Goal: Task Accomplishment & Management: Complete application form

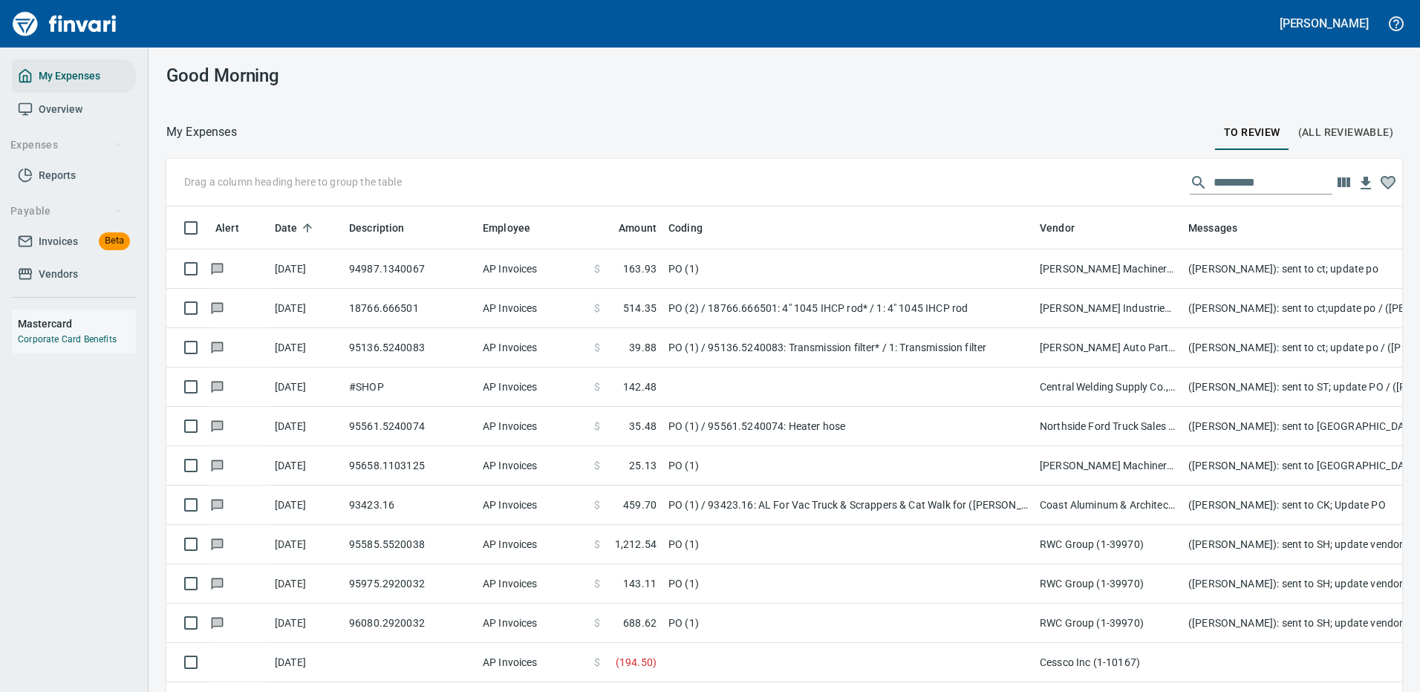
scroll to position [506, 1194]
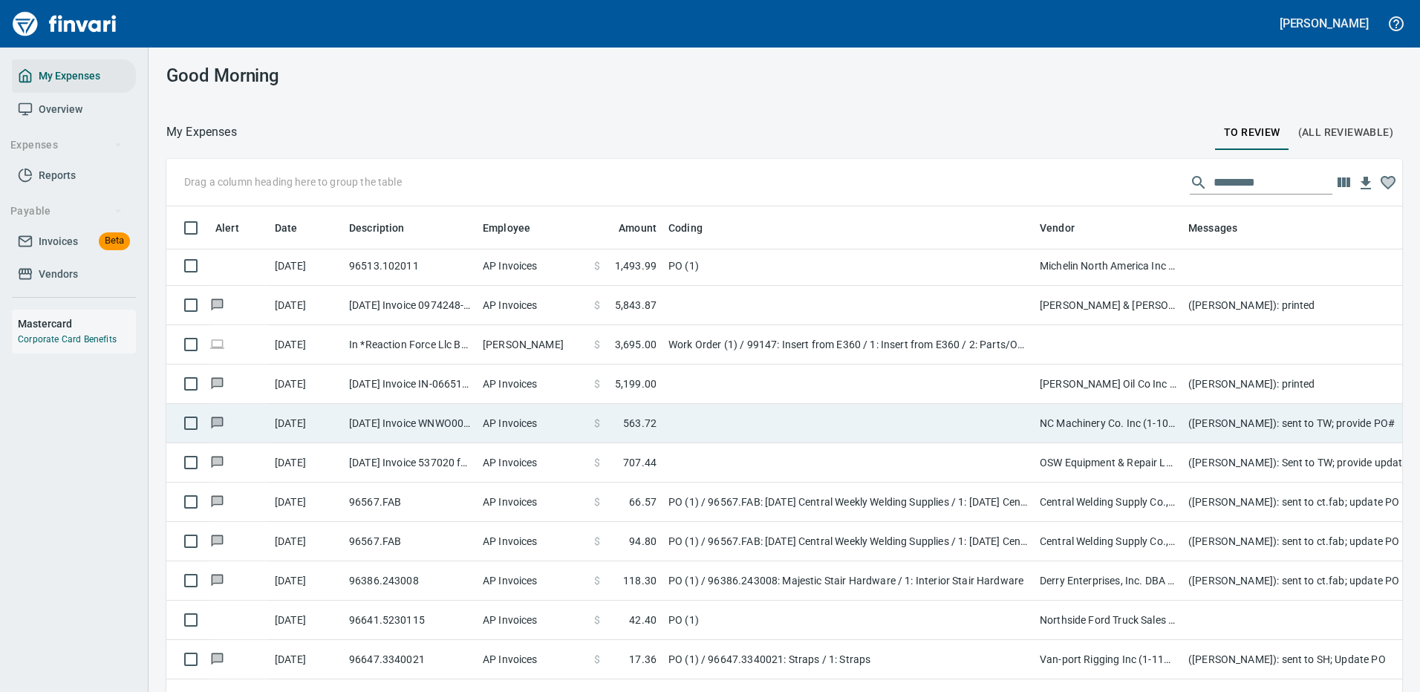
scroll to position [743, 0]
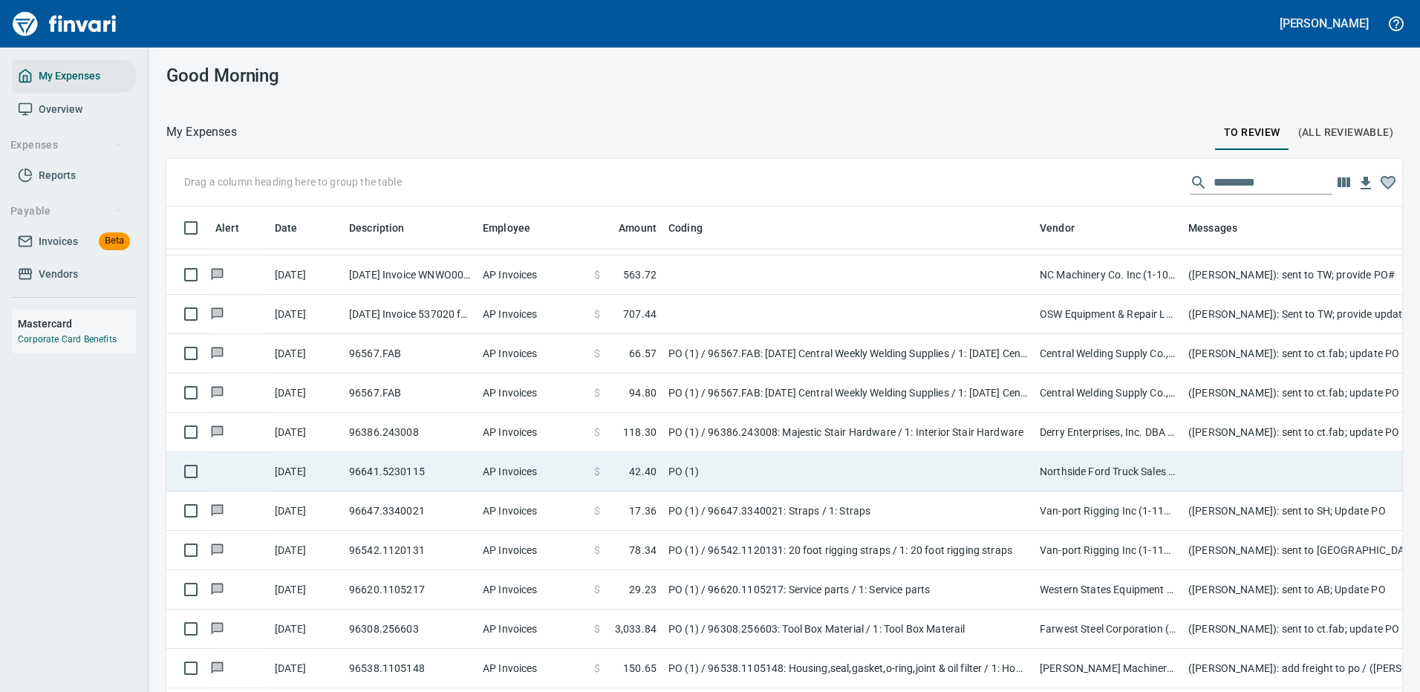
click at [838, 467] on td "PO (1)" at bounding box center [847, 471] width 371 height 39
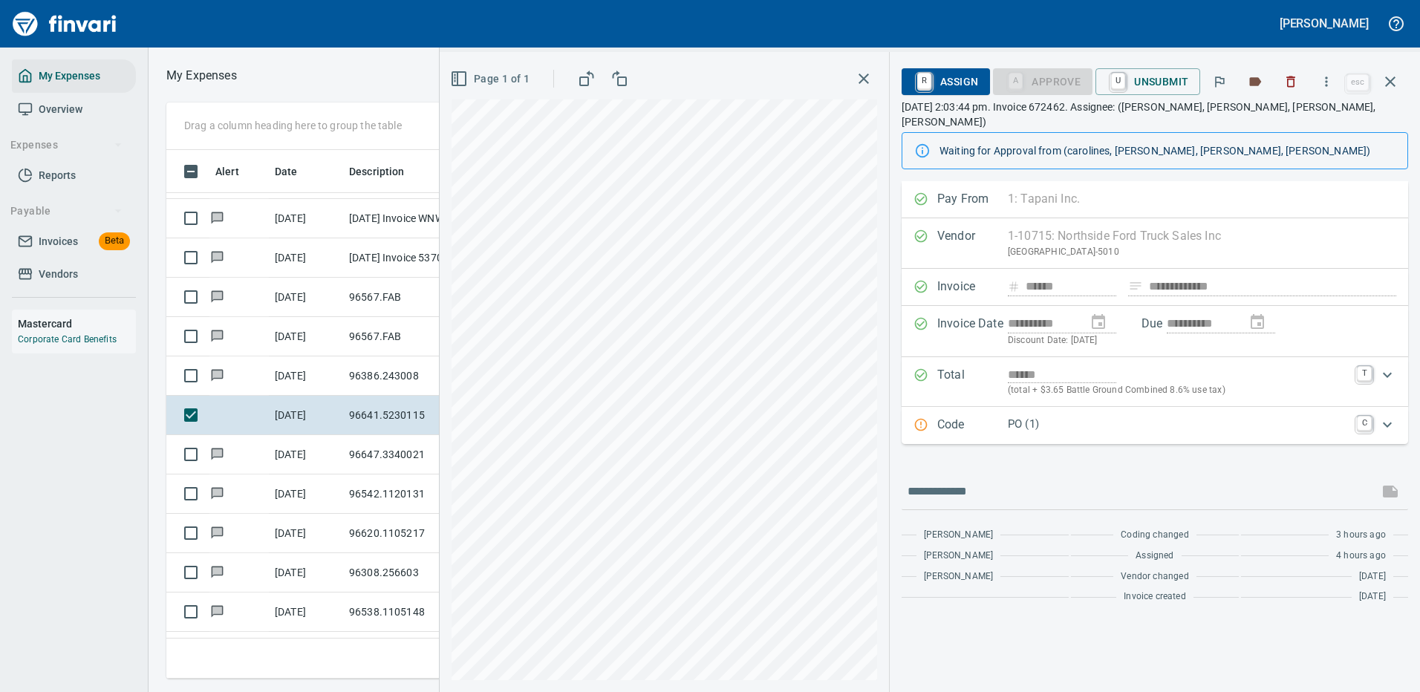
scroll to position [506, 842]
click at [1332, 84] on icon "button" at bounding box center [1326, 81] width 15 height 15
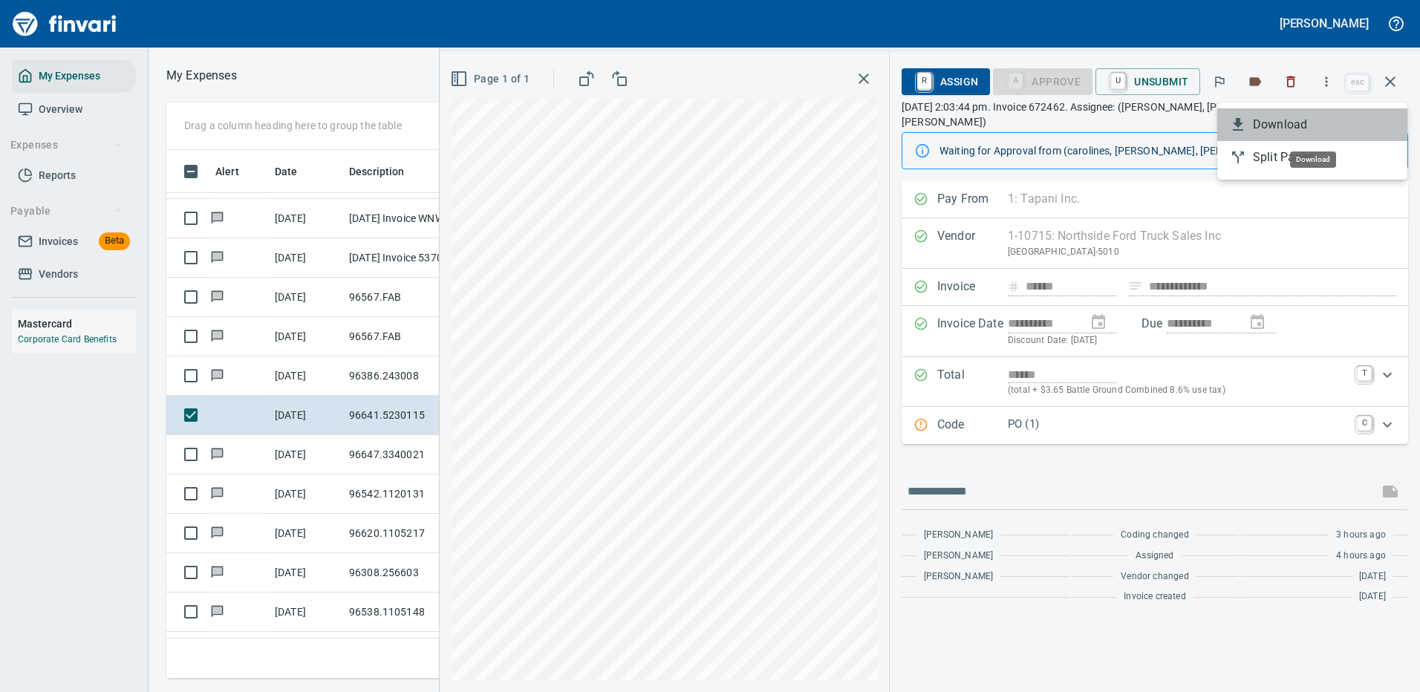
click at [1285, 126] on span "Download" at bounding box center [1324, 125] width 143 height 18
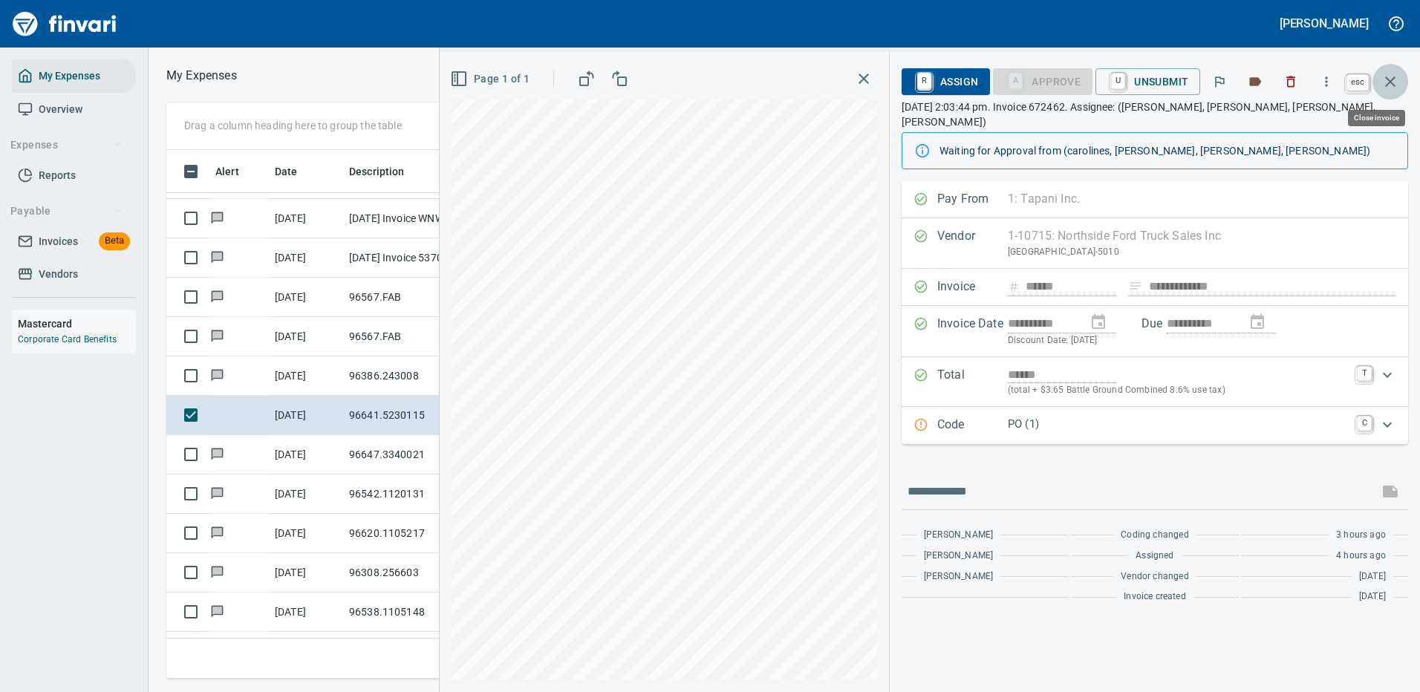
click at [1392, 79] on icon "button" at bounding box center [1390, 81] width 10 height 10
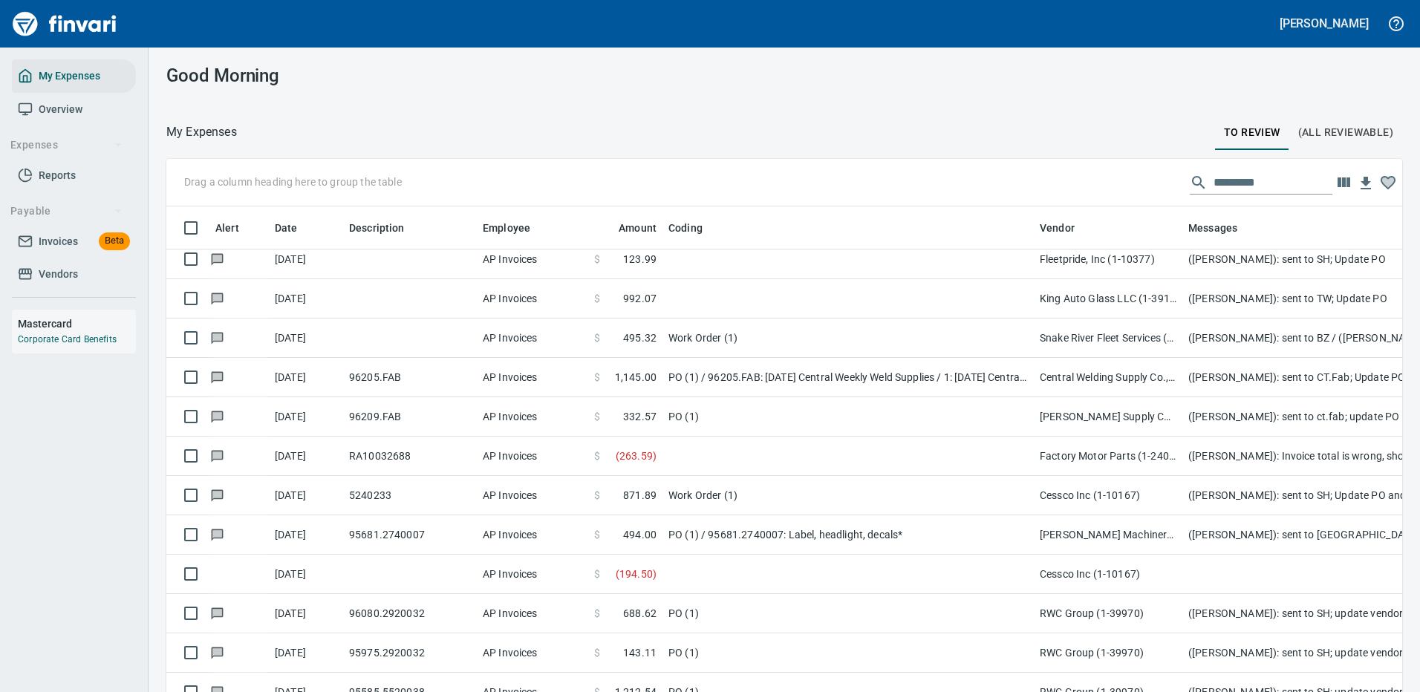
scroll to position [2525, 0]
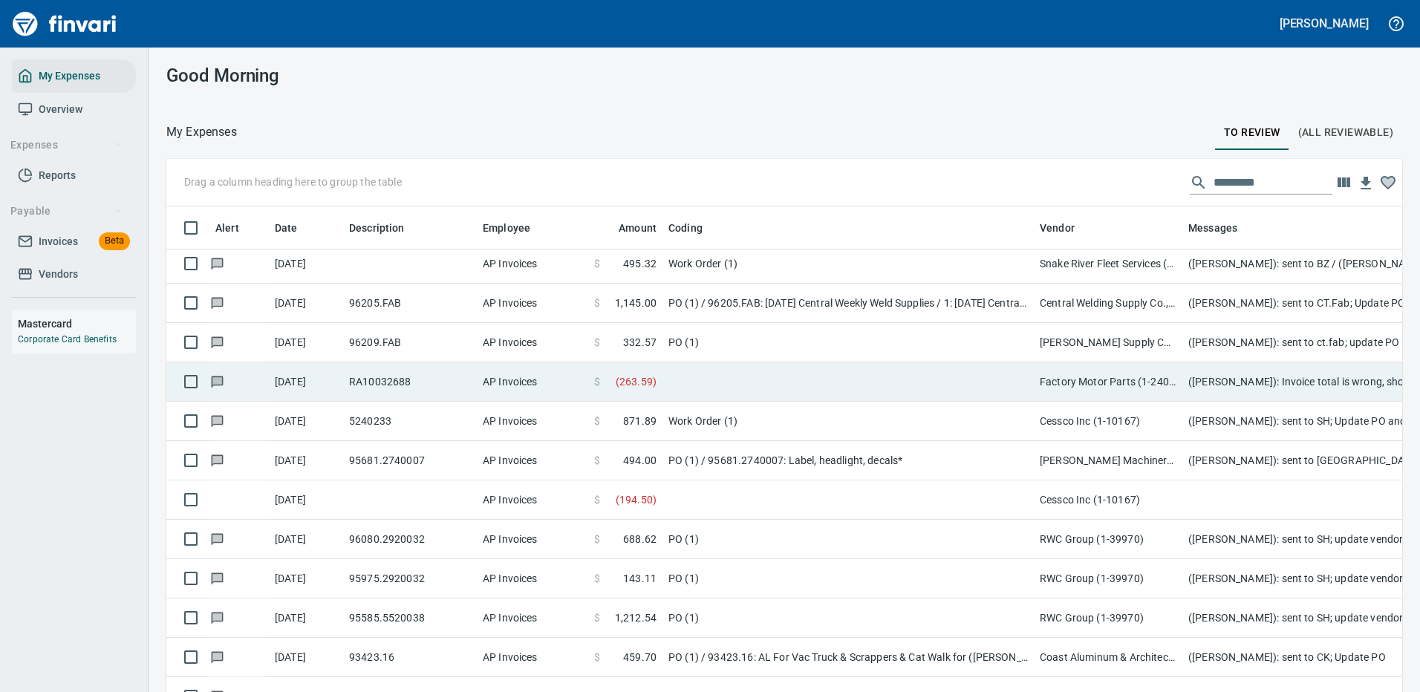
click at [916, 368] on td at bounding box center [847, 381] width 371 height 39
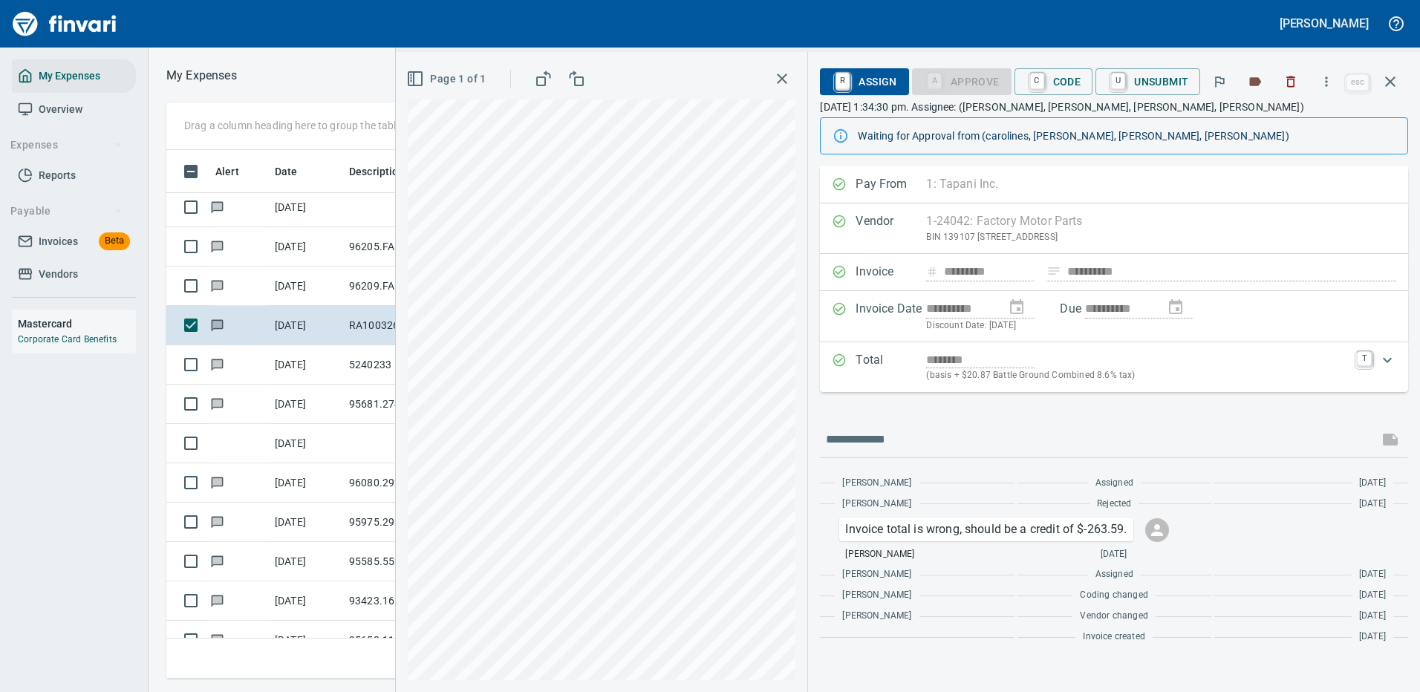
scroll to position [506, 842]
click at [1327, 74] on icon "button" at bounding box center [1326, 81] width 15 height 15
click at [1282, 123] on span "Download" at bounding box center [1324, 125] width 143 height 18
click at [1392, 76] on icon "button" at bounding box center [1390, 82] width 18 height 18
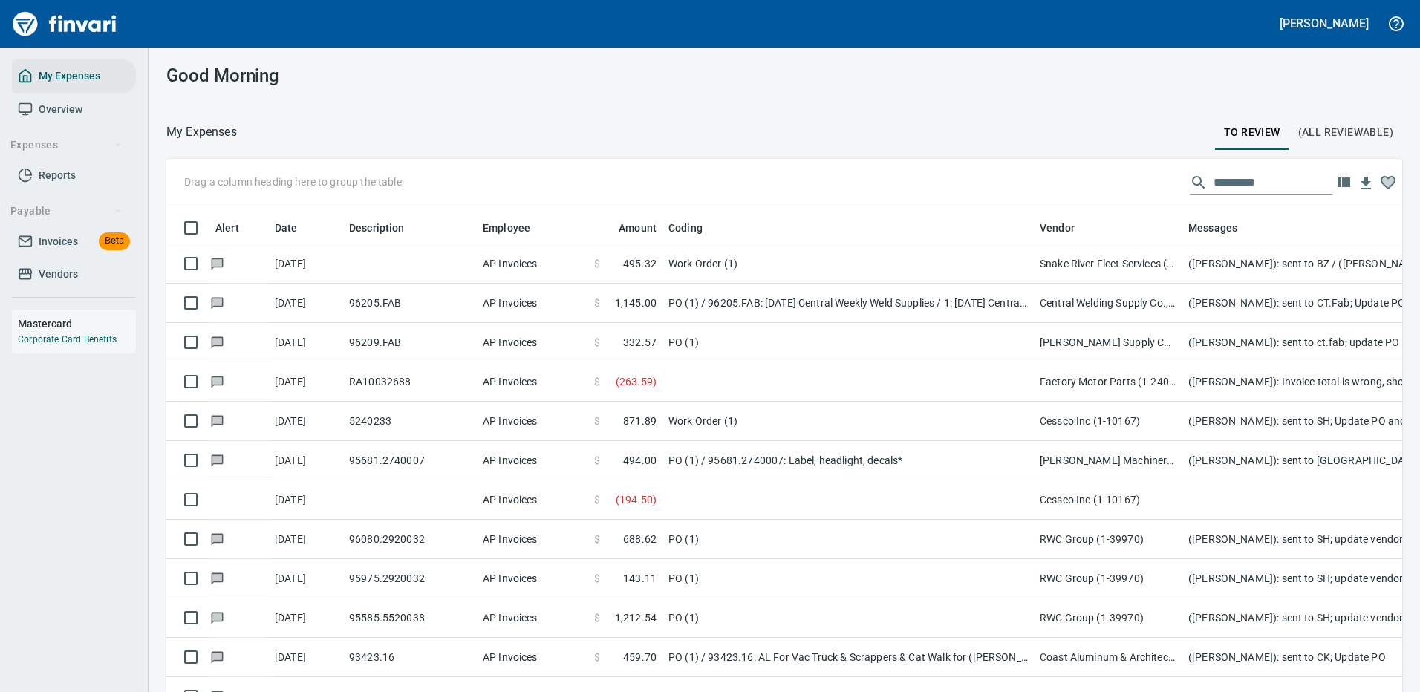
scroll to position [506, 1202]
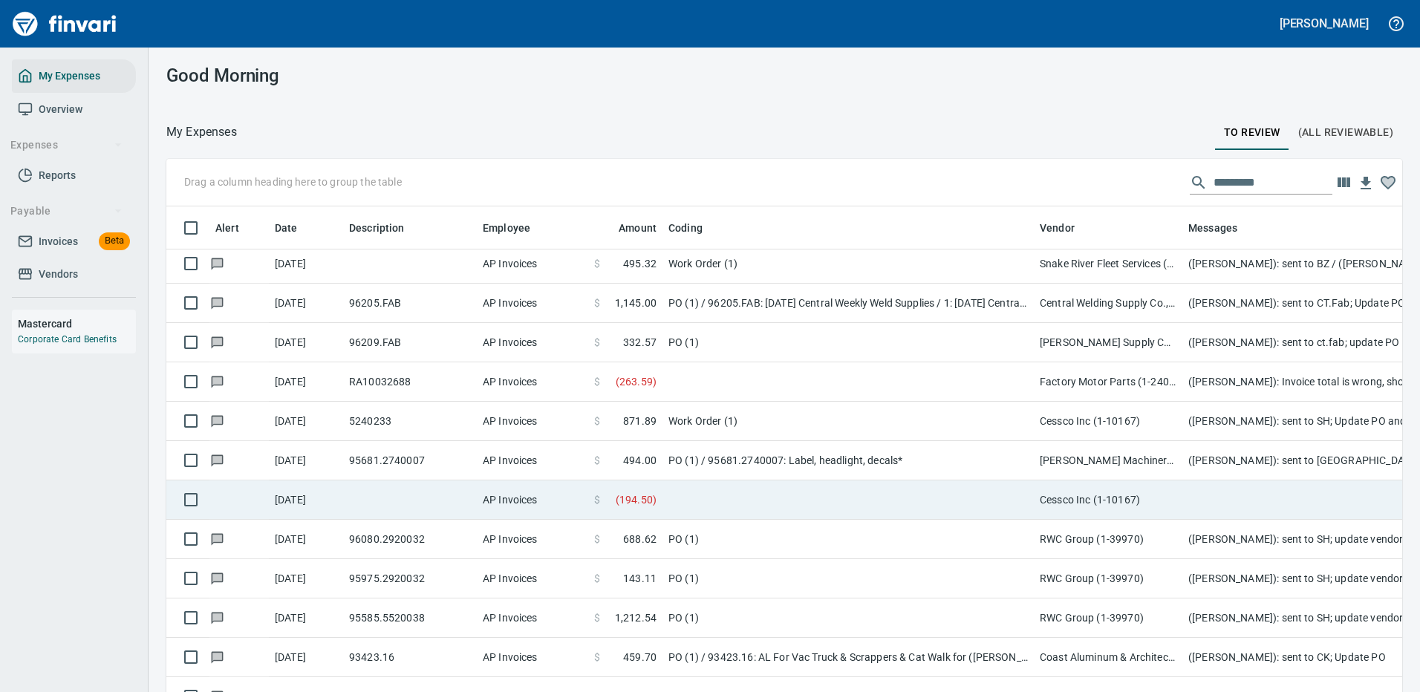
click at [953, 502] on td at bounding box center [847, 499] width 371 height 39
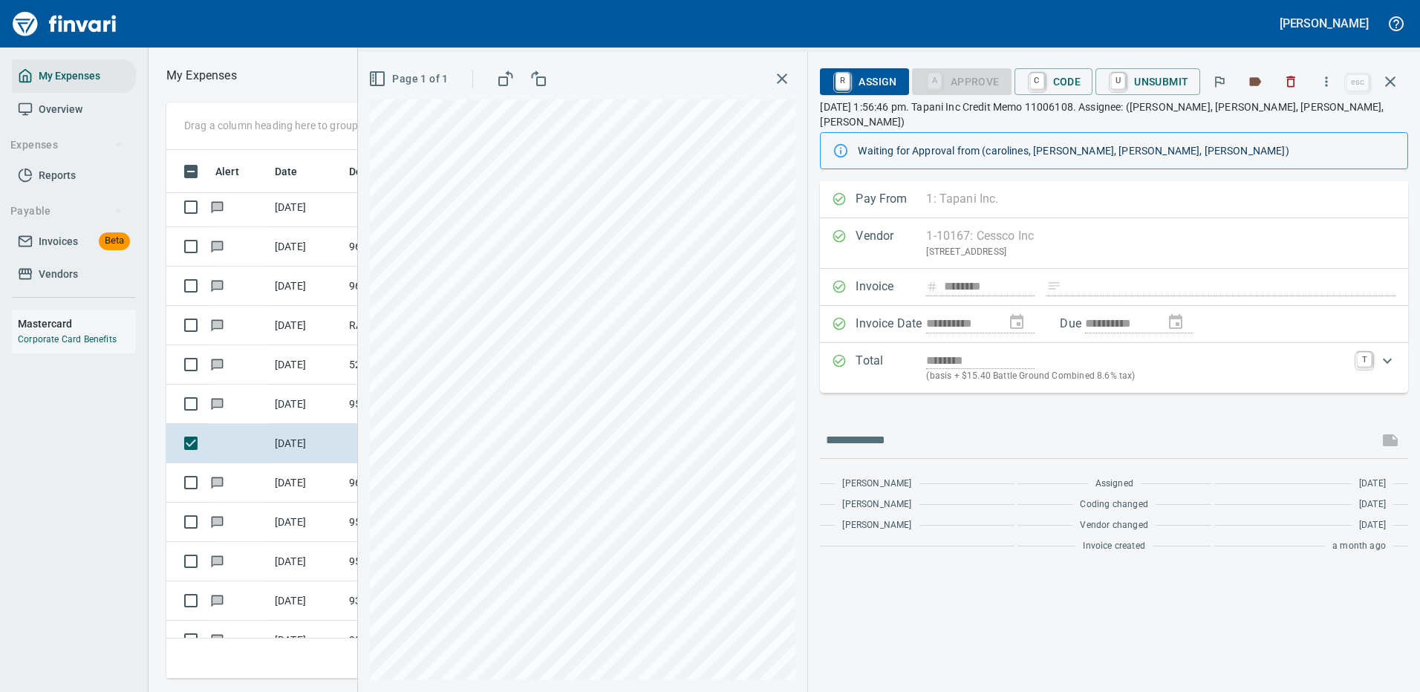
scroll to position [506, 842]
click at [1328, 76] on icon "button" at bounding box center [1326, 81] width 15 height 15
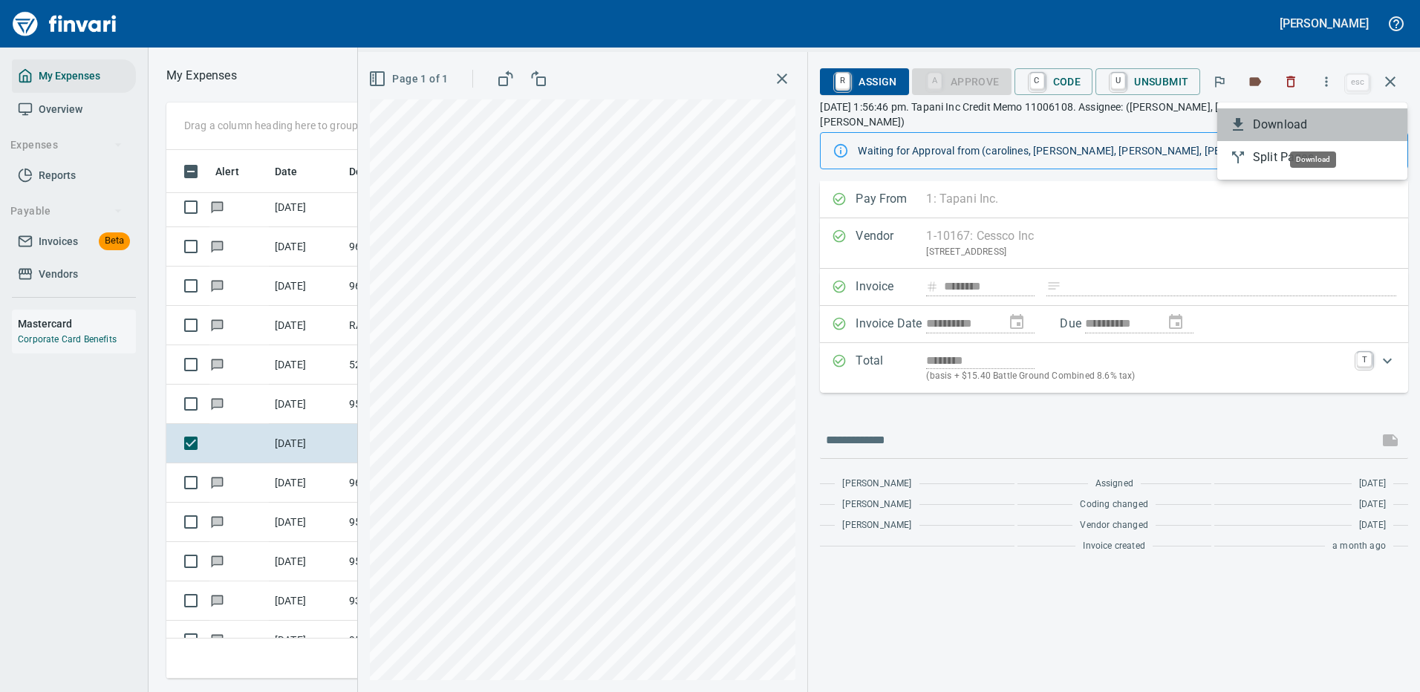
click at [1279, 123] on span "Download" at bounding box center [1324, 125] width 143 height 18
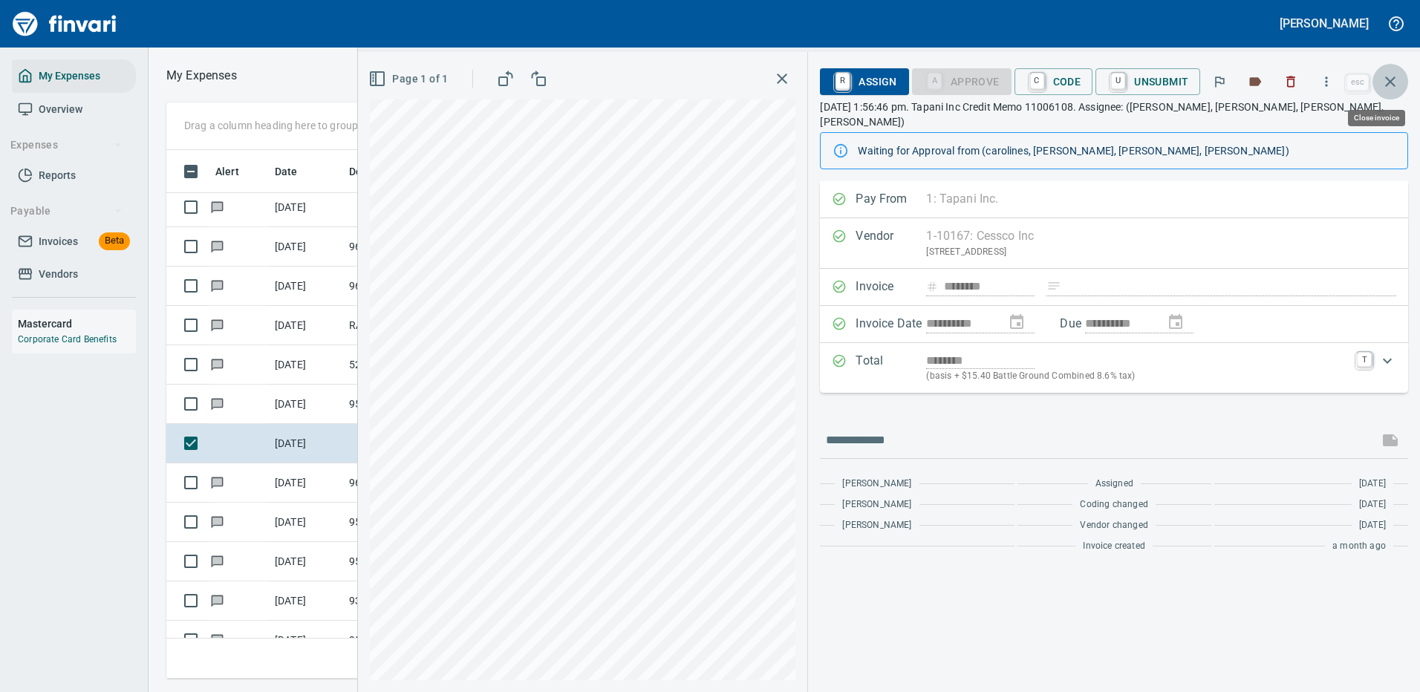
click at [1389, 77] on icon "button" at bounding box center [1390, 82] width 18 height 18
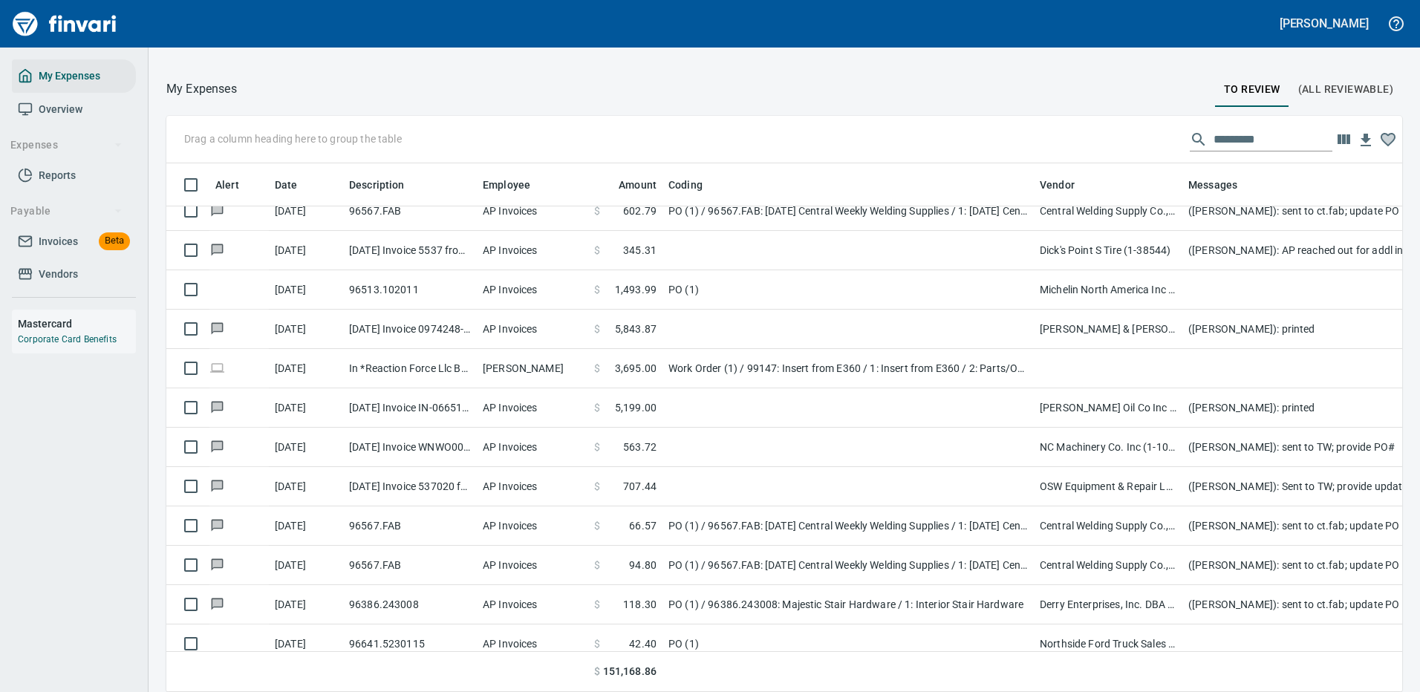
scroll to position [602, 0]
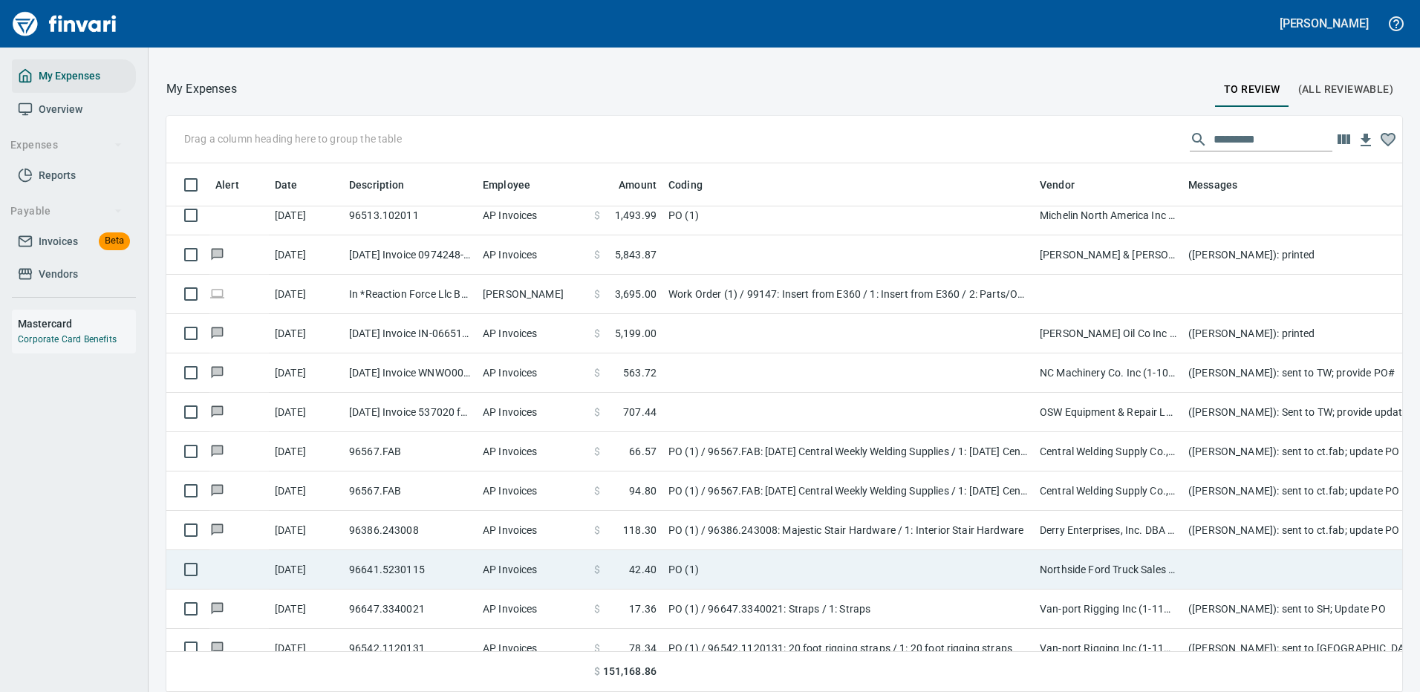
click at [1121, 569] on td "Northside Ford Truck Sales Inc (1-10715)" at bounding box center [1108, 569] width 149 height 39
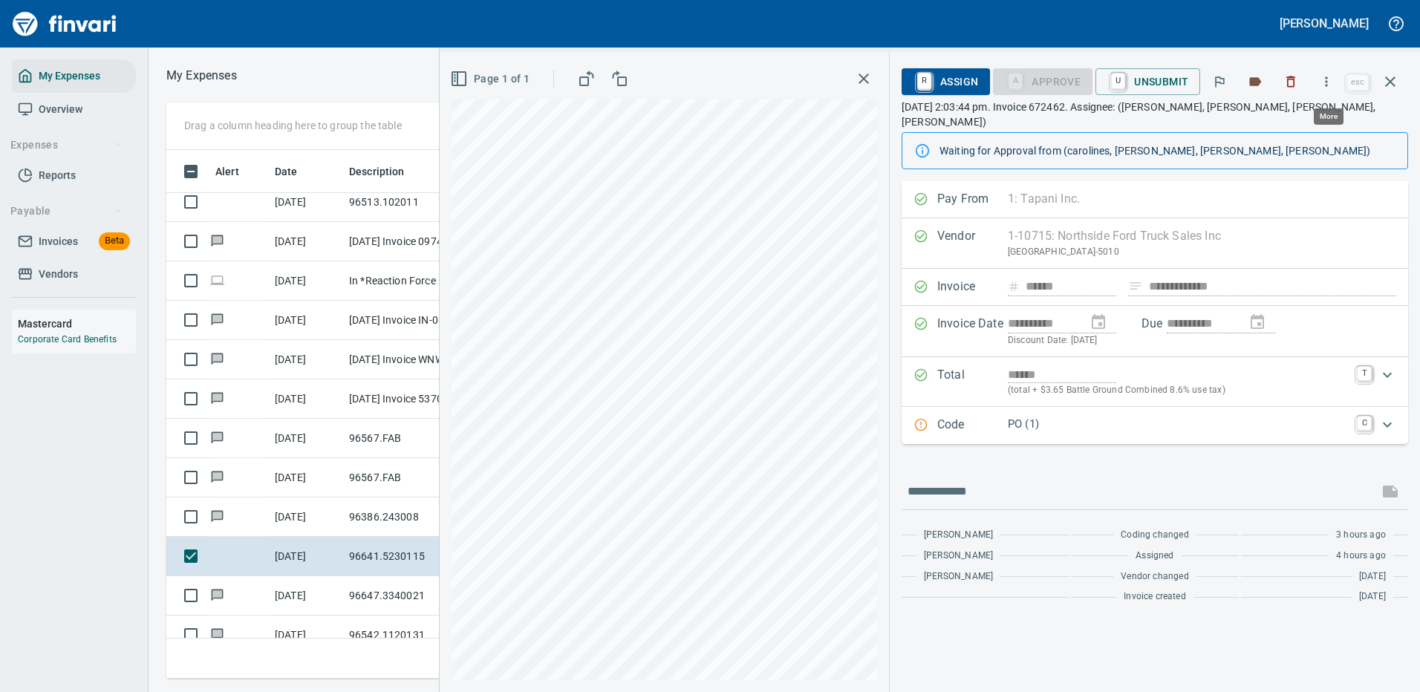
scroll to position [506, 842]
click at [1326, 79] on icon "button" at bounding box center [1326, 81] width 15 height 15
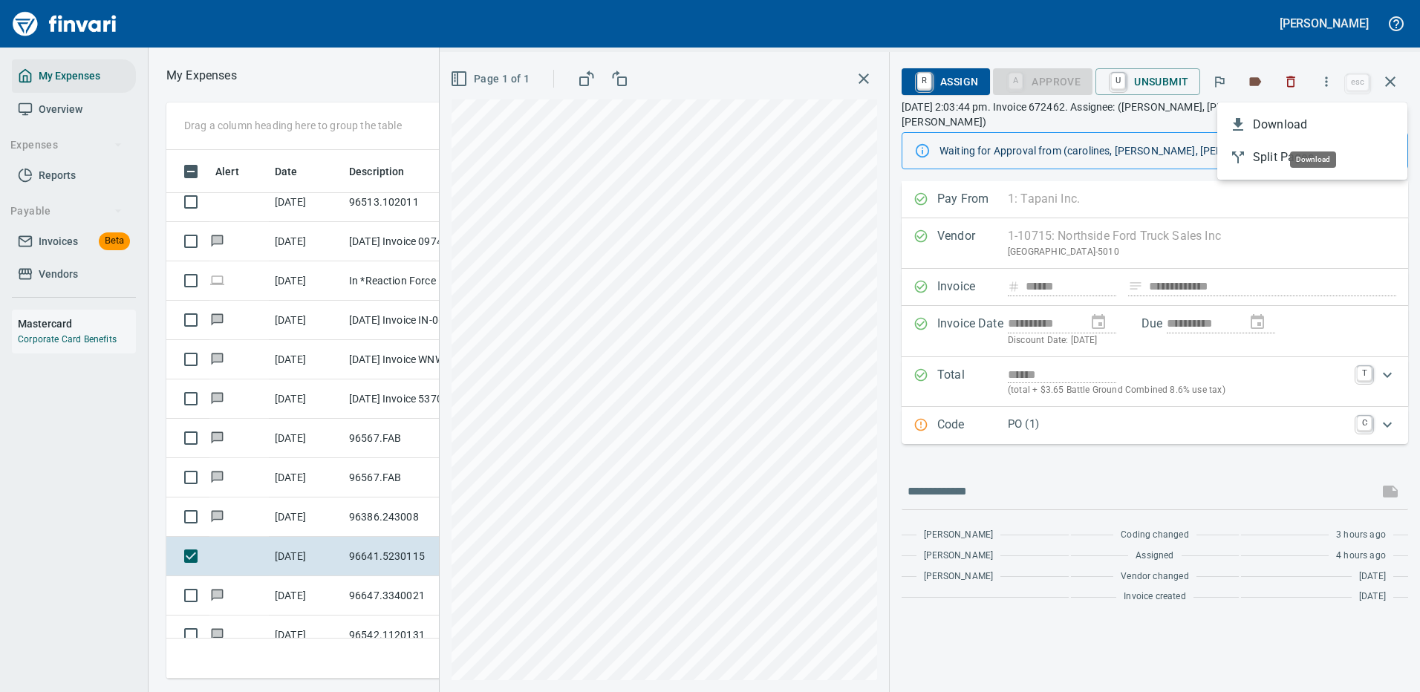
click at [1284, 123] on span "Download" at bounding box center [1324, 125] width 143 height 18
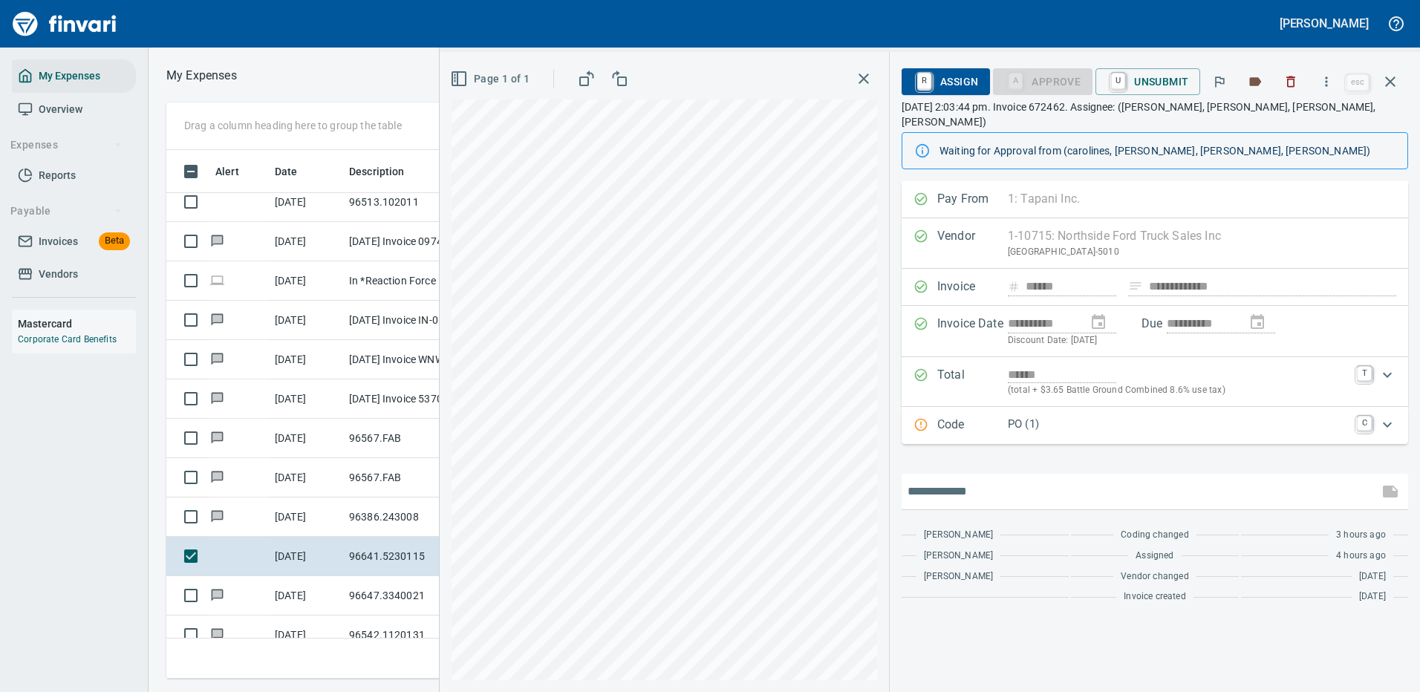
click at [985, 480] on input "text" at bounding box center [1139, 492] width 465 height 24
type input "**********"
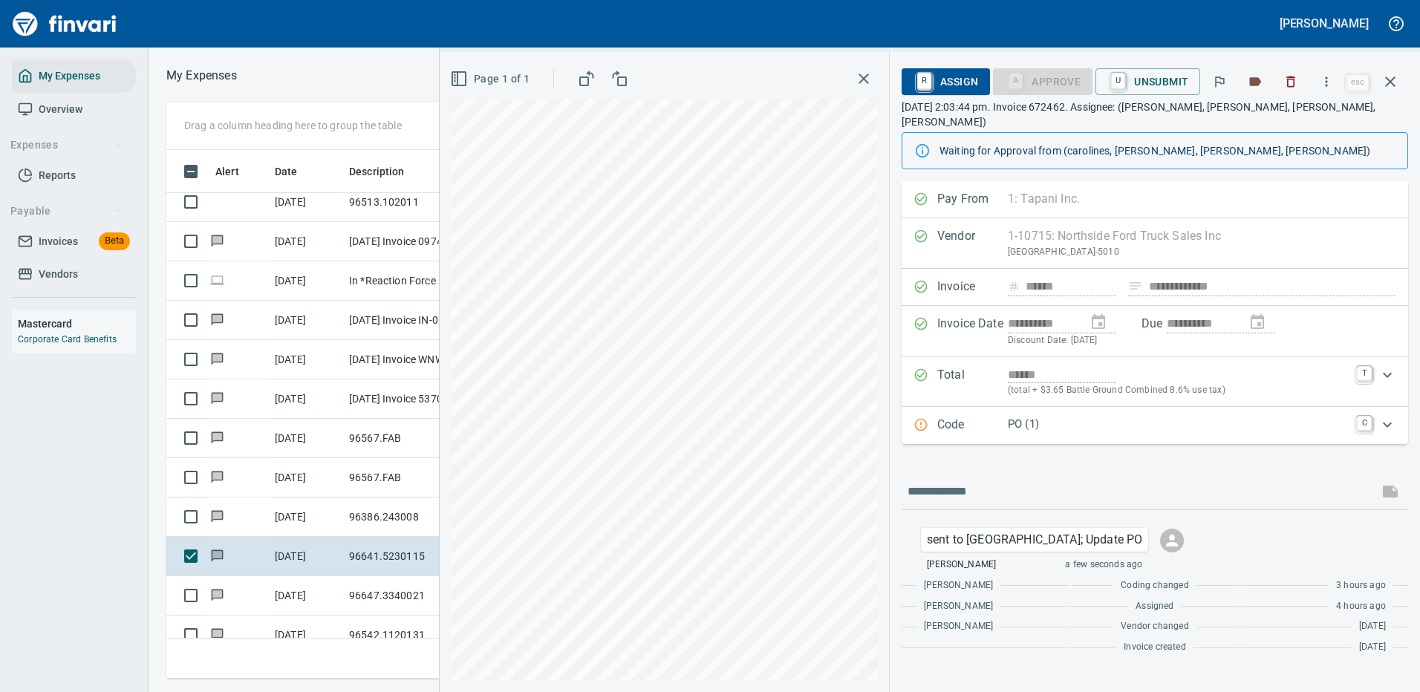
click at [1226, 446] on div "**********" at bounding box center [1155, 421] width 506 height 480
click at [1127, 416] on p "PO (1)" at bounding box center [1178, 424] width 340 height 17
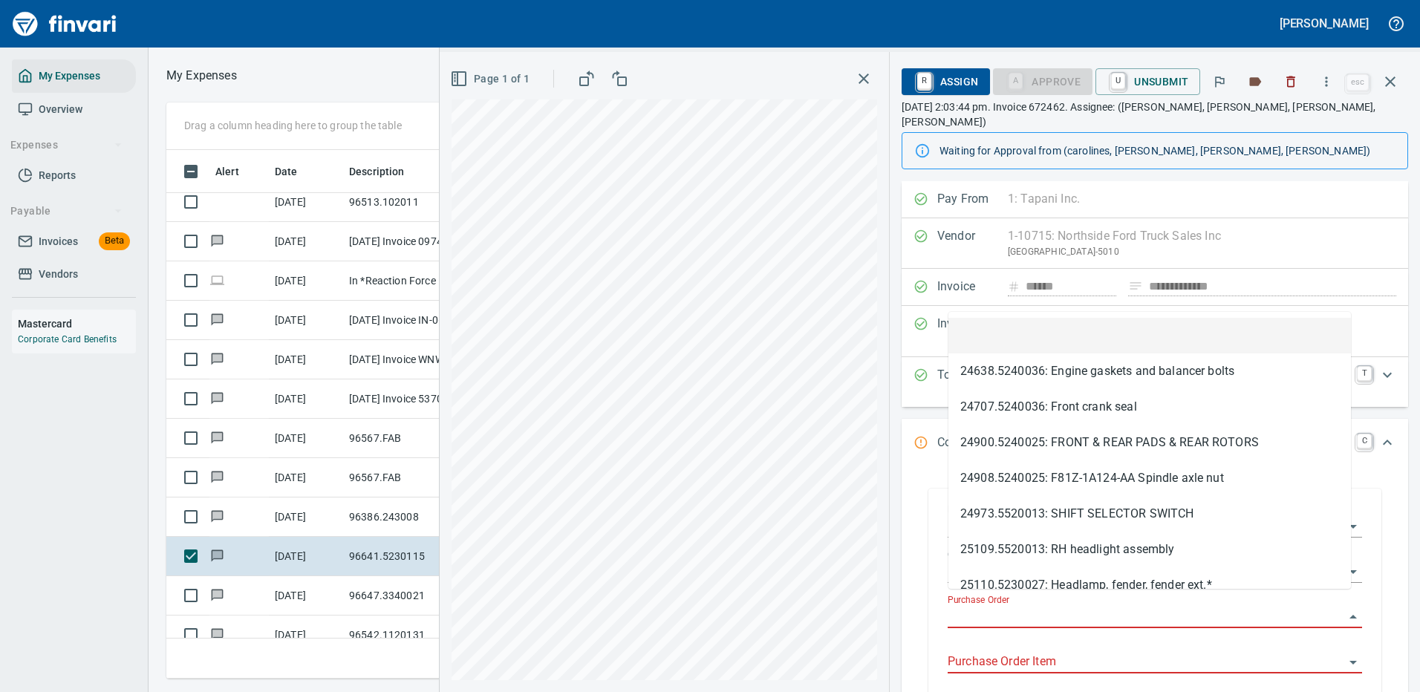
click at [1037, 607] on input "Purchase Order" at bounding box center [1146, 617] width 397 height 21
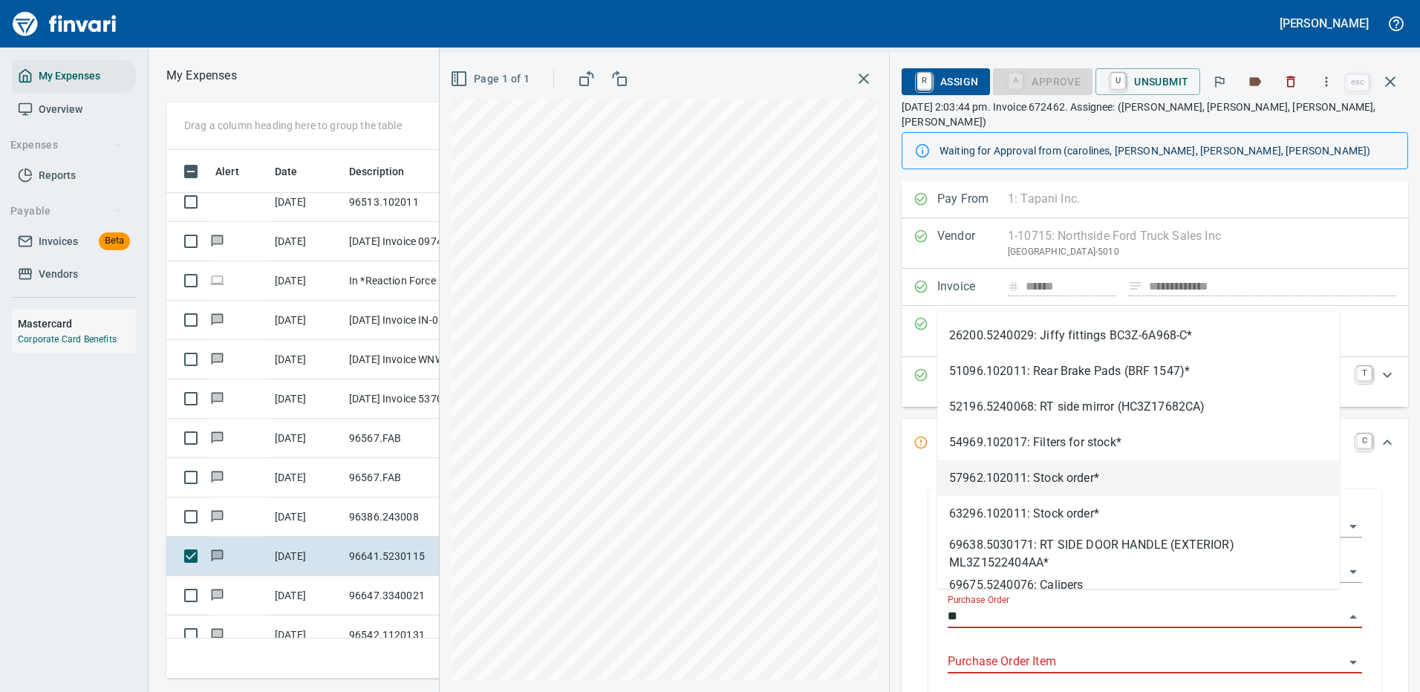
type input "*"
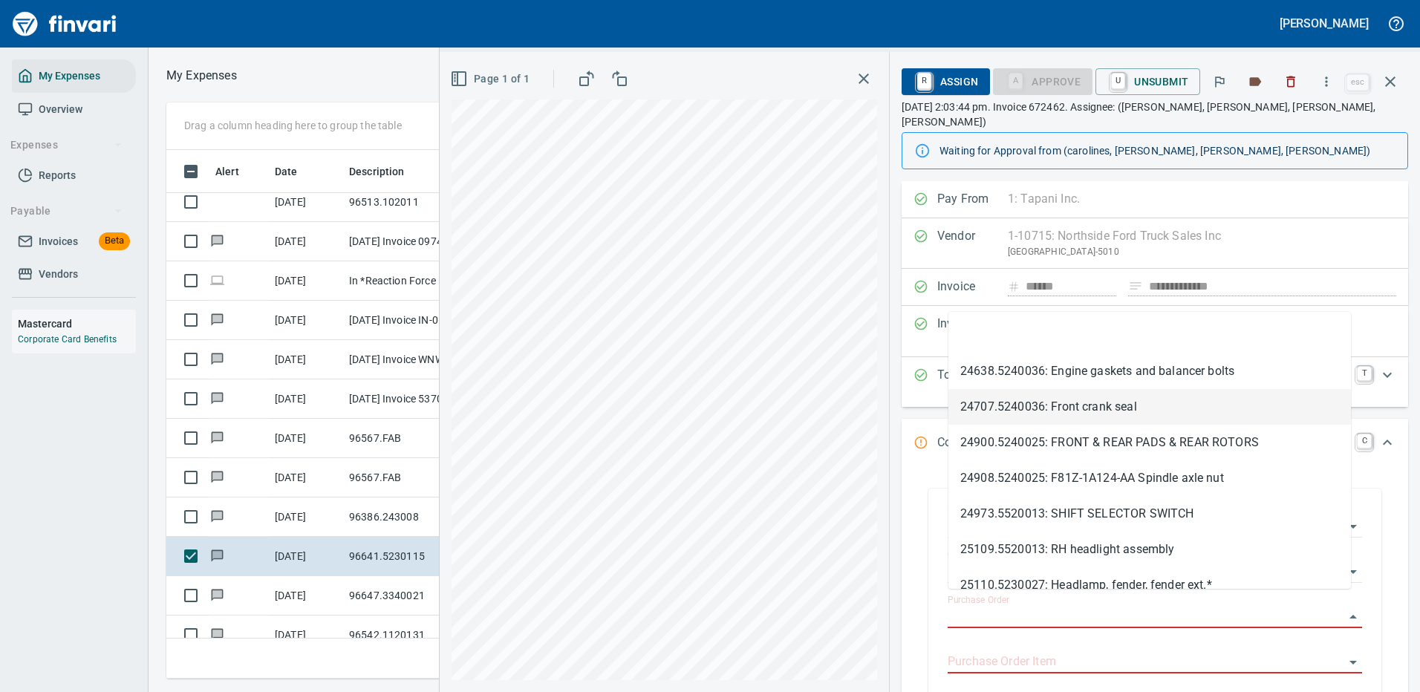
click at [1385, 473] on div "**********" at bounding box center [1155, 599] width 506 height 262
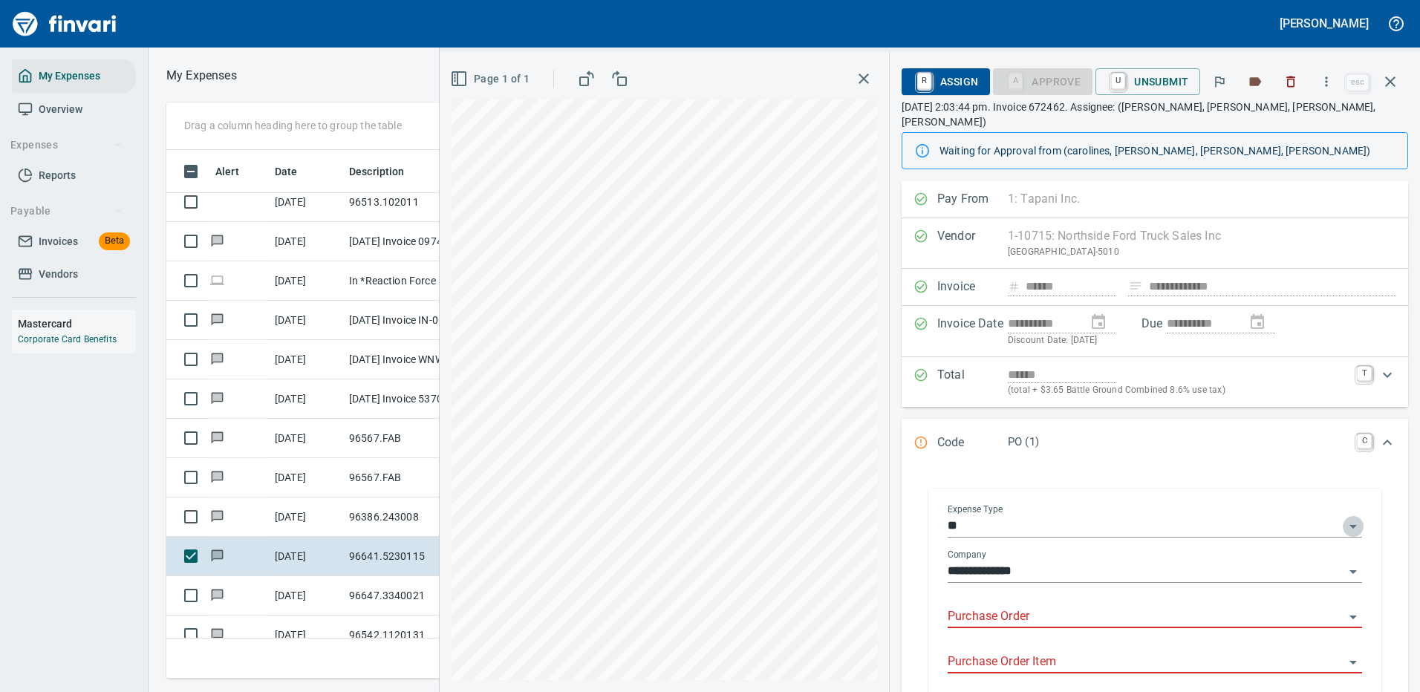
click at [1344, 518] on icon "Open" at bounding box center [1353, 527] width 18 height 18
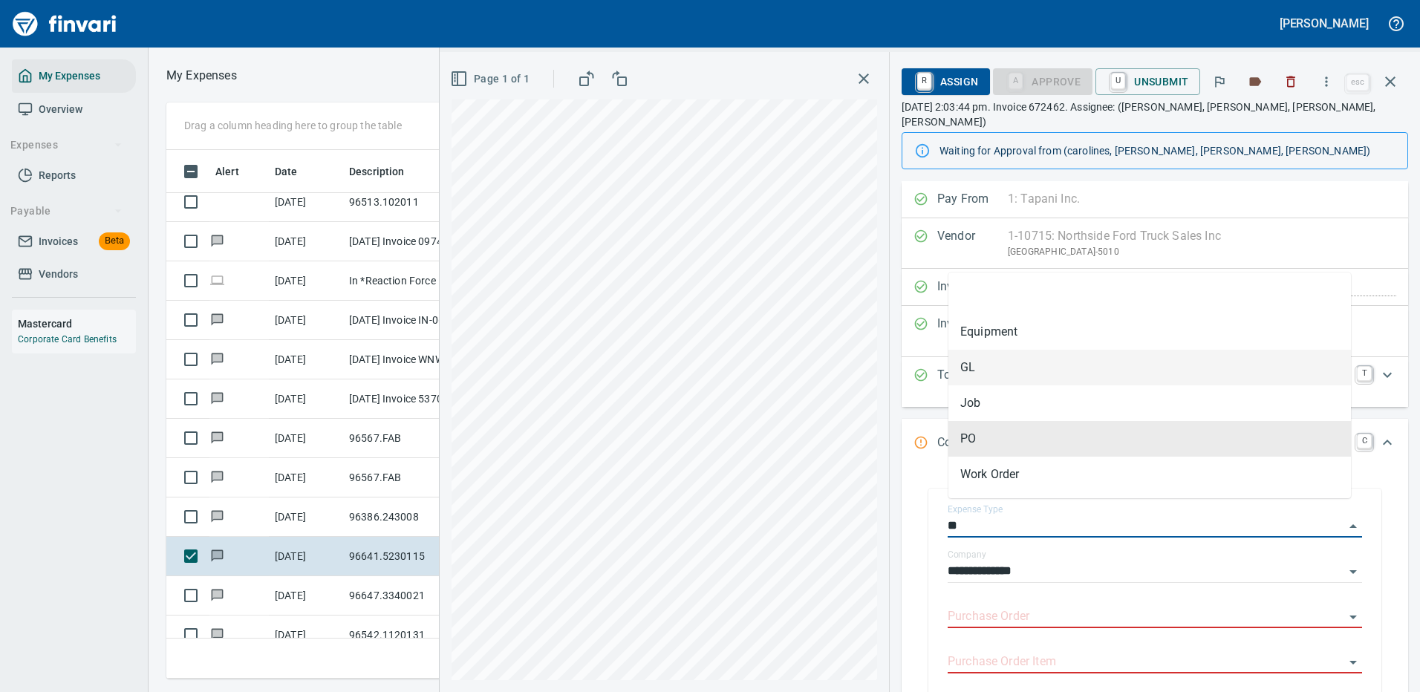
click at [973, 369] on li "GL" at bounding box center [1149, 368] width 402 height 36
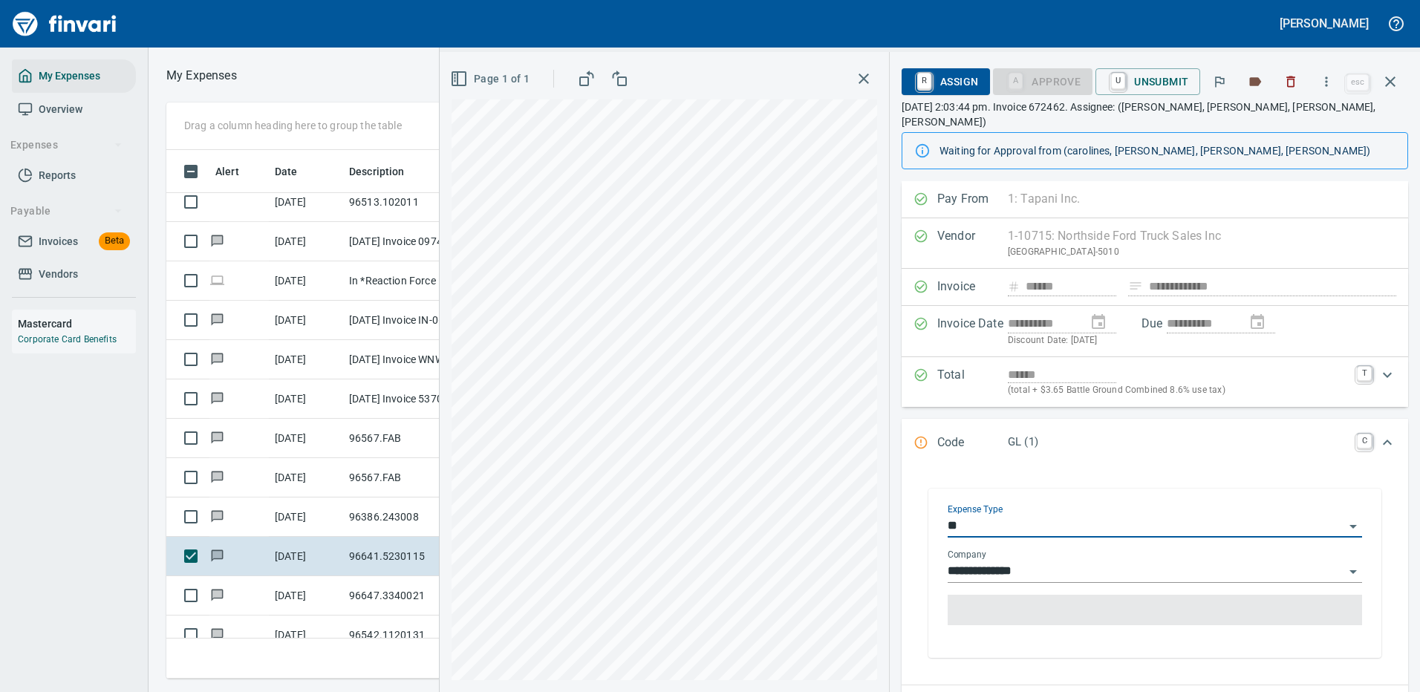
type input "**"
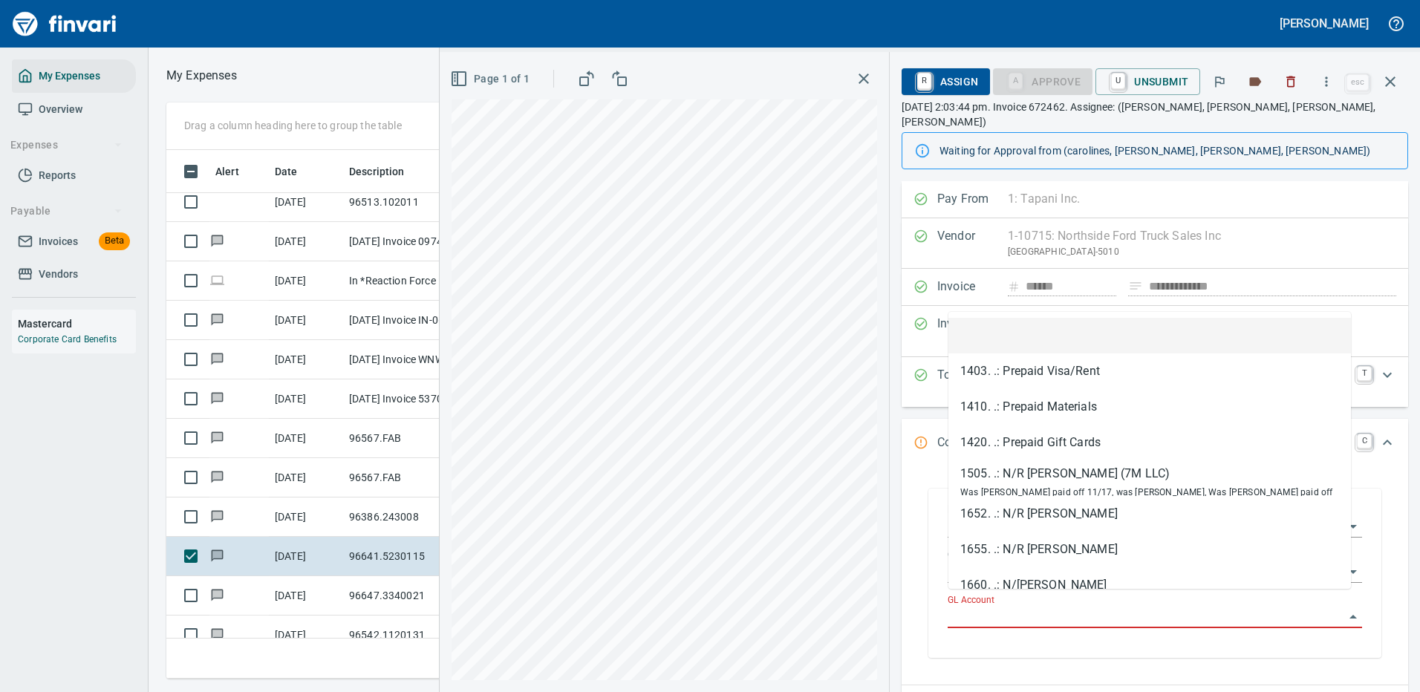
click at [1004, 607] on input "GL Account" at bounding box center [1146, 617] width 397 height 21
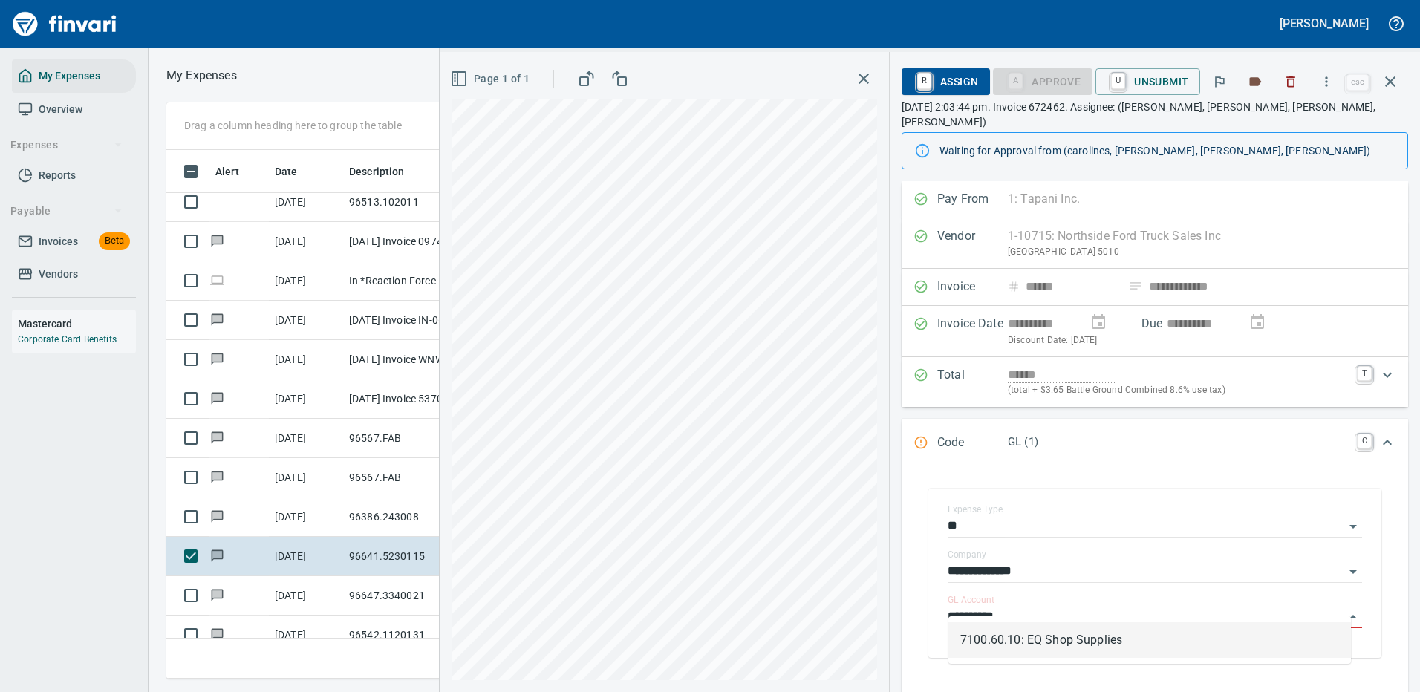
click at [1022, 642] on li "7100.60.10: EQ Shop Supplies" at bounding box center [1149, 640] width 402 height 36
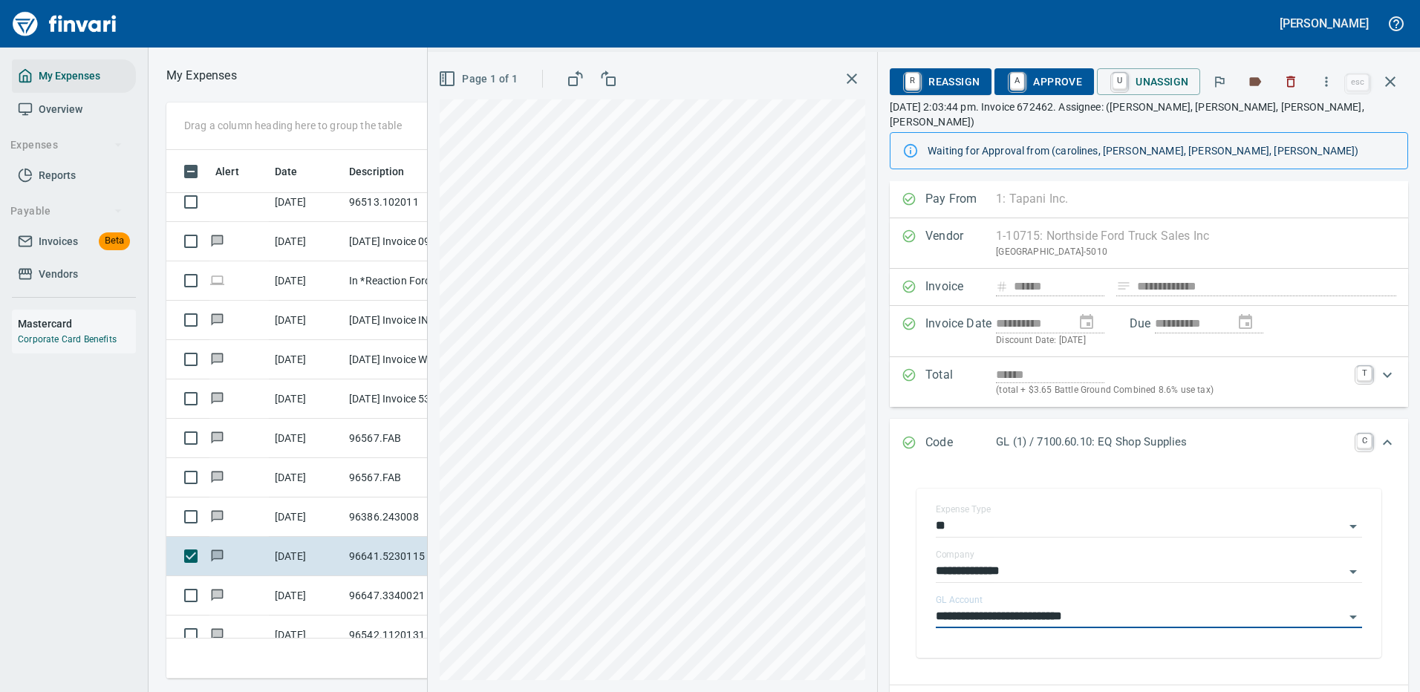
type input "**********"
click at [1060, 76] on span "A Approve" at bounding box center [1044, 81] width 76 height 25
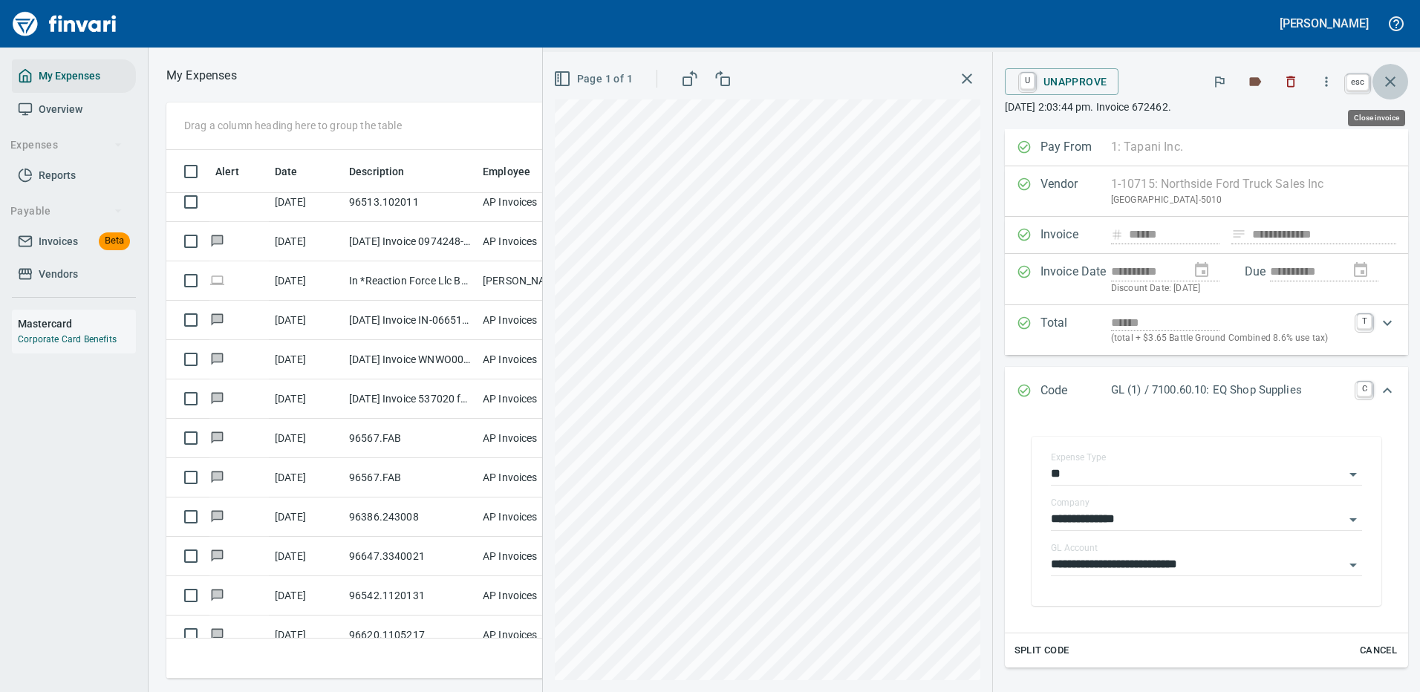
click at [1386, 79] on icon "button" at bounding box center [1390, 82] width 18 height 18
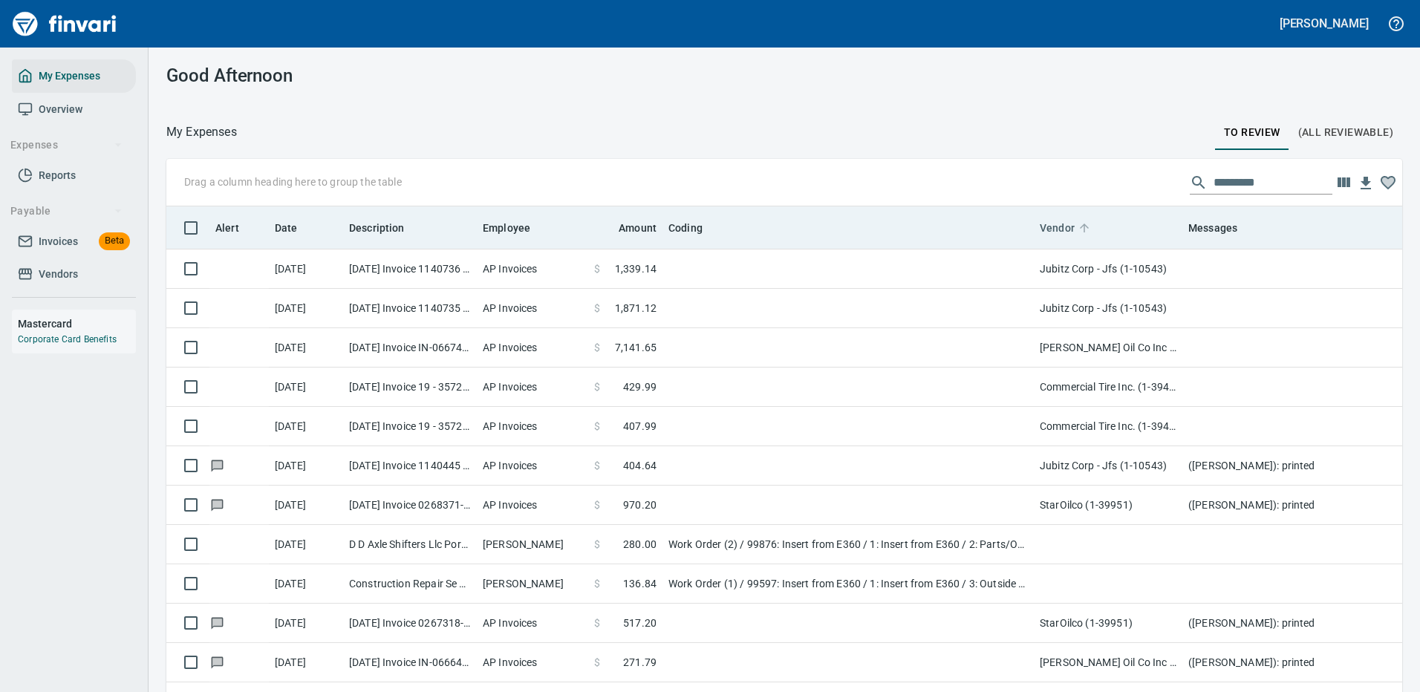
click at [1058, 222] on span "Vendor" at bounding box center [1057, 228] width 35 height 18
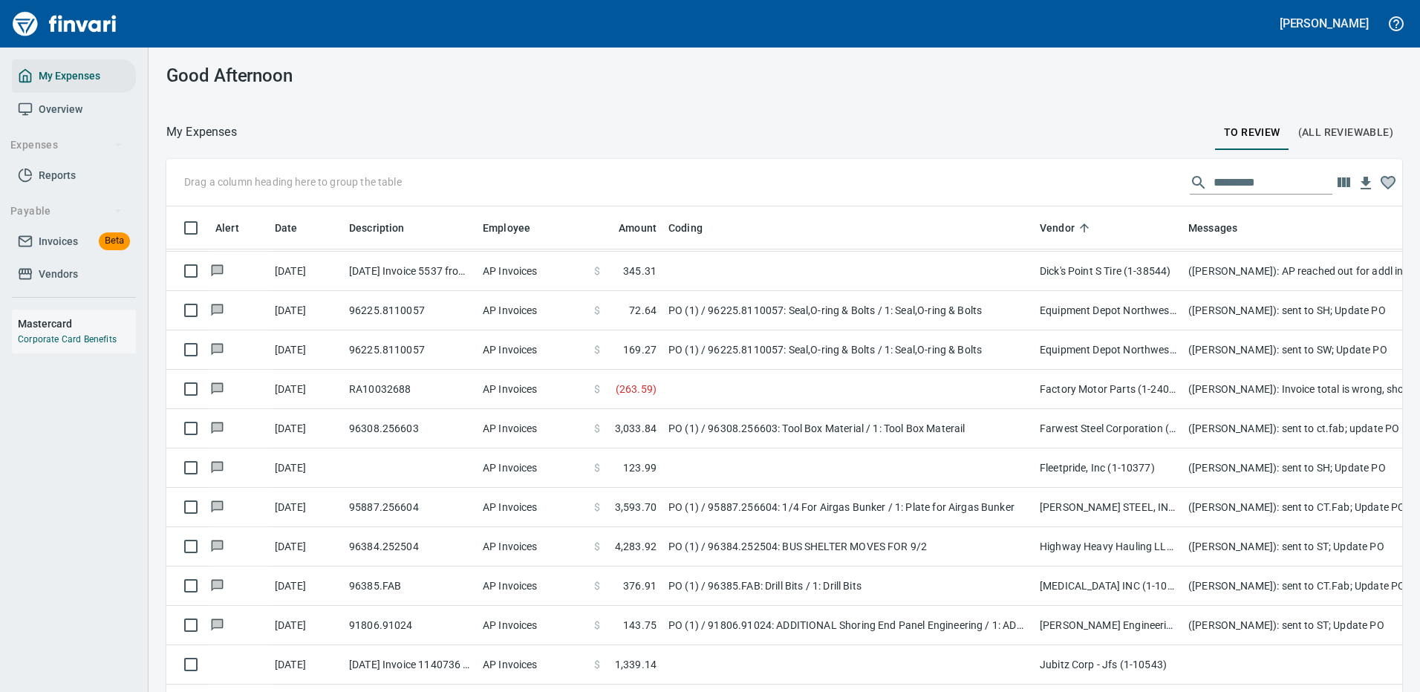
scroll to position [1411, 0]
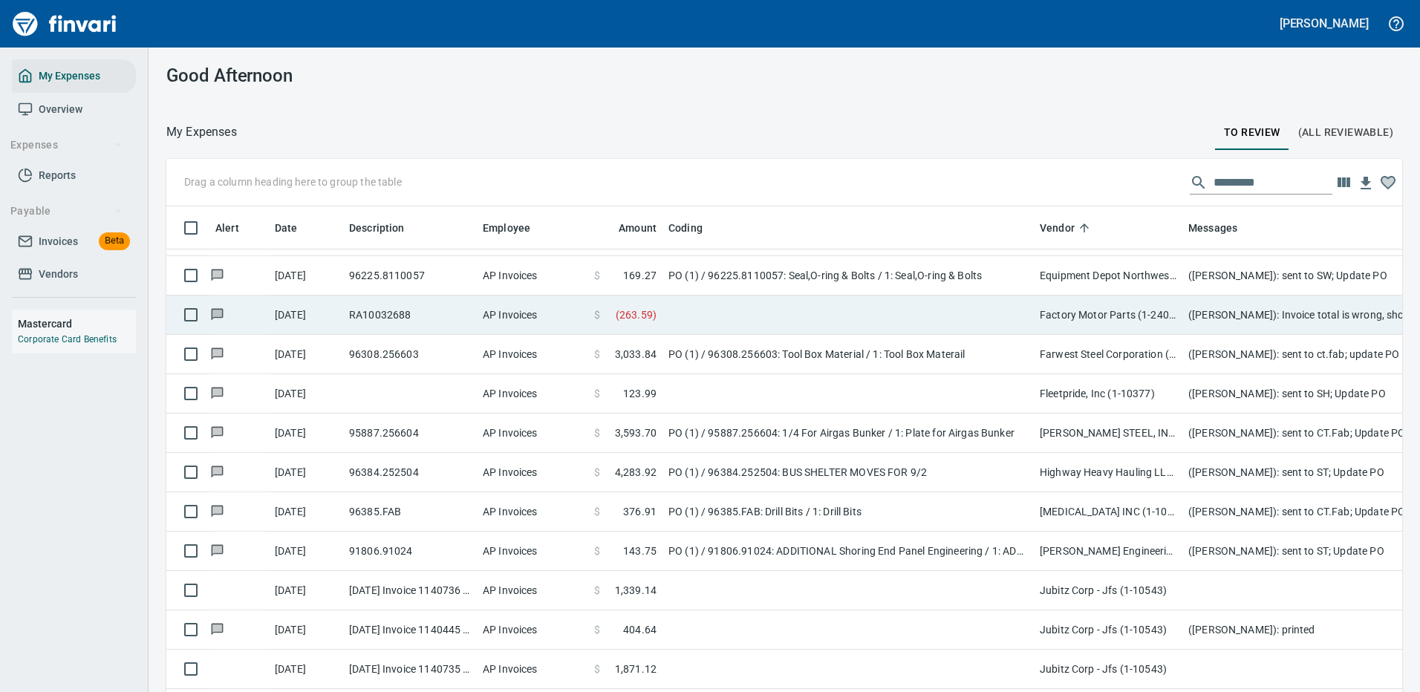
click at [1121, 306] on td "Factory Motor Parts (1-24042)" at bounding box center [1108, 315] width 149 height 39
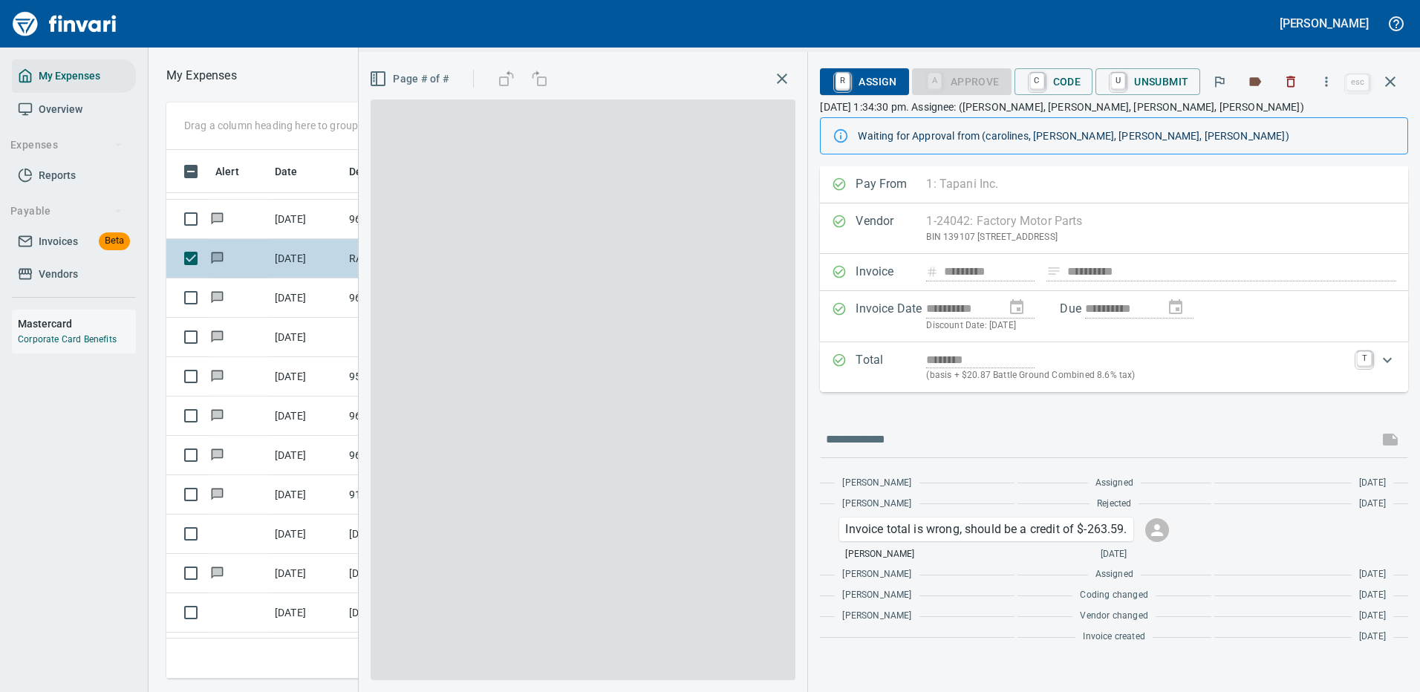
scroll to position [506, 842]
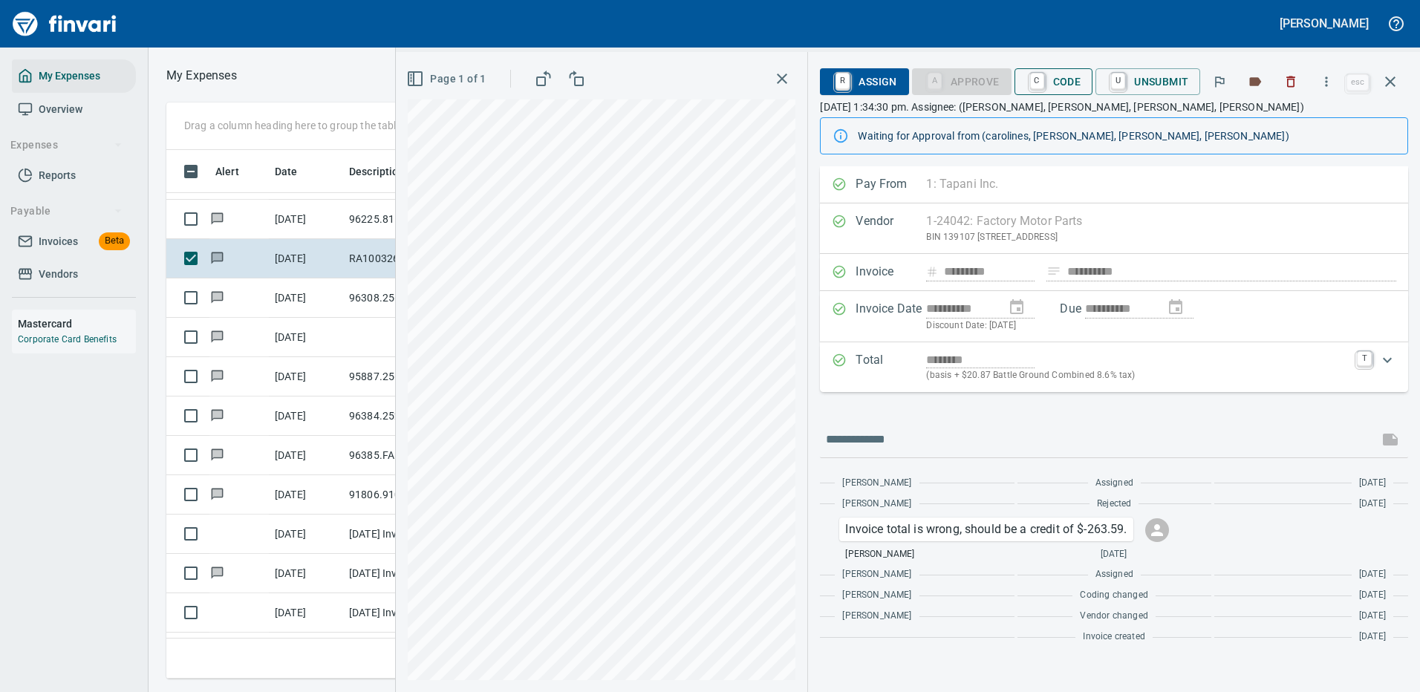
click at [1060, 76] on span "C Code" at bounding box center [1053, 81] width 55 height 25
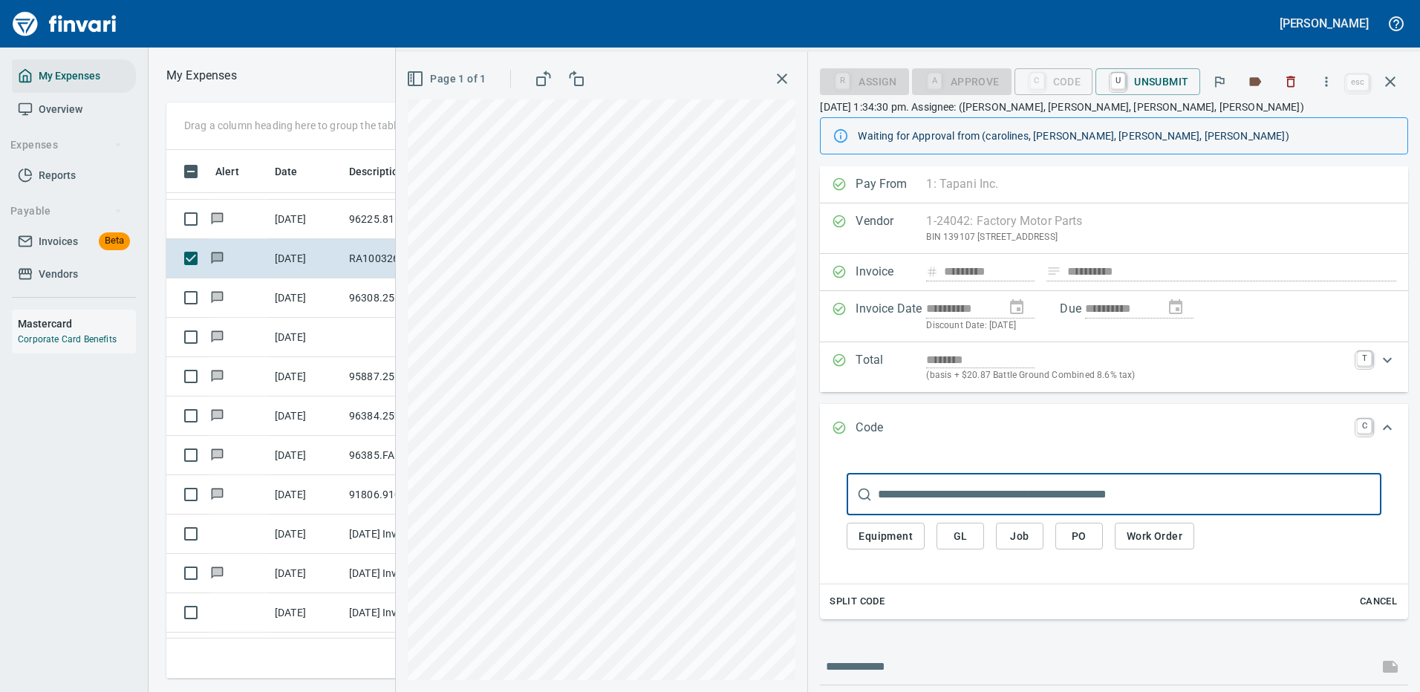
drag, startPoint x: 1085, startPoint y: 539, endPoint x: 1082, endPoint y: 531, distance: 8.7
click at [1085, 538] on span "PO" at bounding box center [1079, 536] width 24 height 19
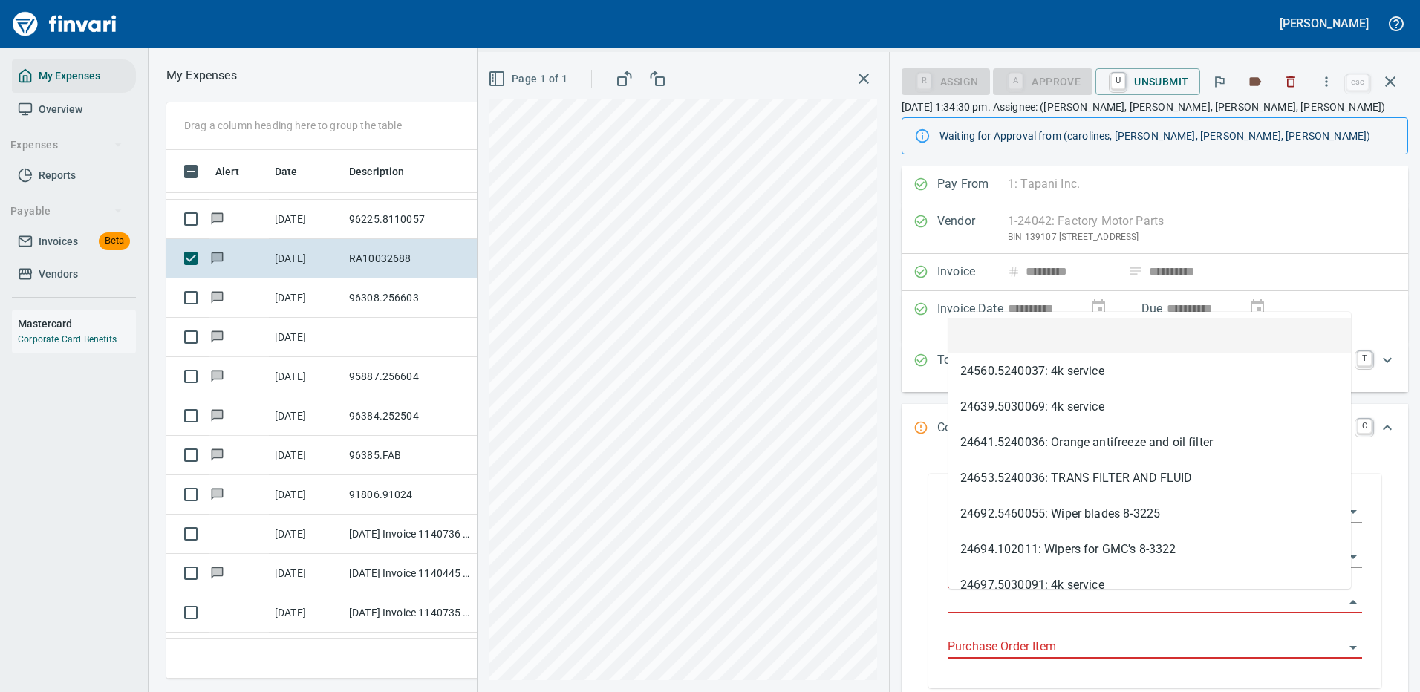
click at [994, 596] on input "Purchase Order" at bounding box center [1146, 602] width 397 height 21
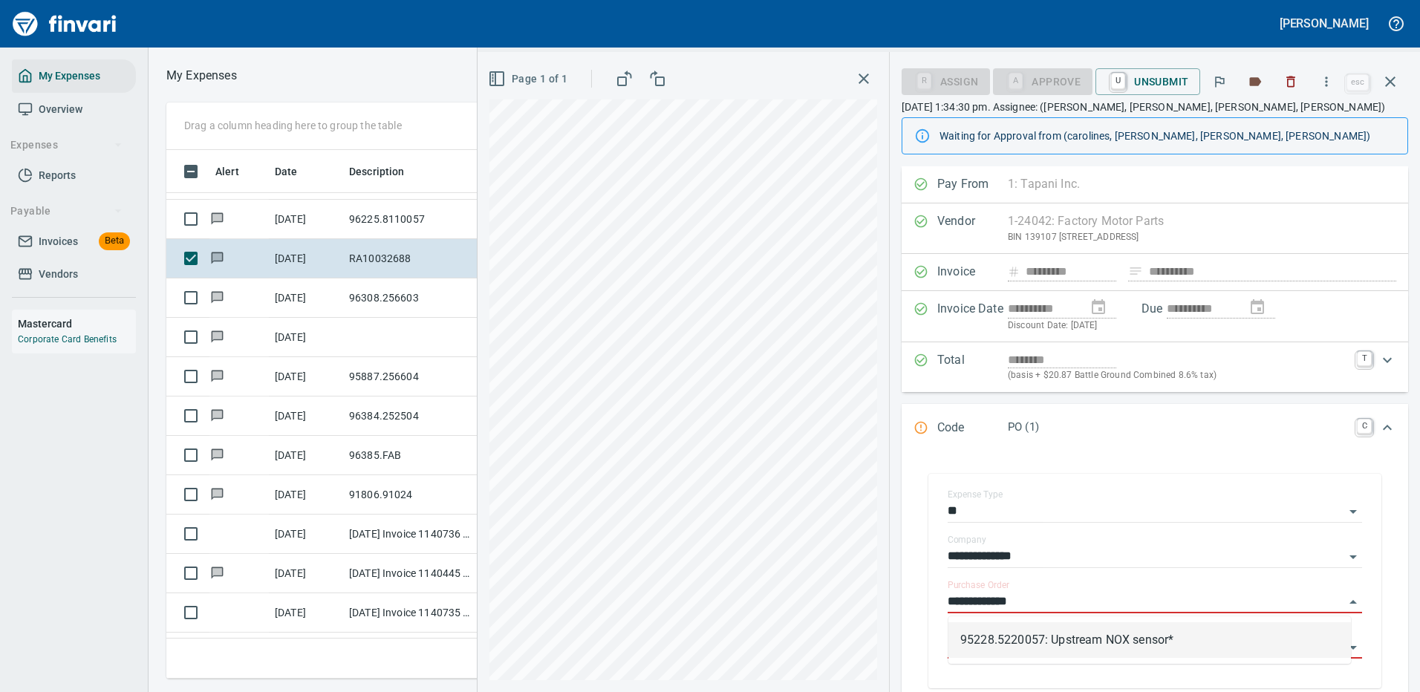
click at [1118, 640] on li "95228.5220057: Upstream NOX sensor*" at bounding box center [1149, 640] width 402 height 36
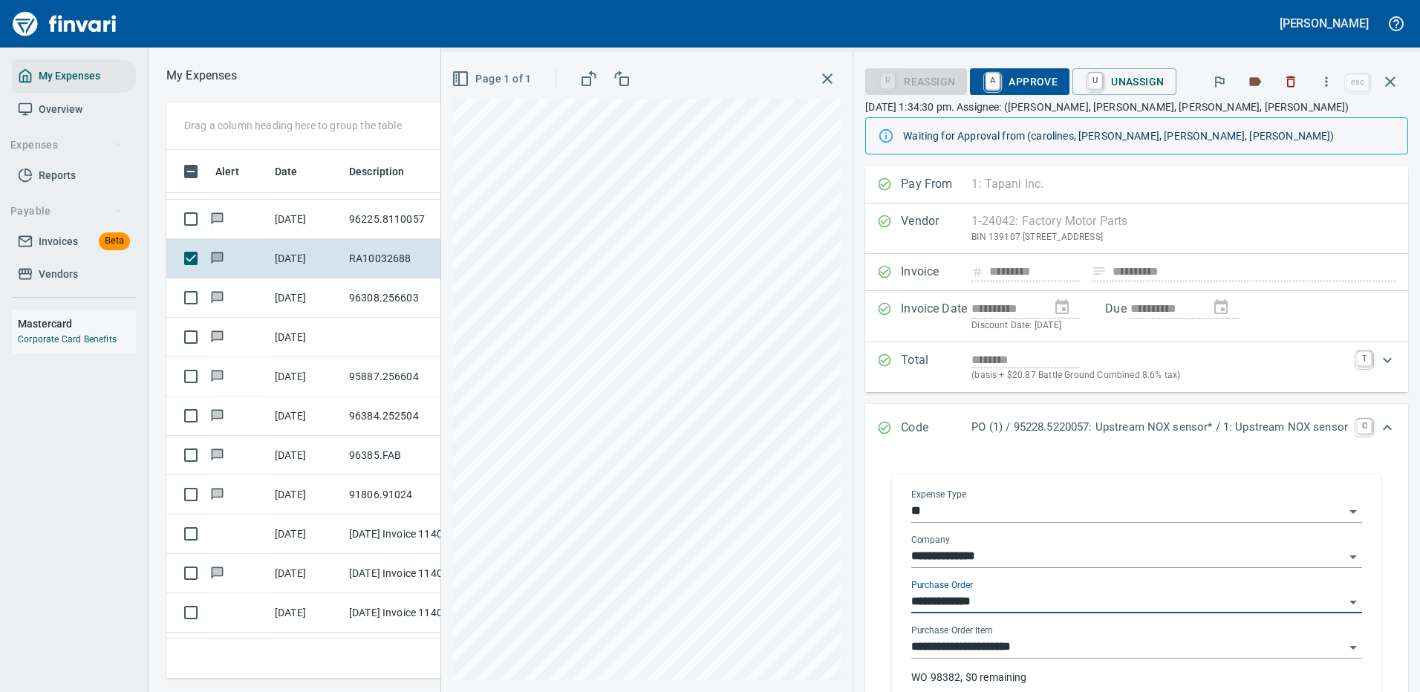
type input "**********"
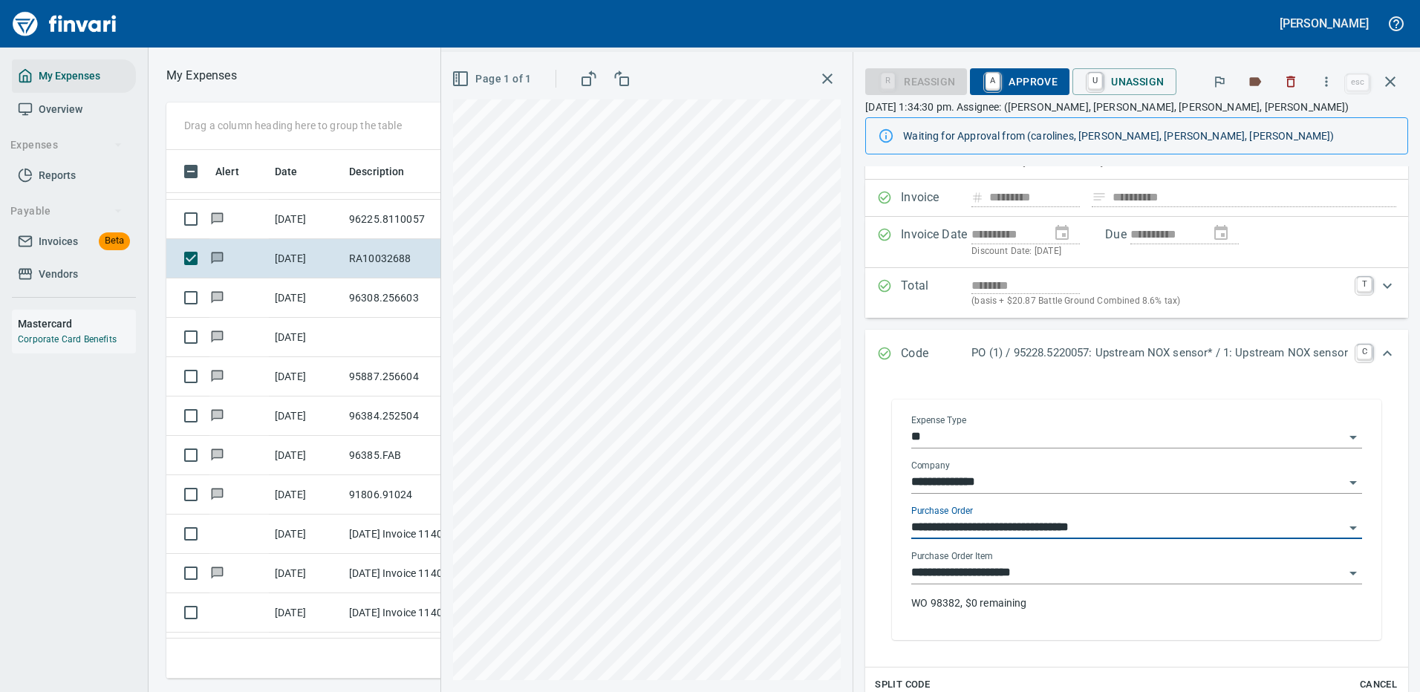
scroll to position [149, 0]
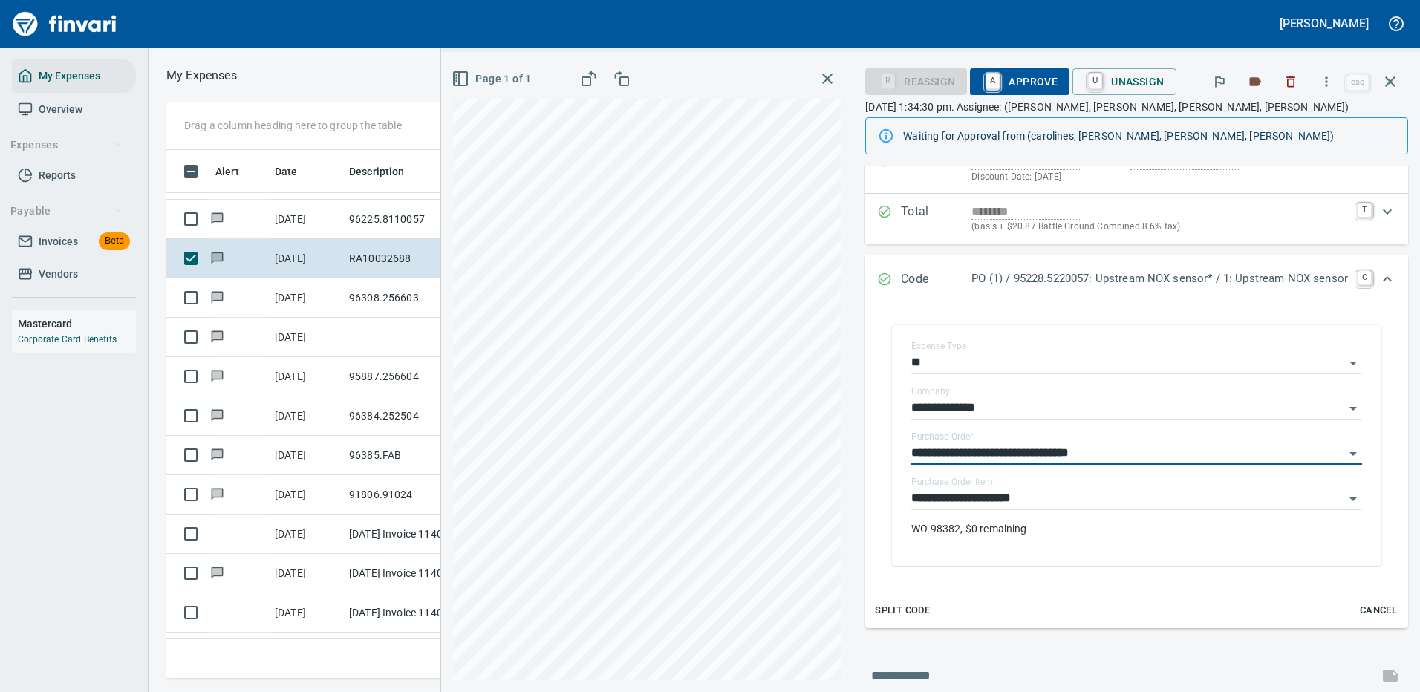
type input "**********"
click at [1014, 72] on span "A Approve" at bounding box center [1020, 81] width 76 height 25
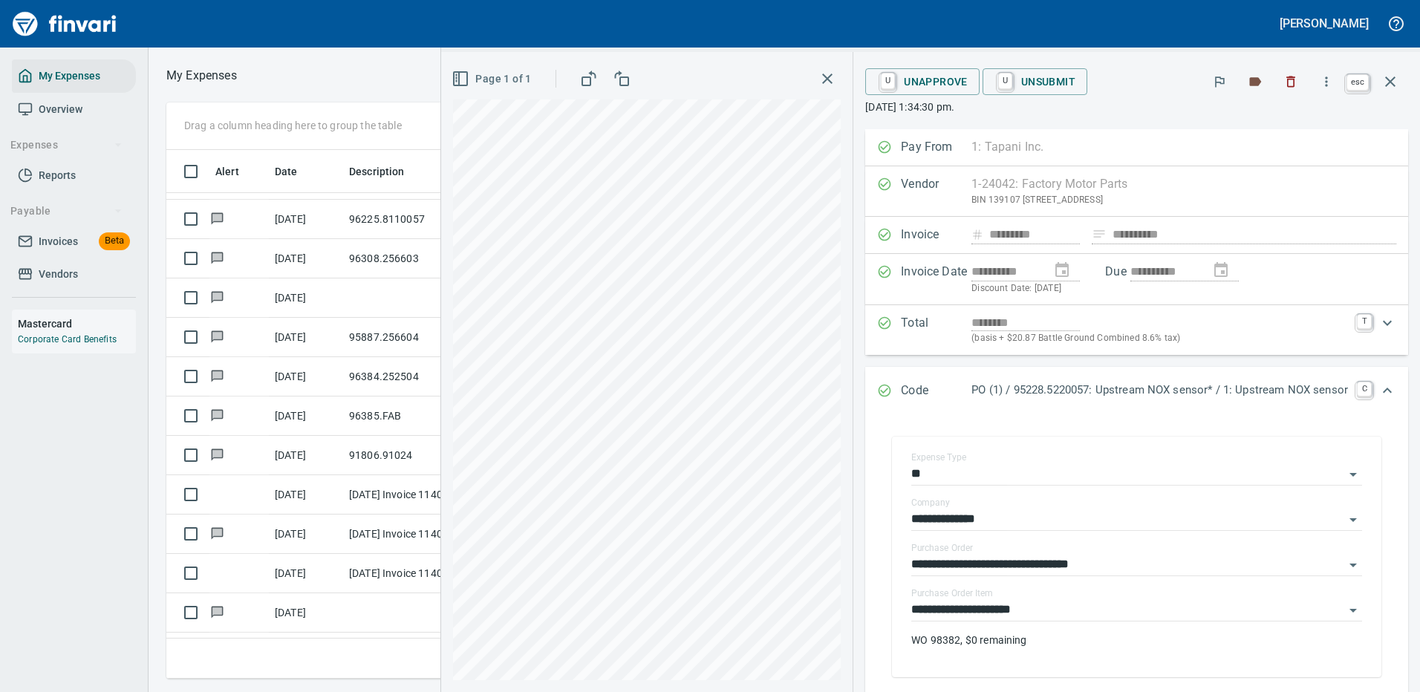
scroll to position [506, 842]
click at [1392, 80] on icon "button" at bounding box center [1390, 81] width 10 height 10
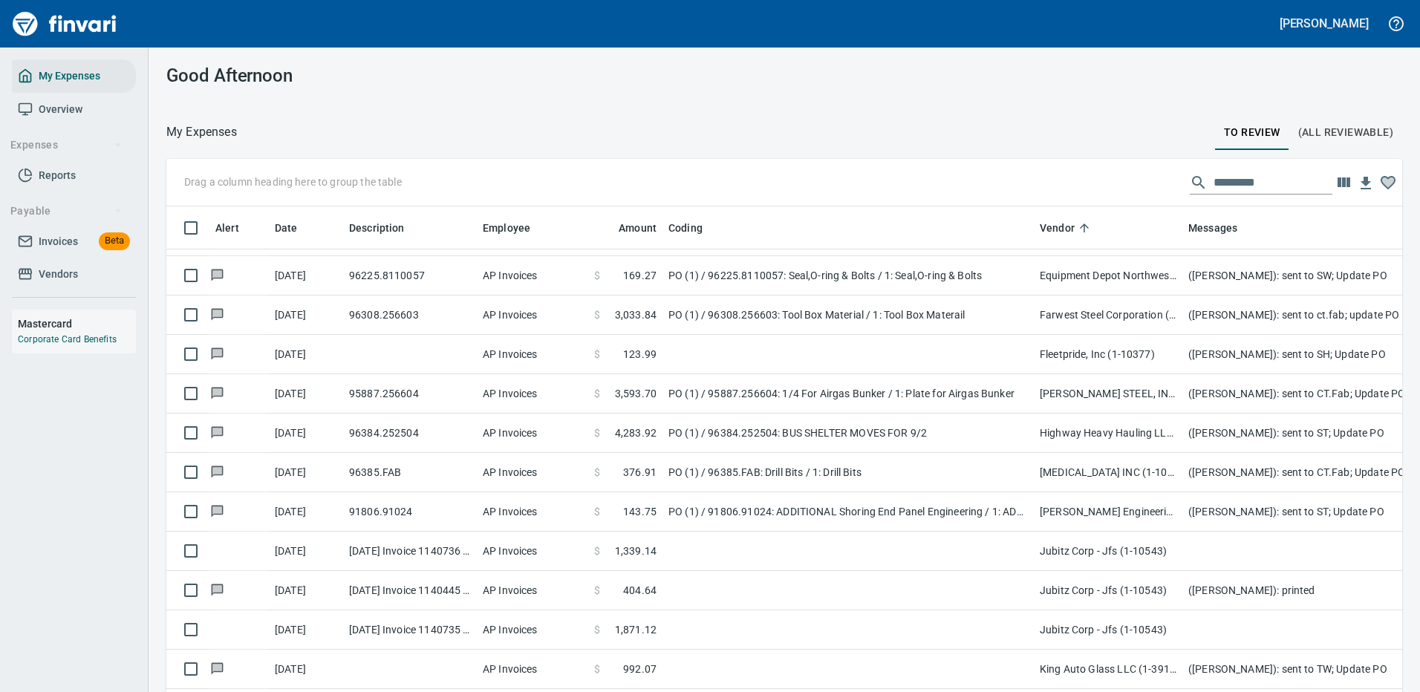
scroll to position [1, 1]
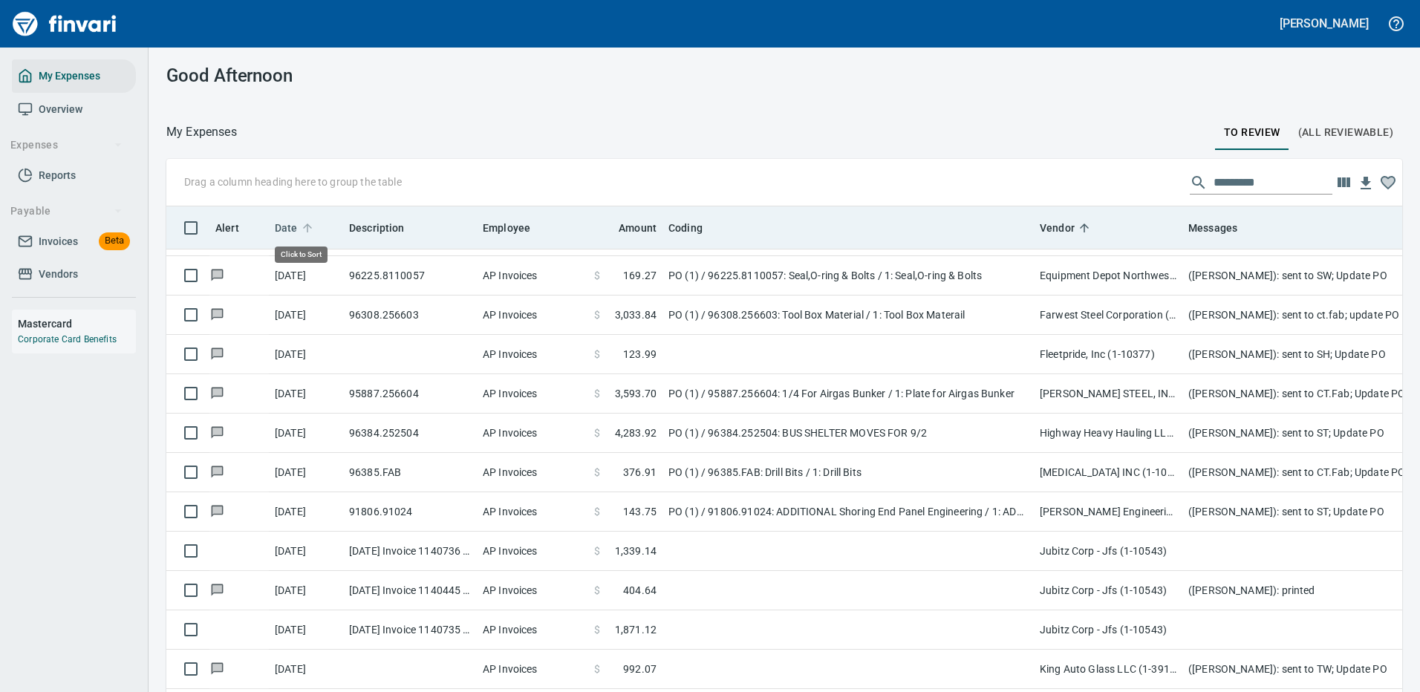
click at [280, 222] on span "Date" at bounding box center [286, 228] width 23 height 18
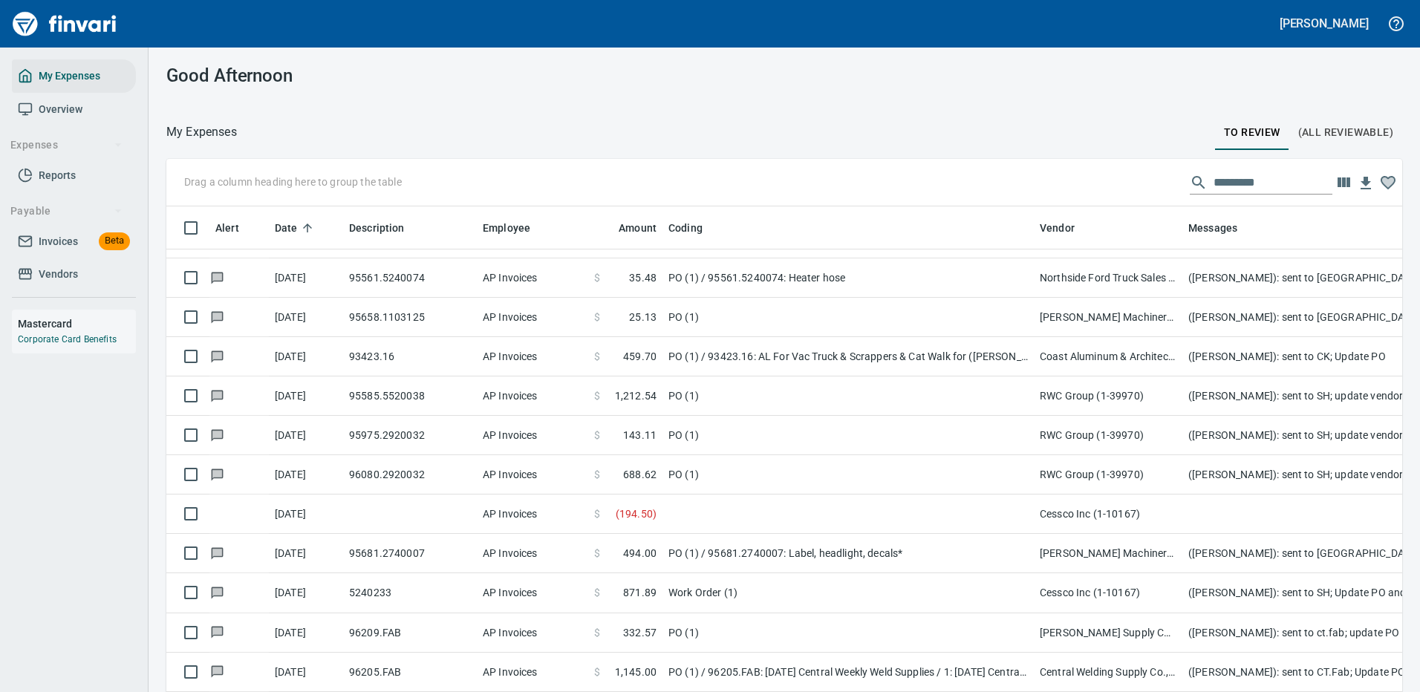
scroll to position [0, 0]
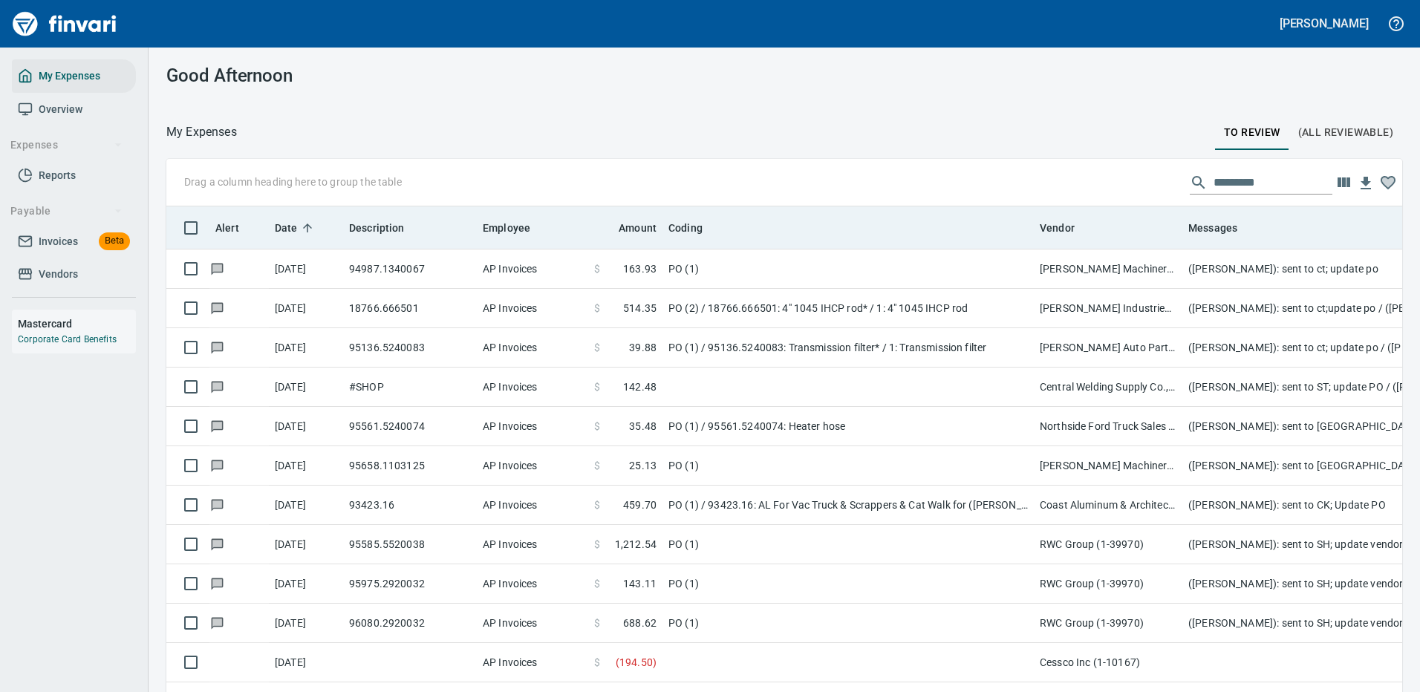
click at [293, 223] on span "Date" at bounding box center [286, 228] width 23 height 18
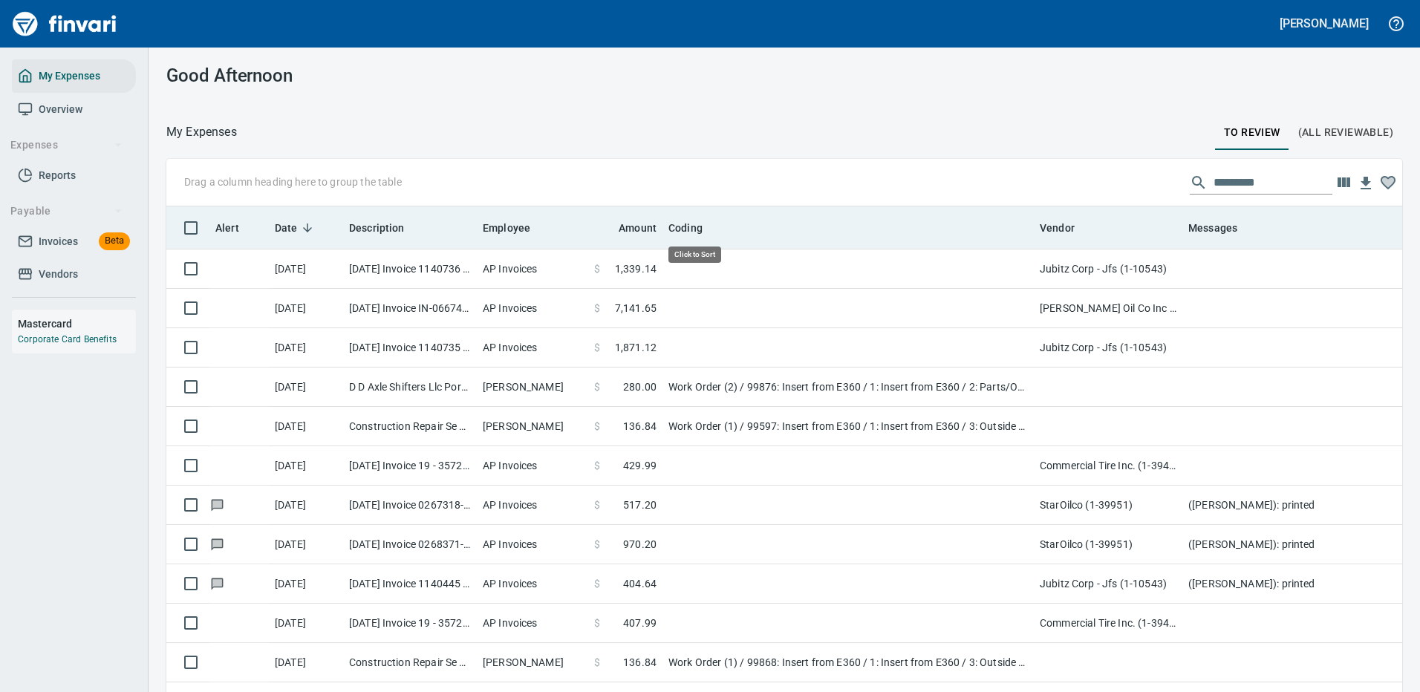
scroll to position [506, 1202]
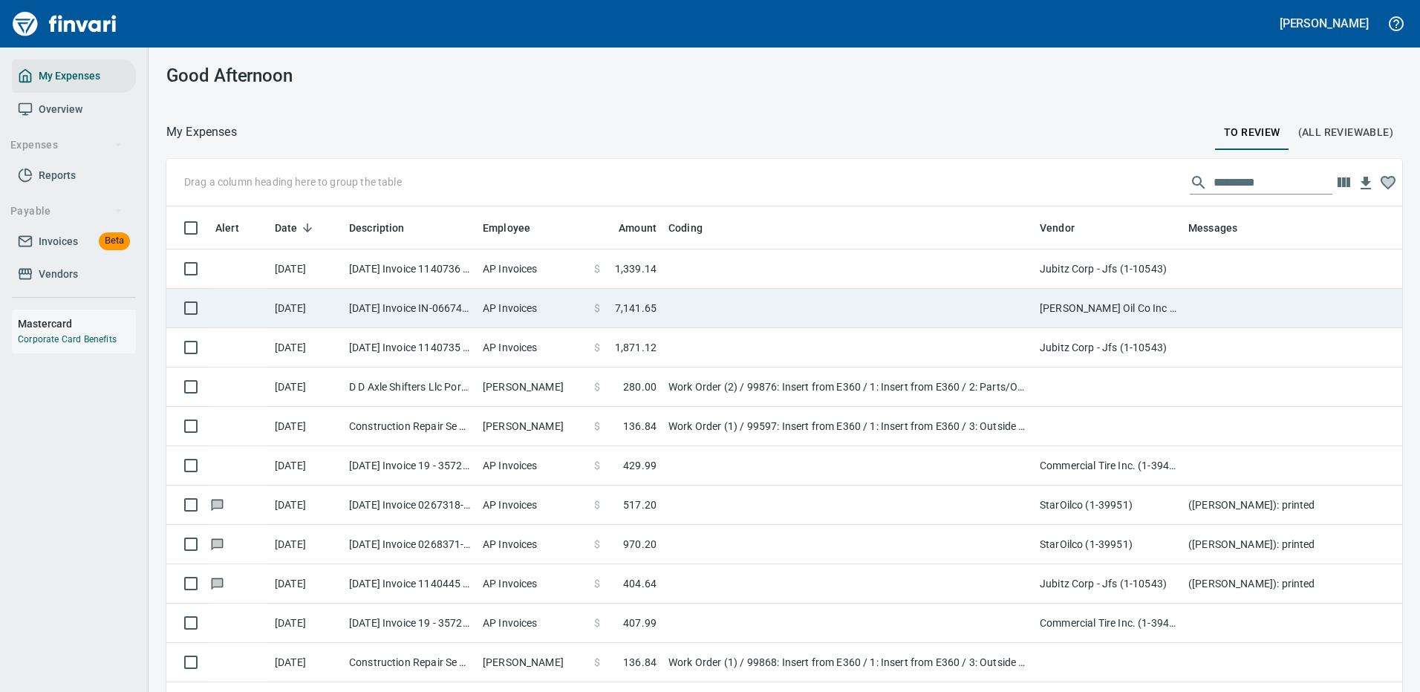
click at [755, 267] on td at bounding box center [847, 269] width 371 height 39
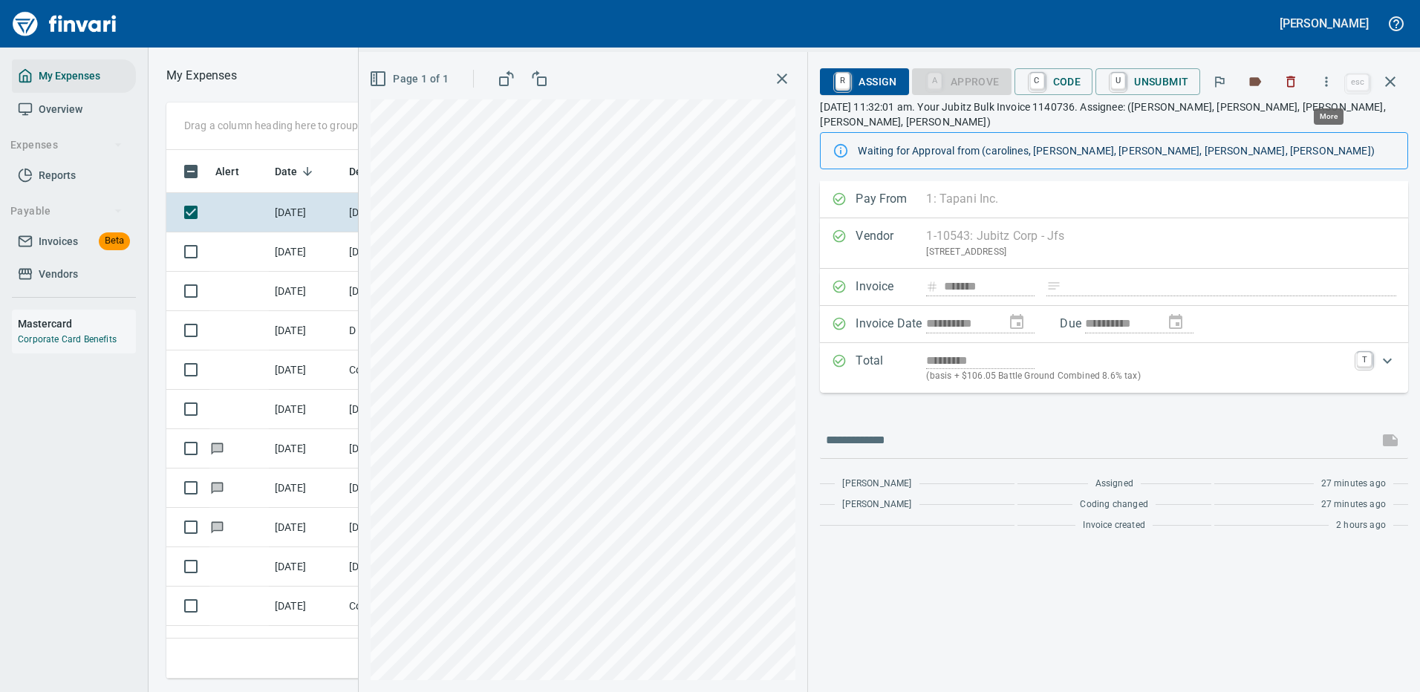
scroll to position [506, 842]
click at [1328, 77] on icon "button" at bounding box center [1327, 81] width 2 height 10
click at [1264, 125] on span "Download" at bounding box center [1324, 125] width 143 height 18
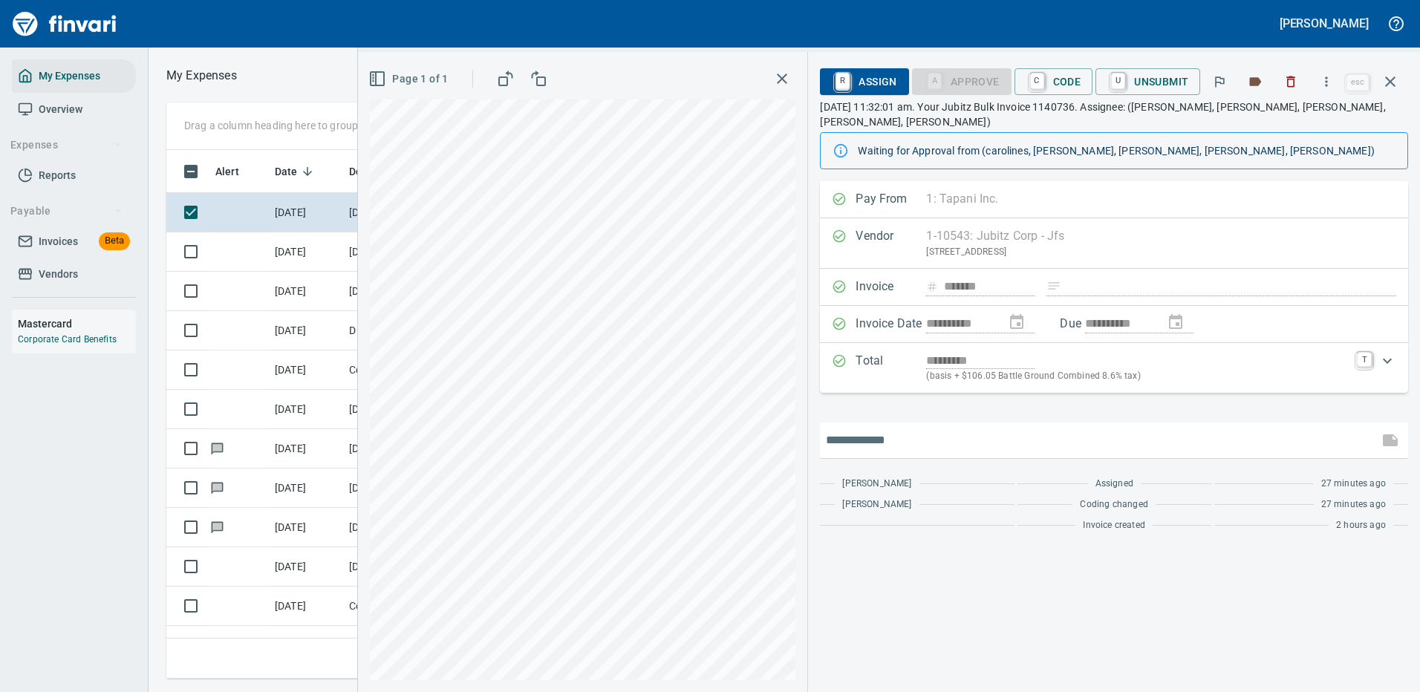
click at [960, 428] on input "text" at bounding box center [1099, 440] width 547 height 24
type input "*******"
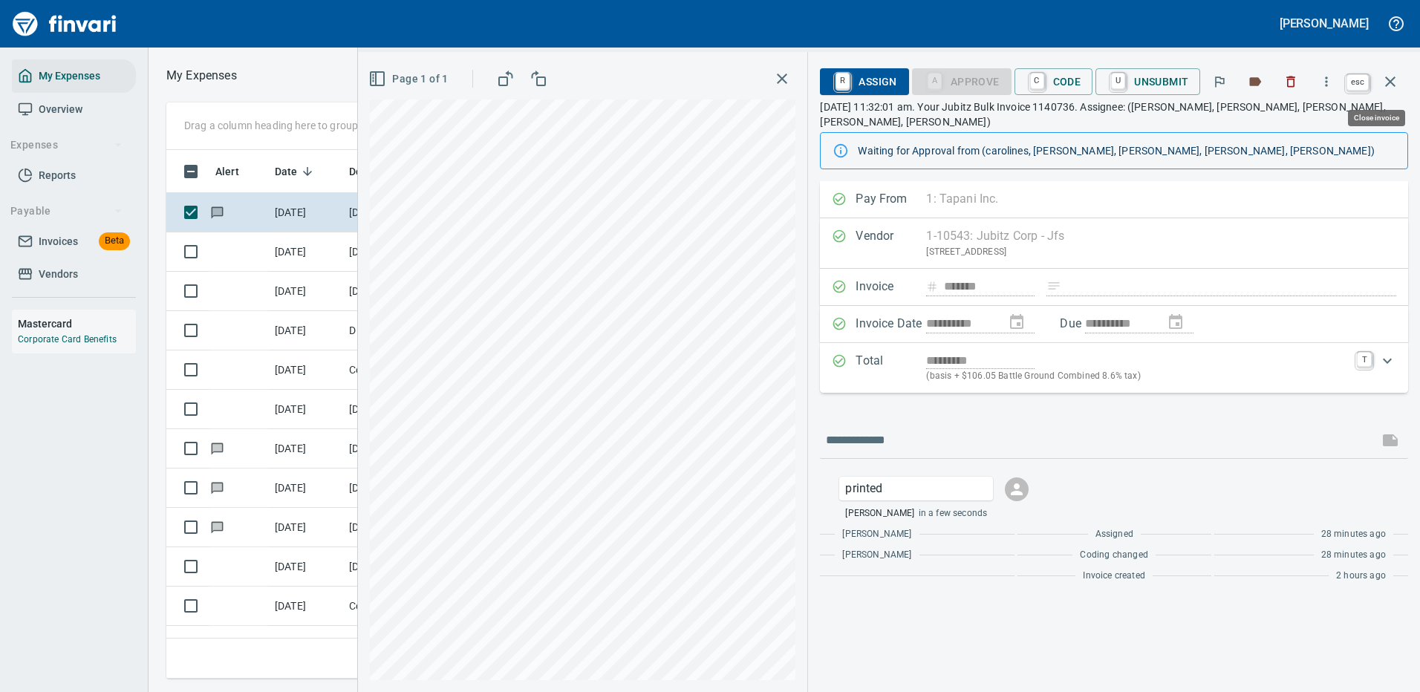
click at [1386, 81] on icon "button" at bounding box center [1390, 82] width 18 height 18
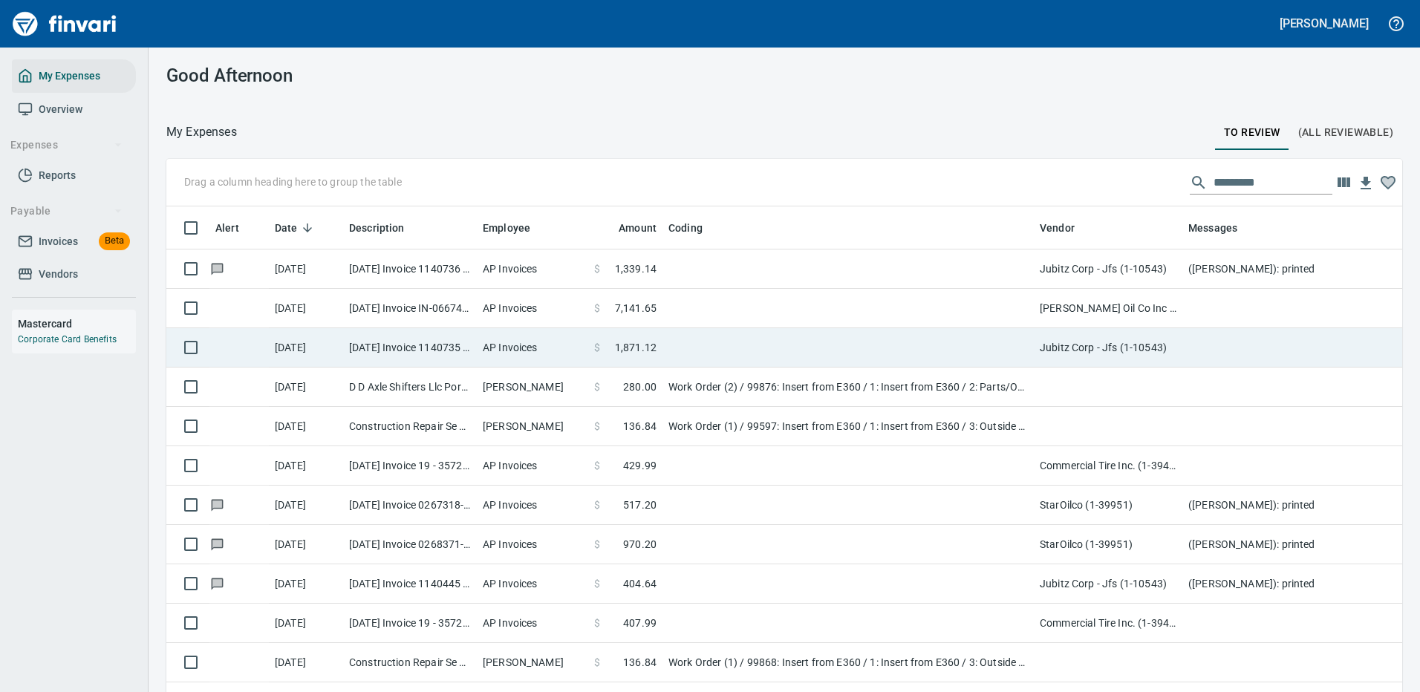
scroll to position [506, 1202]
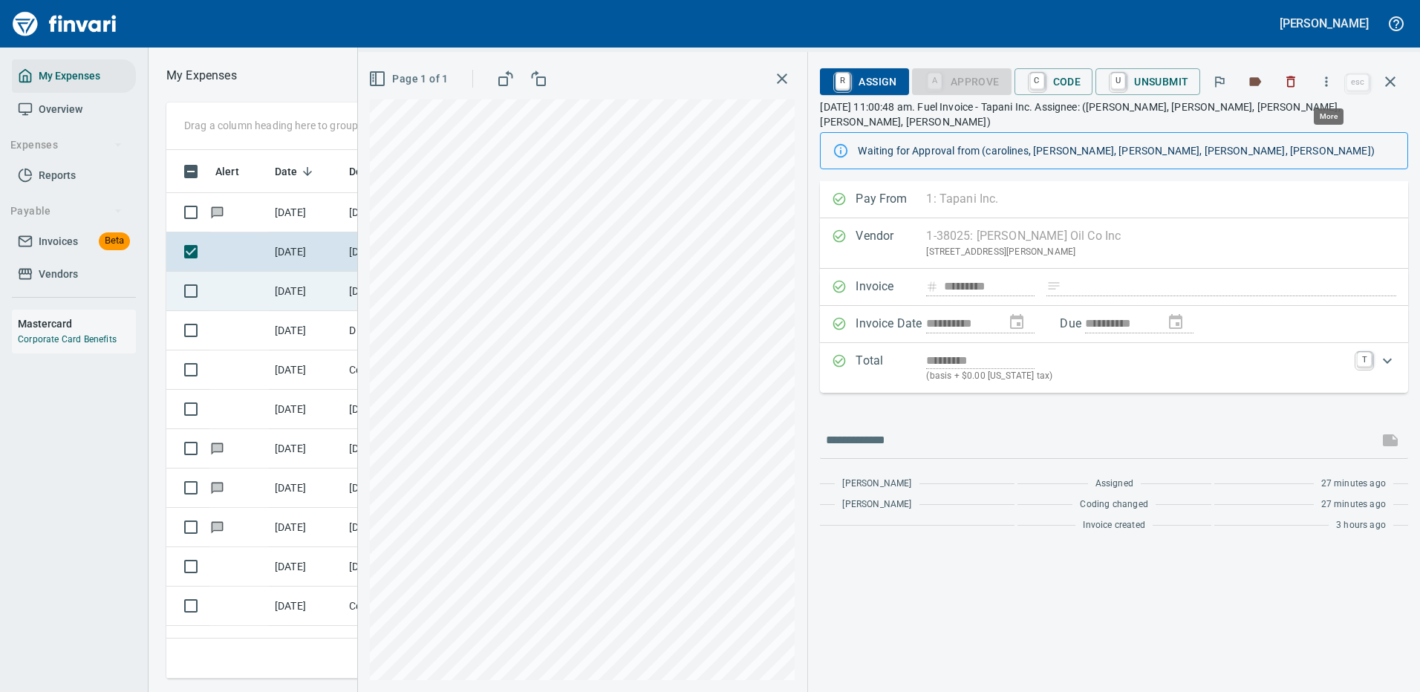
scroll to position [506, 842]
click at [1329, 80] on icon "button" at bounding box center [1326, 81] width 15 height 15
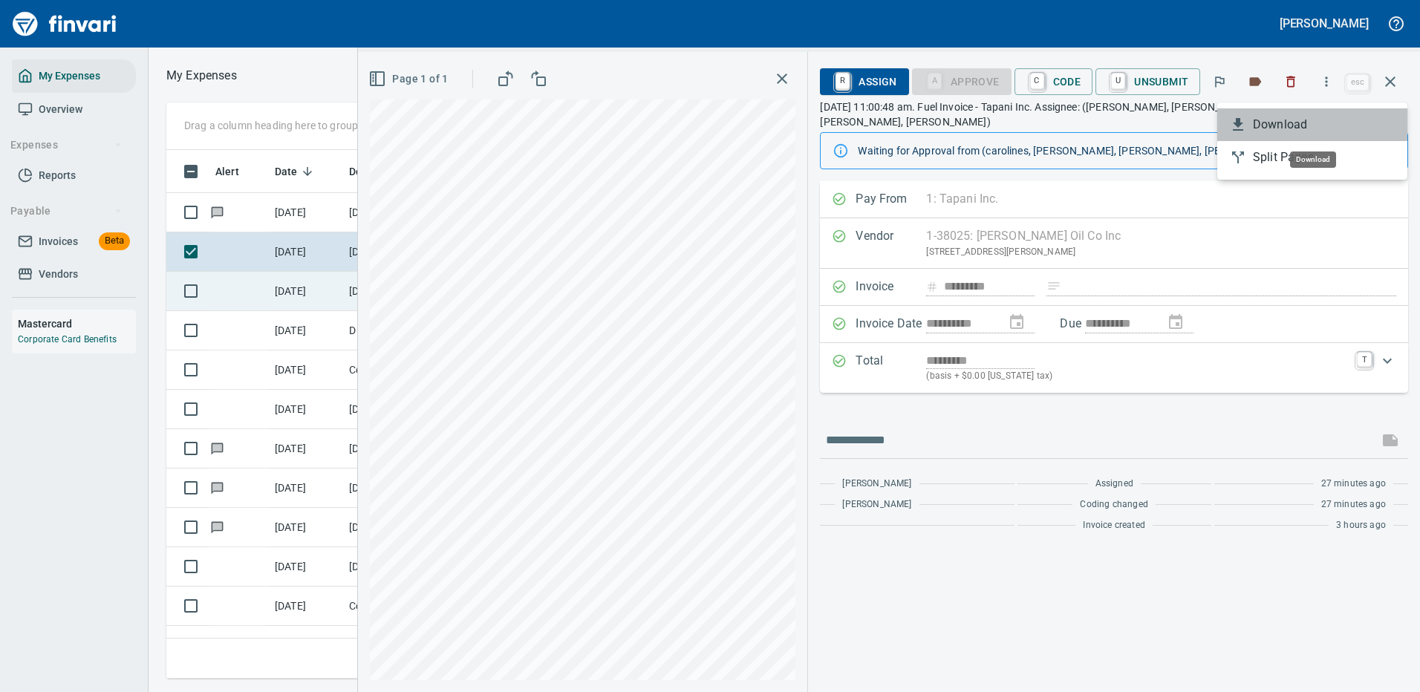
click at [1277, 125] on span "Download" at bounding box center [1324, 125] width 143 height 18
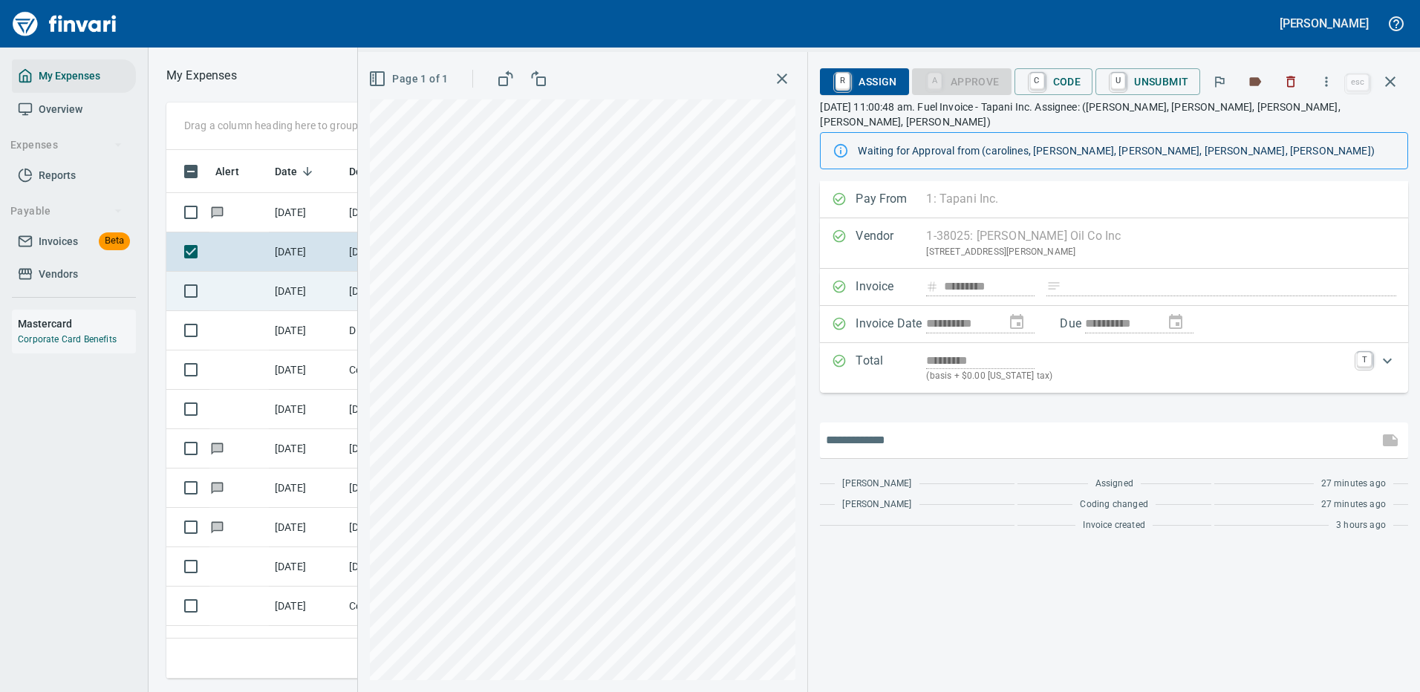
click at [935, 428] on input "text" at bounding box center [1099, 440] width 547 height 24
type input "*******"
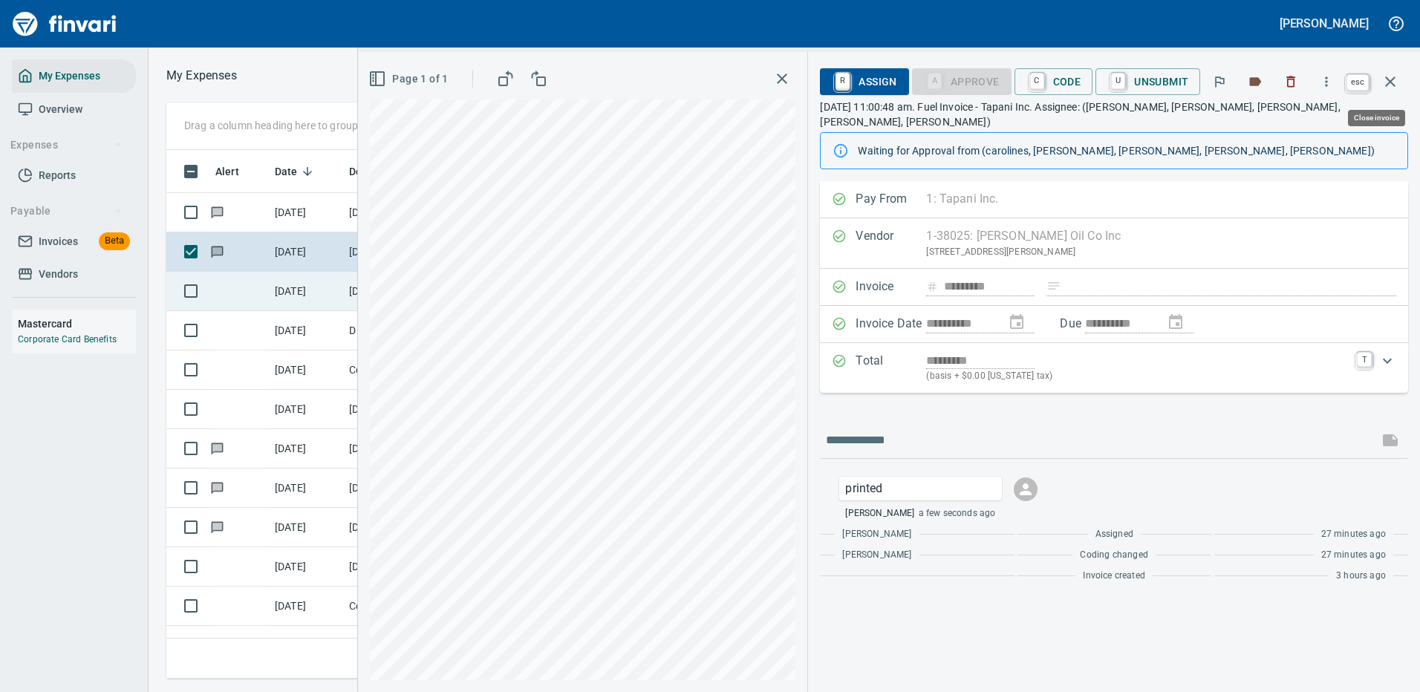
click at [1390, 78] on icon "button" at bounding box center [1390, 82] width 18 height 18
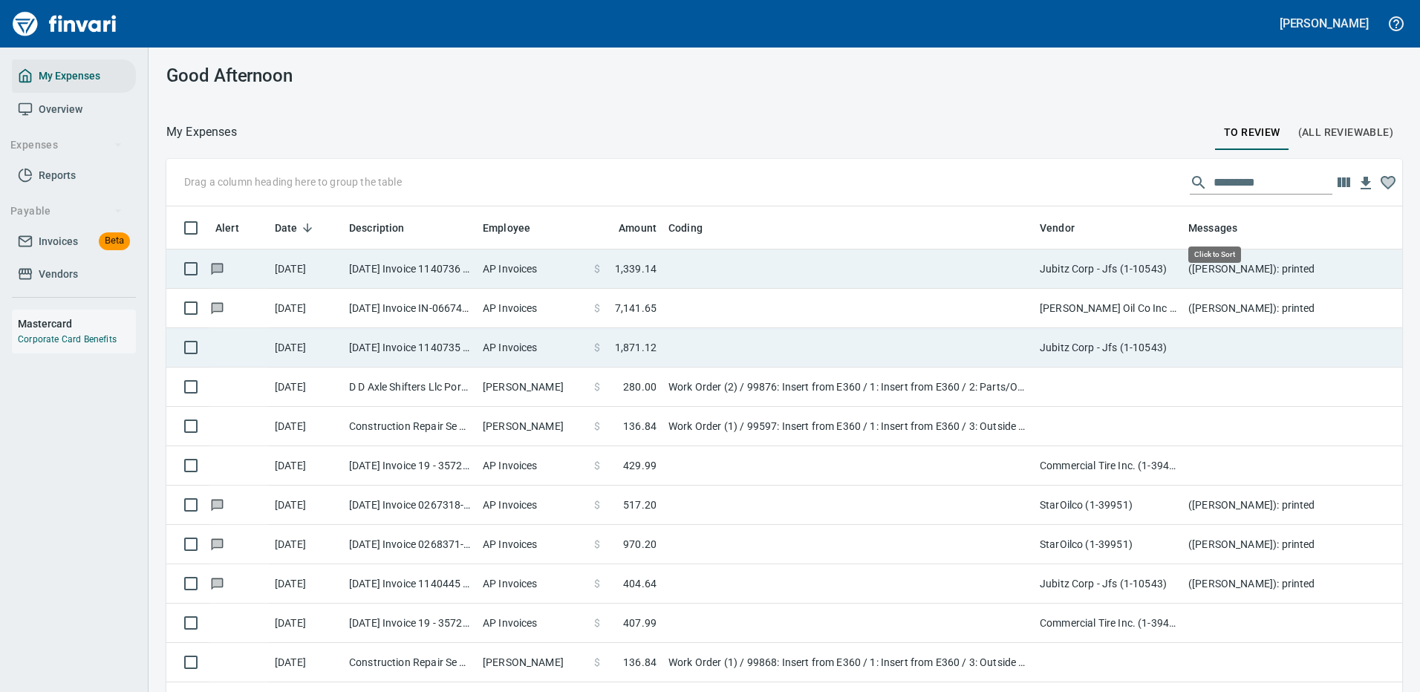
scroll to position [506, 1202]
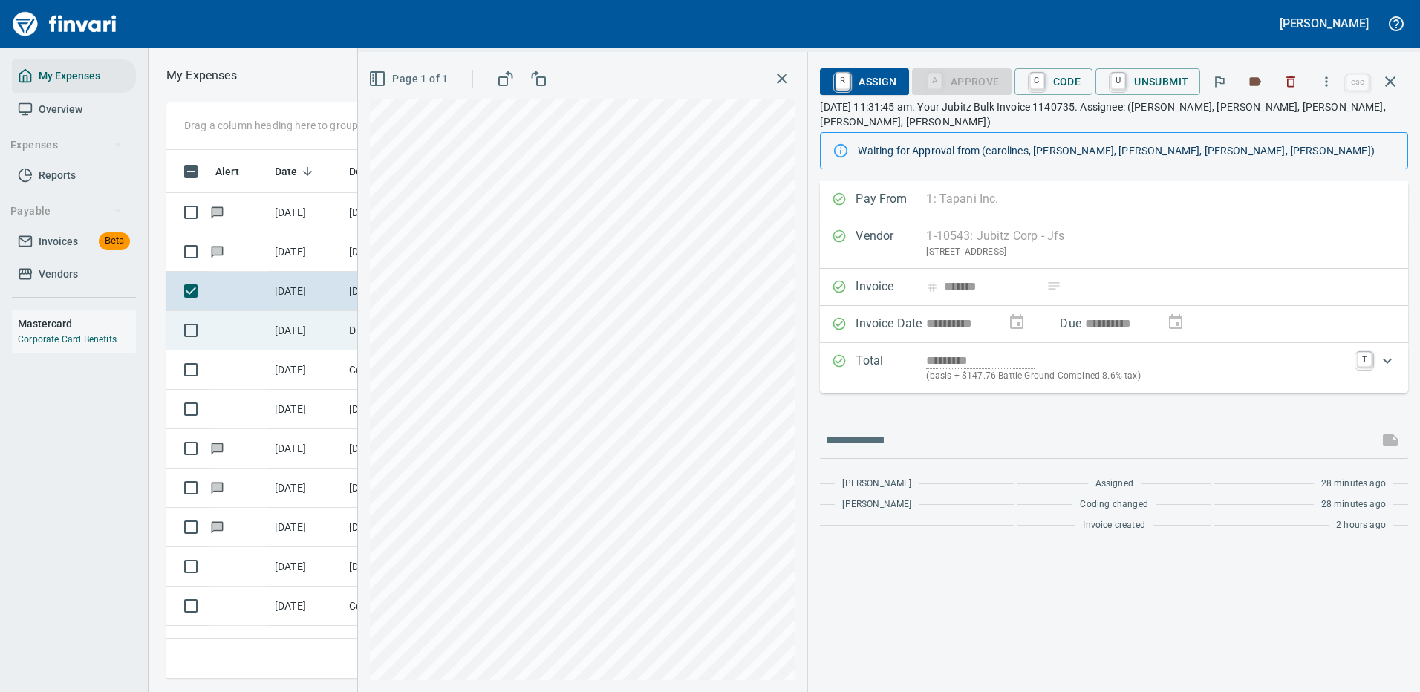
scroll to position [506, 842]
click at [1331, 77] on icon "button" at bounding box center [1326, 81] width 15 height 15
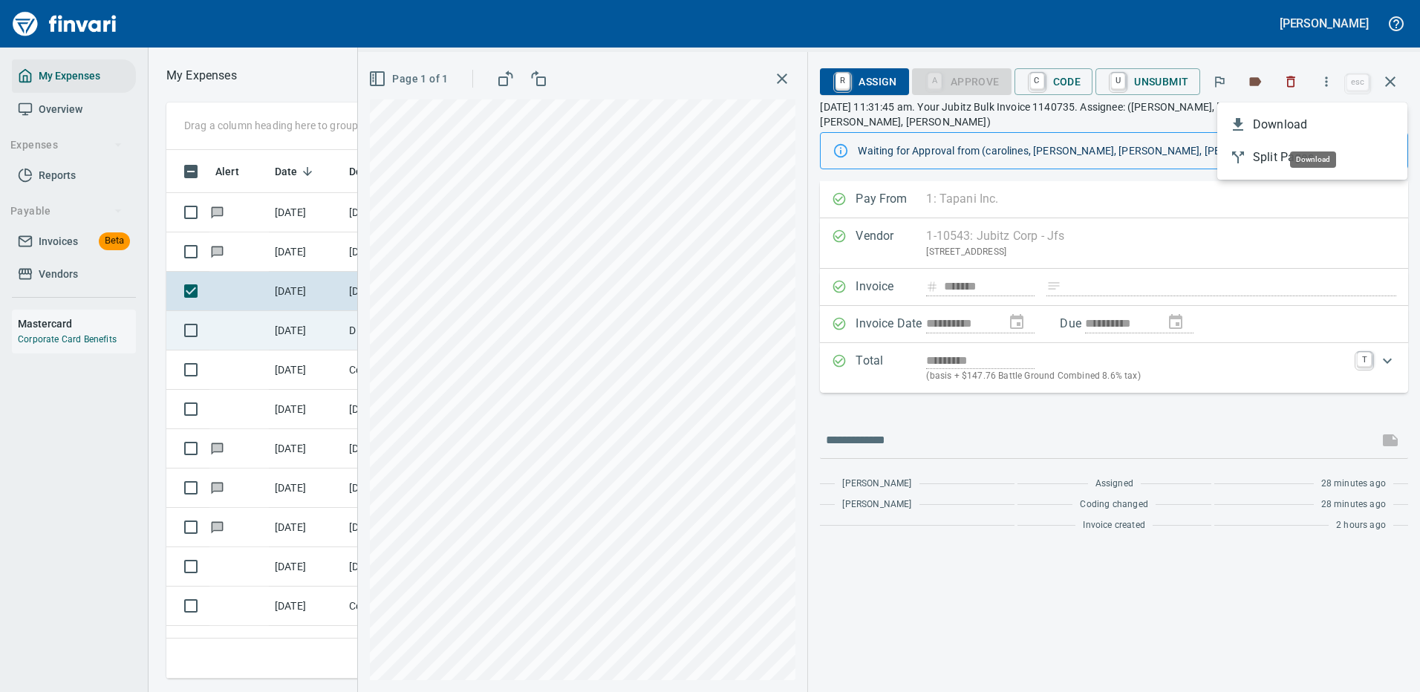
click at [1274, 128] on span "Download" at bounding box center [1324, 125] width 143 height 18
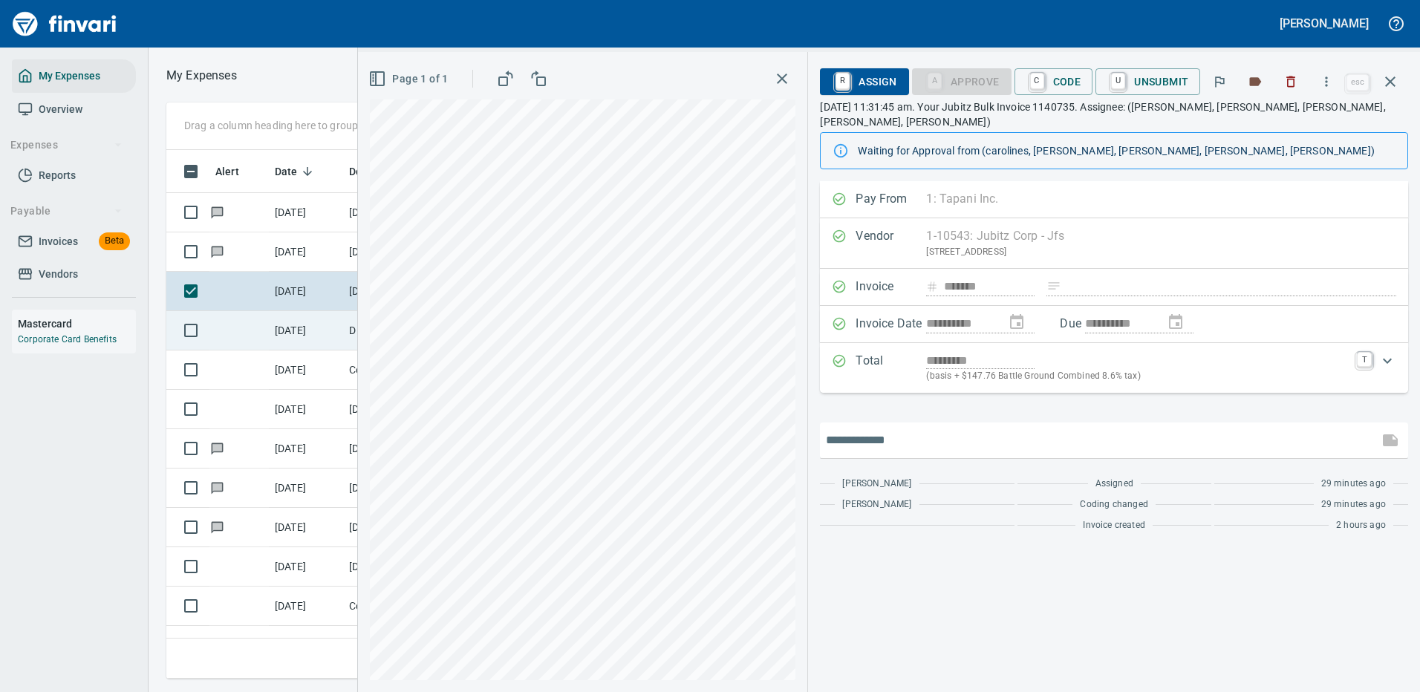
click at [904, 428] on input "text" at bounding box center [1099, 440] width 547 height 24
type input "*******"
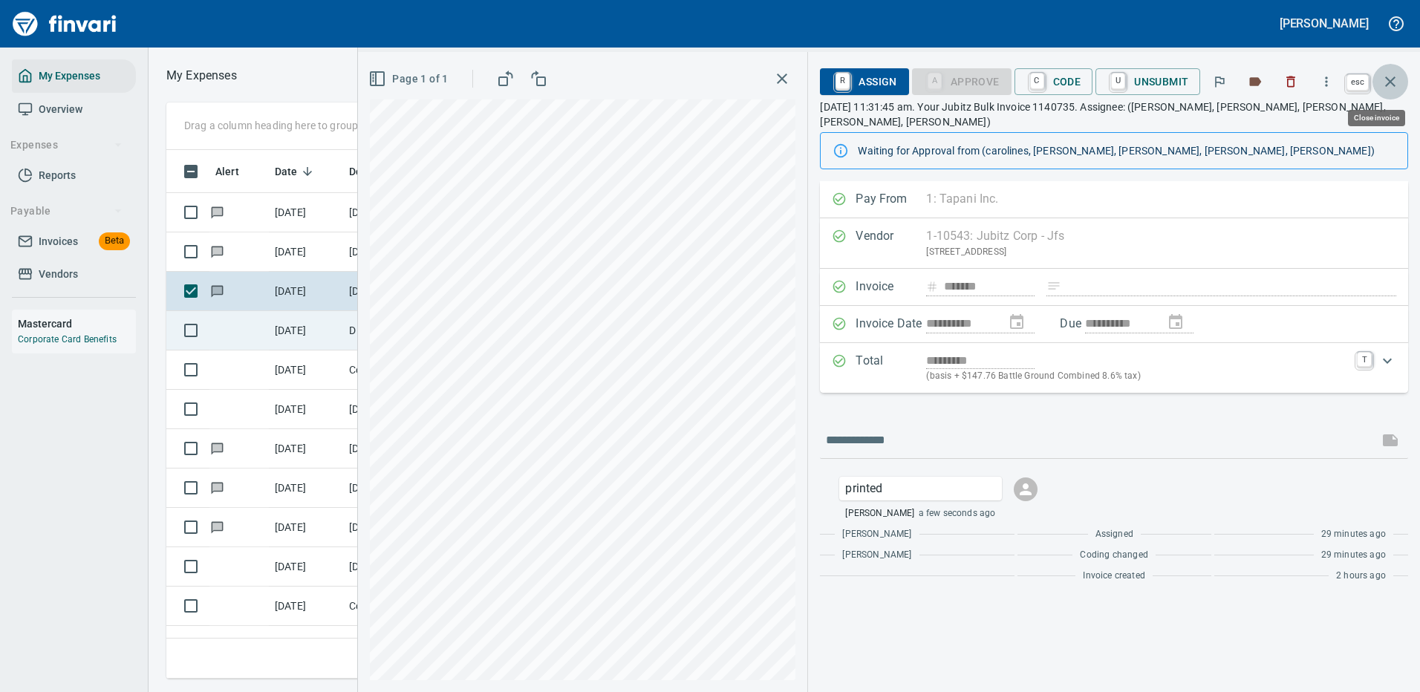
click at [1385, 77] on icon "button" at bounding box center [1390, 82] width 18 height 18
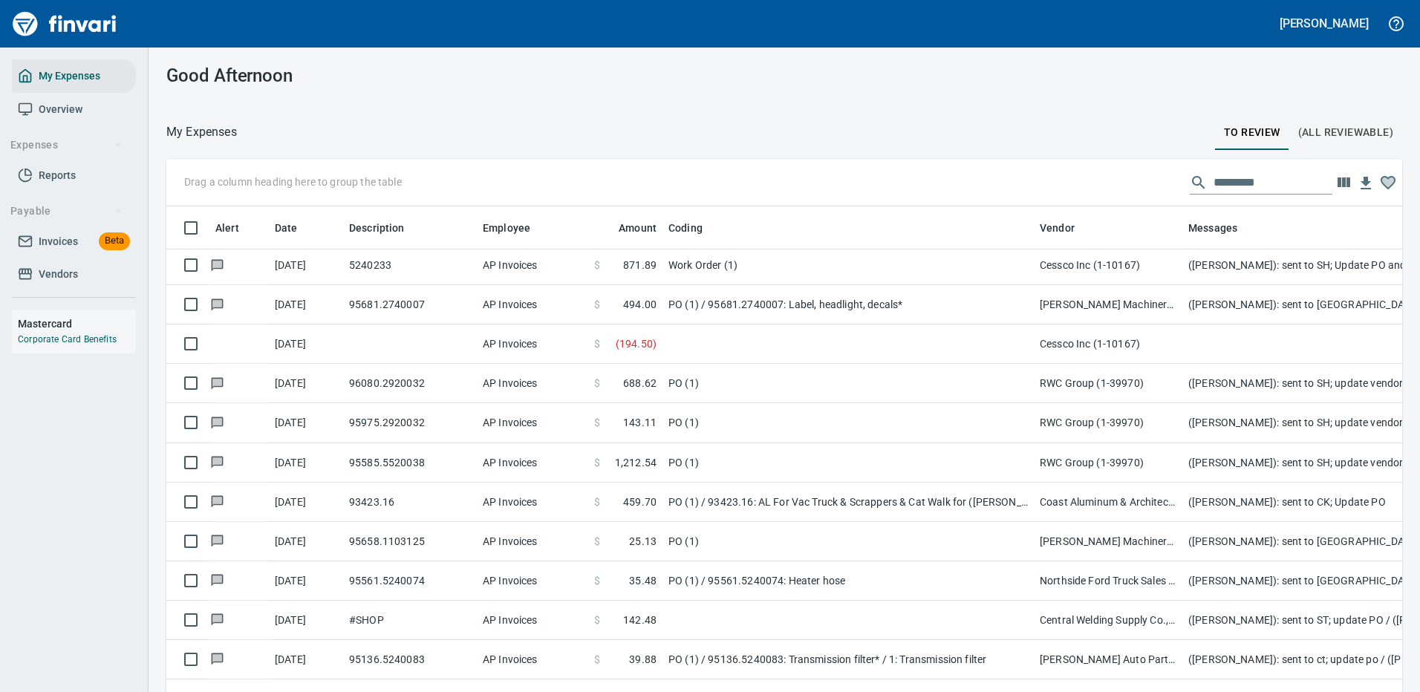
scroll to position [2764, 0]
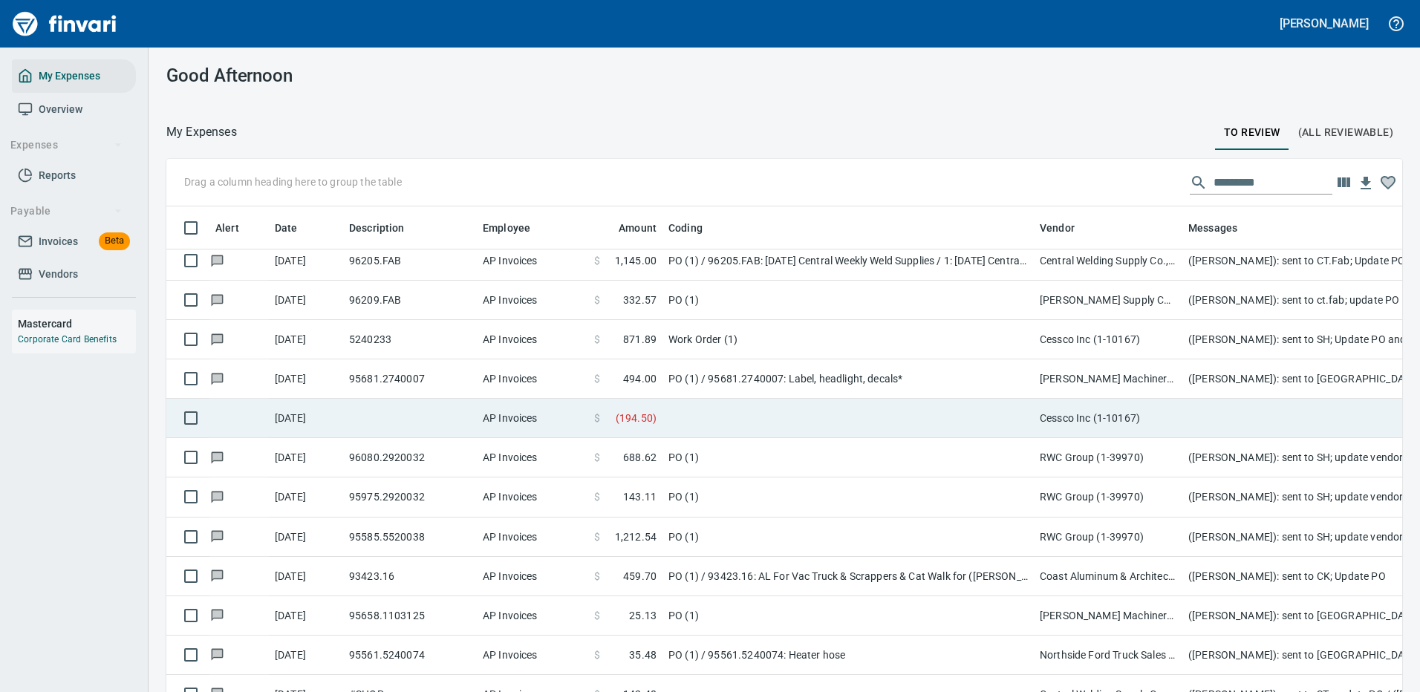
click at [916, 402] on td at bounding box center [847, 418] width 371 height 39
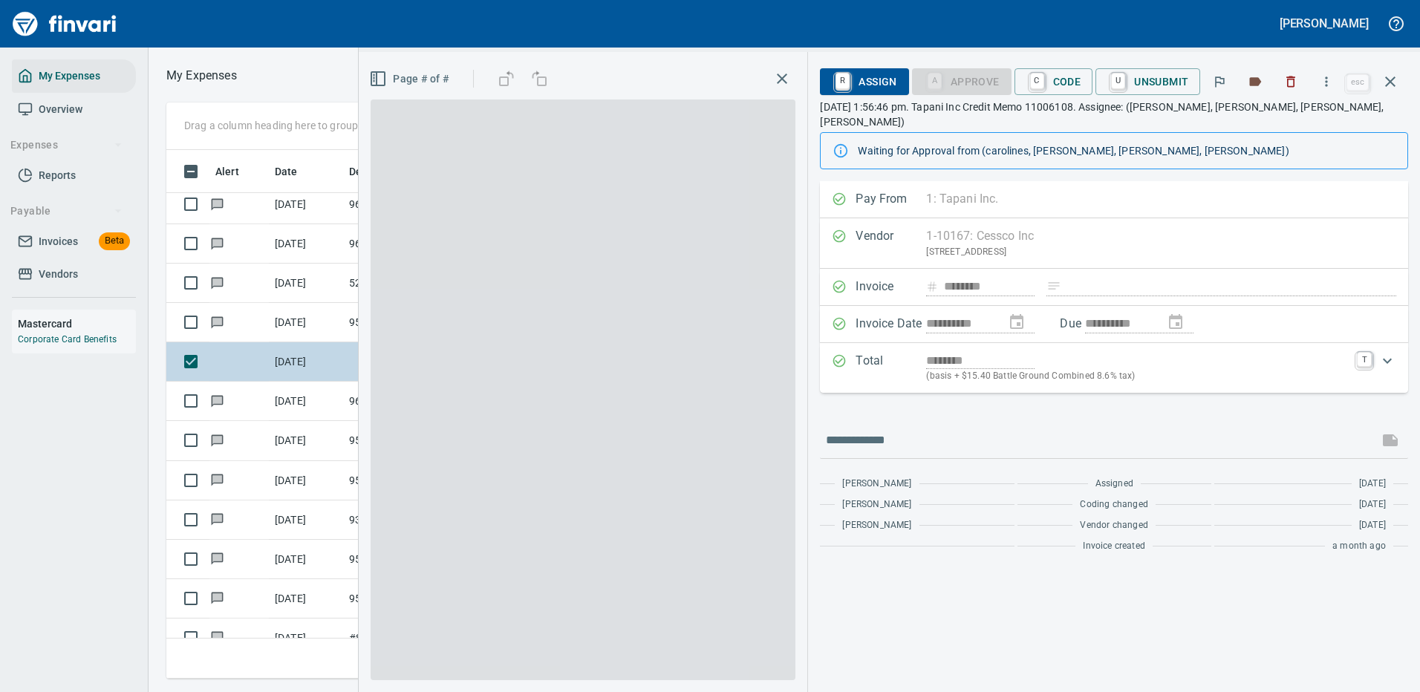
scroll to position [506, 842]
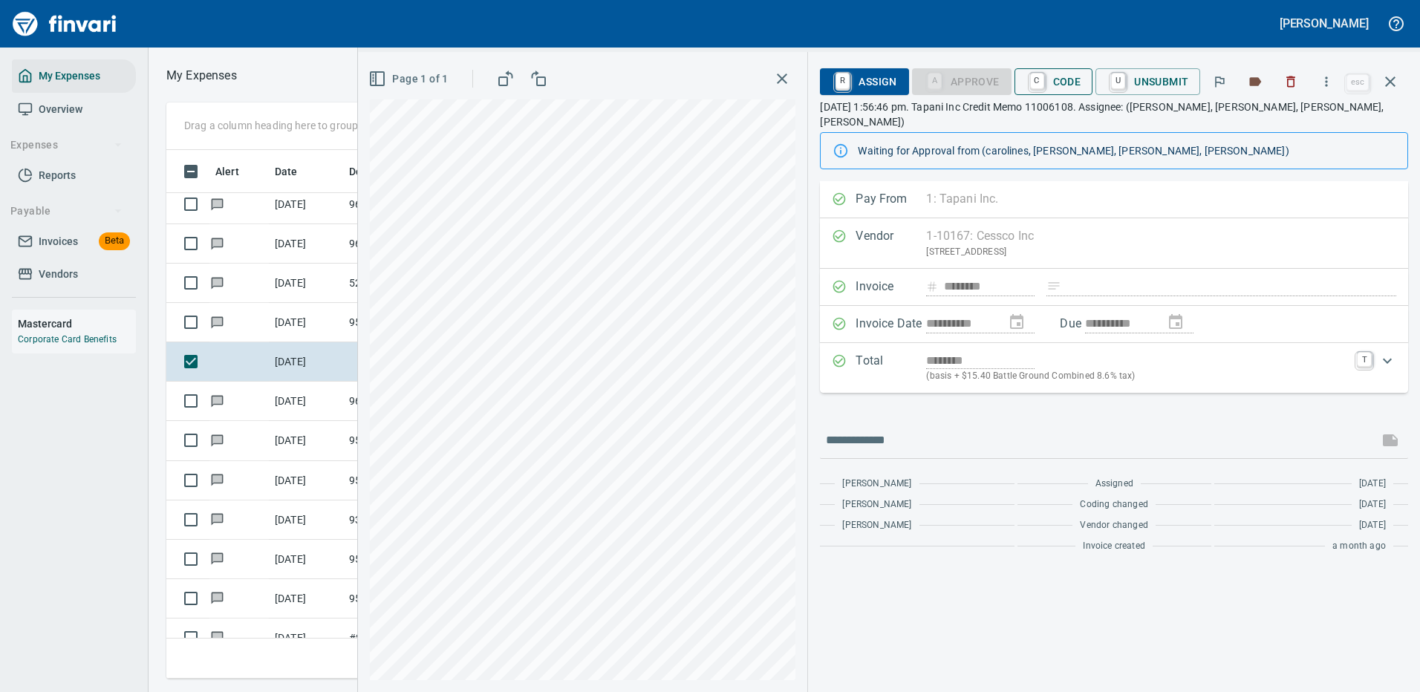
click at [1067, 79] on span "C Code" at bounding box center [1053, 81] width 55 height 25
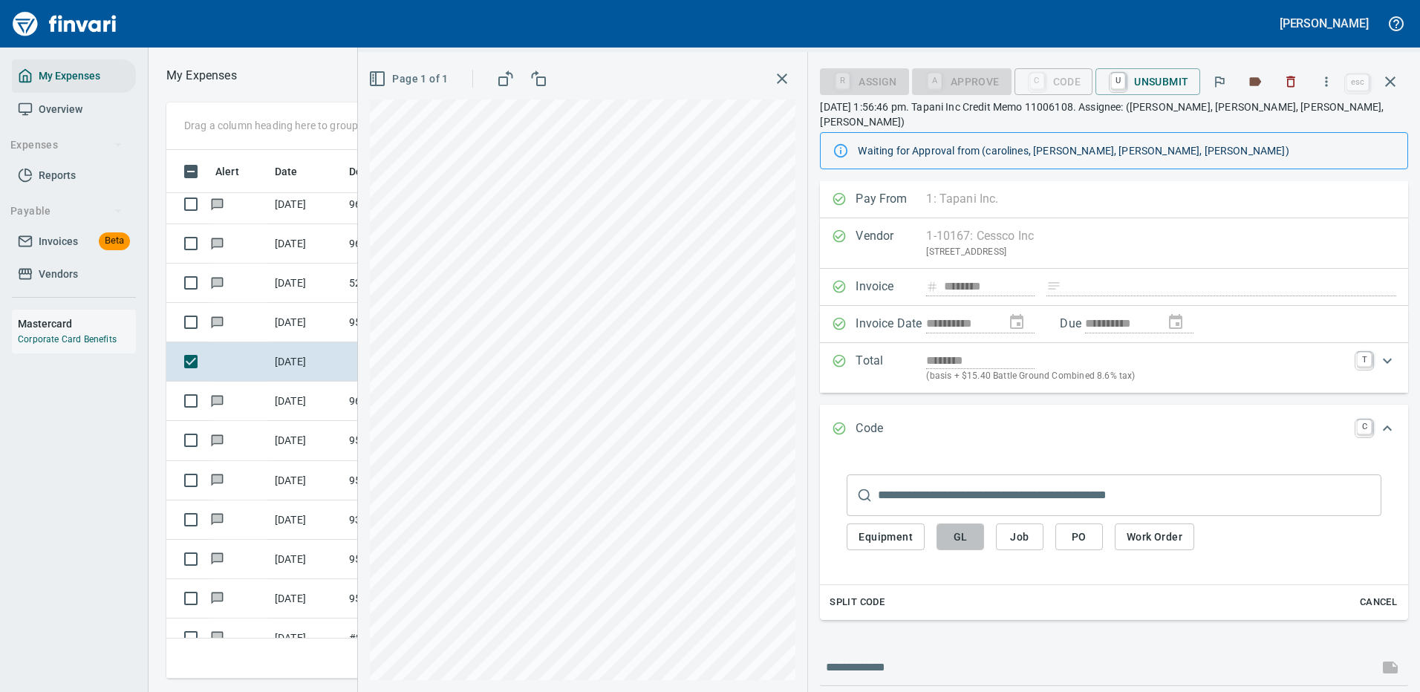
click at [962, 528] on span "GL" at bounding box center [960, 537] width 24 height 19
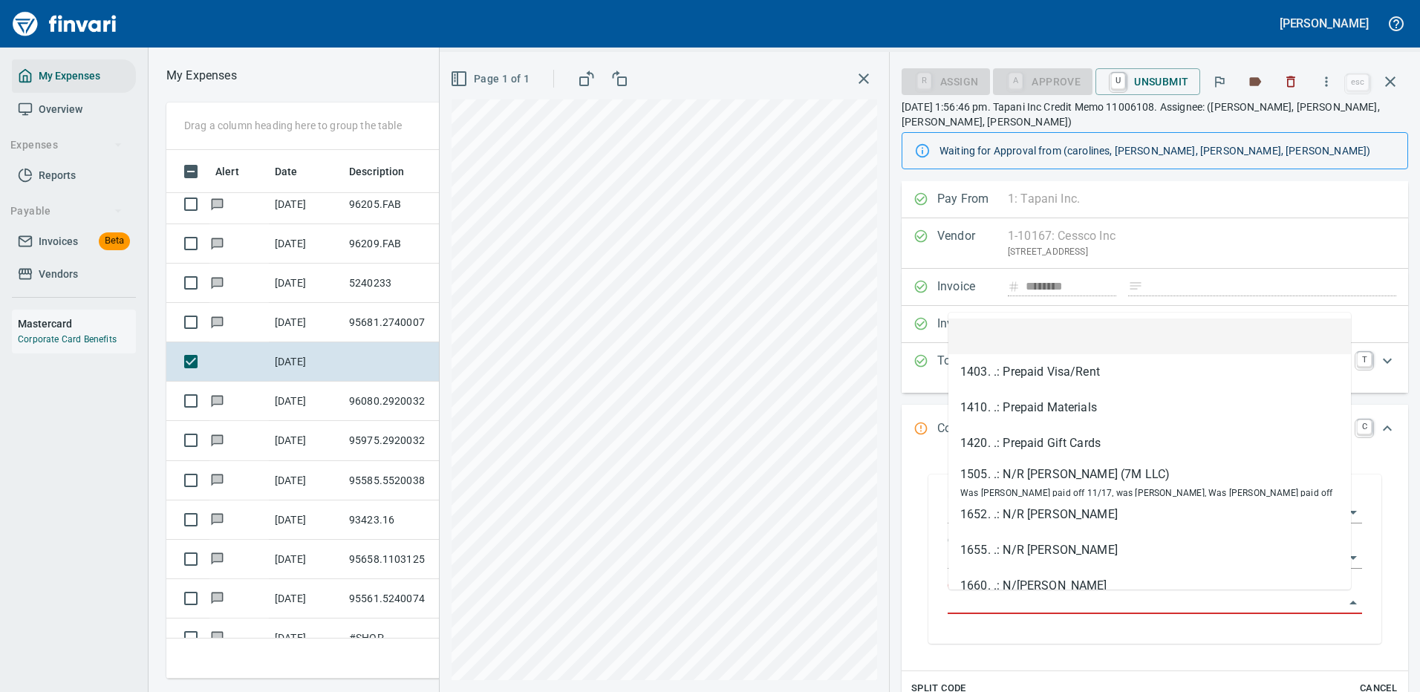
click at [1000, 601] on input "GL Account" at bounding box center [1146, 603] width 397 height 21
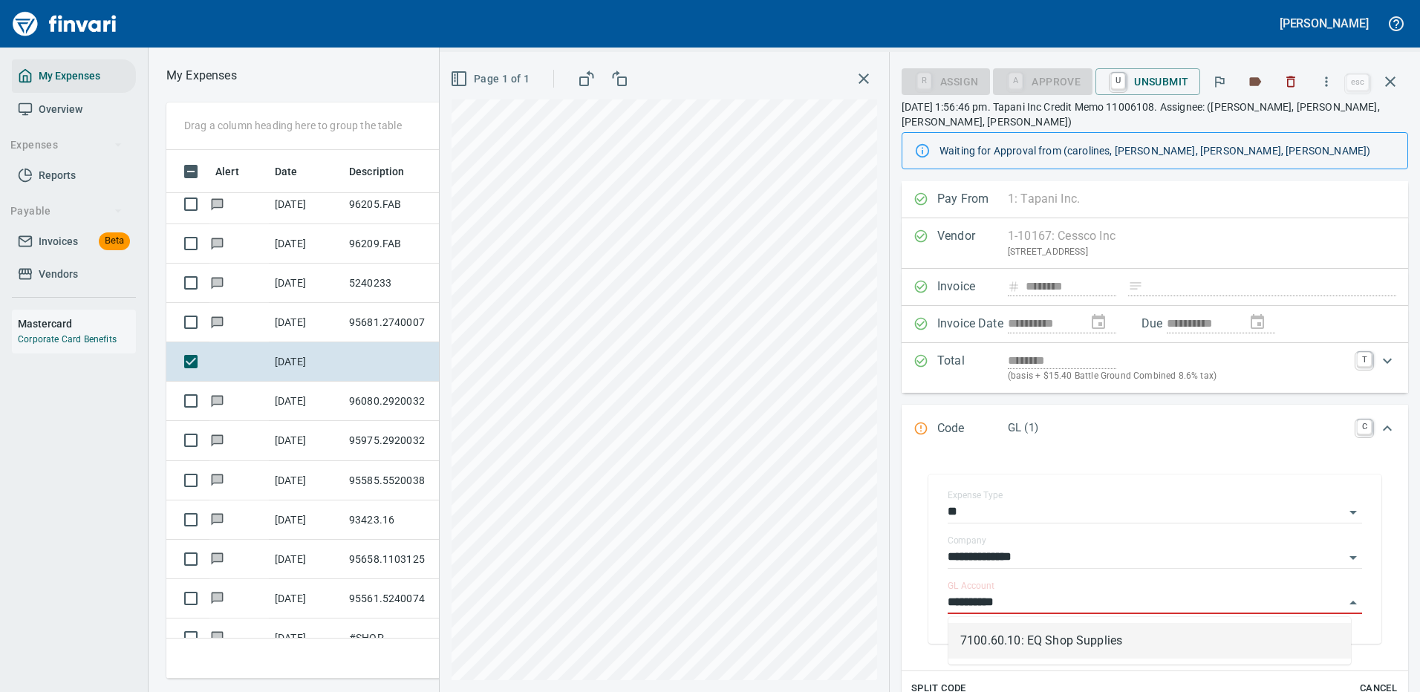
click at [1095, 642] on li "7100.60.10: EQ Shop Supplies" at bounding box center [1149, 641] width 402 height 36
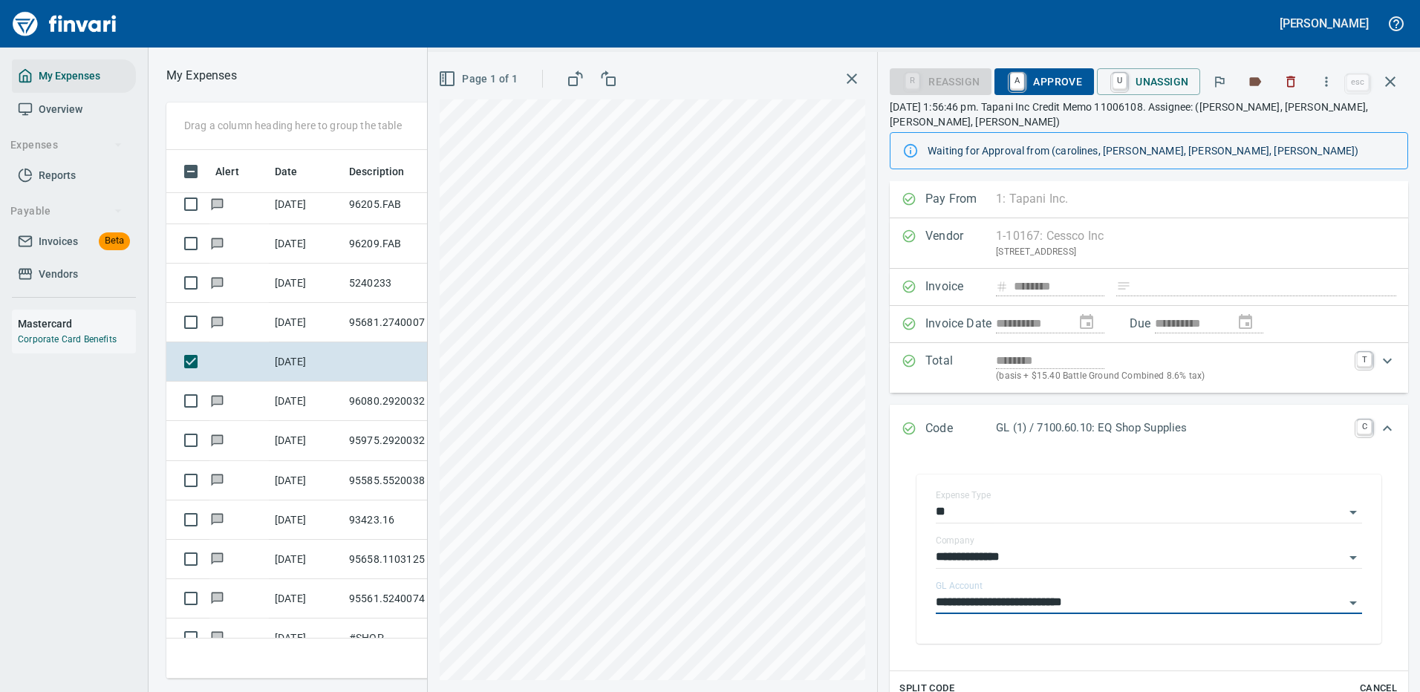
type input "**********"
click at [1060, 81] on span "A Approve" at bounding box center [1044, 81] width 76 height 25
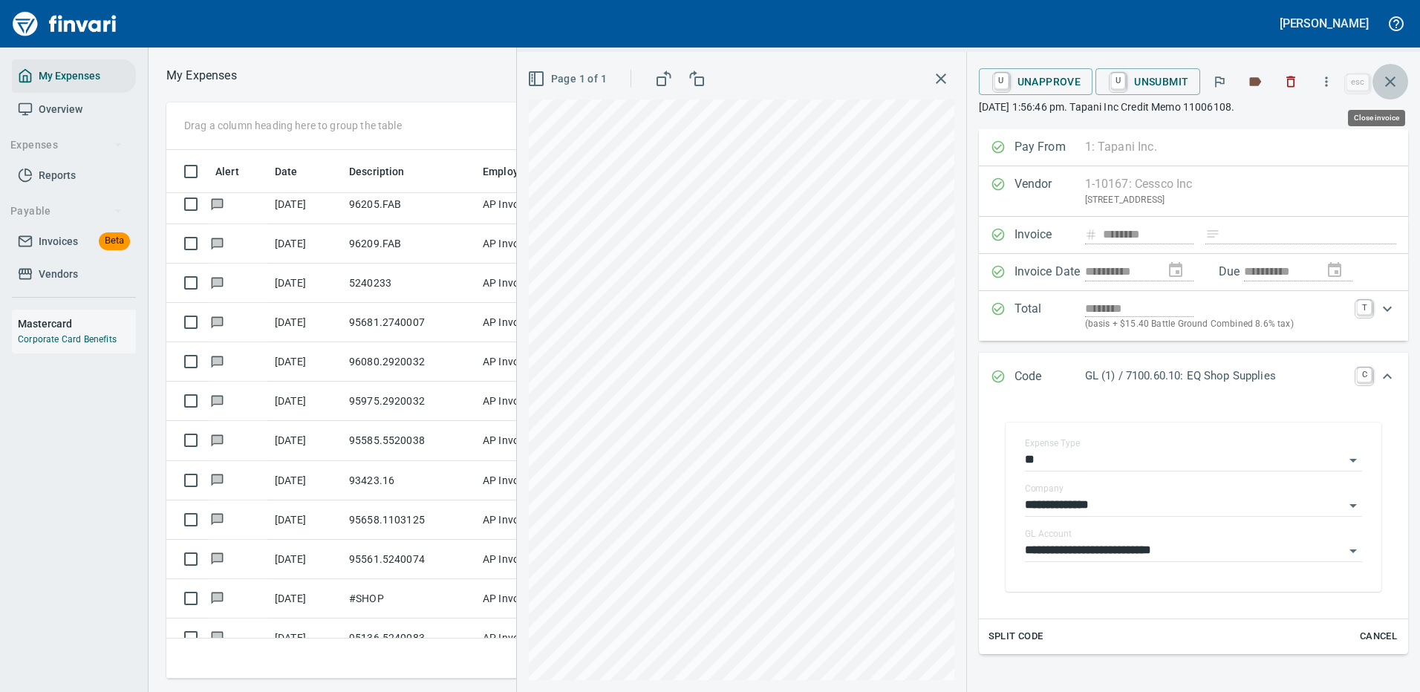
click at [1392, 77] on icon "button" at bounding box center [1390, 82] width 18 height 18
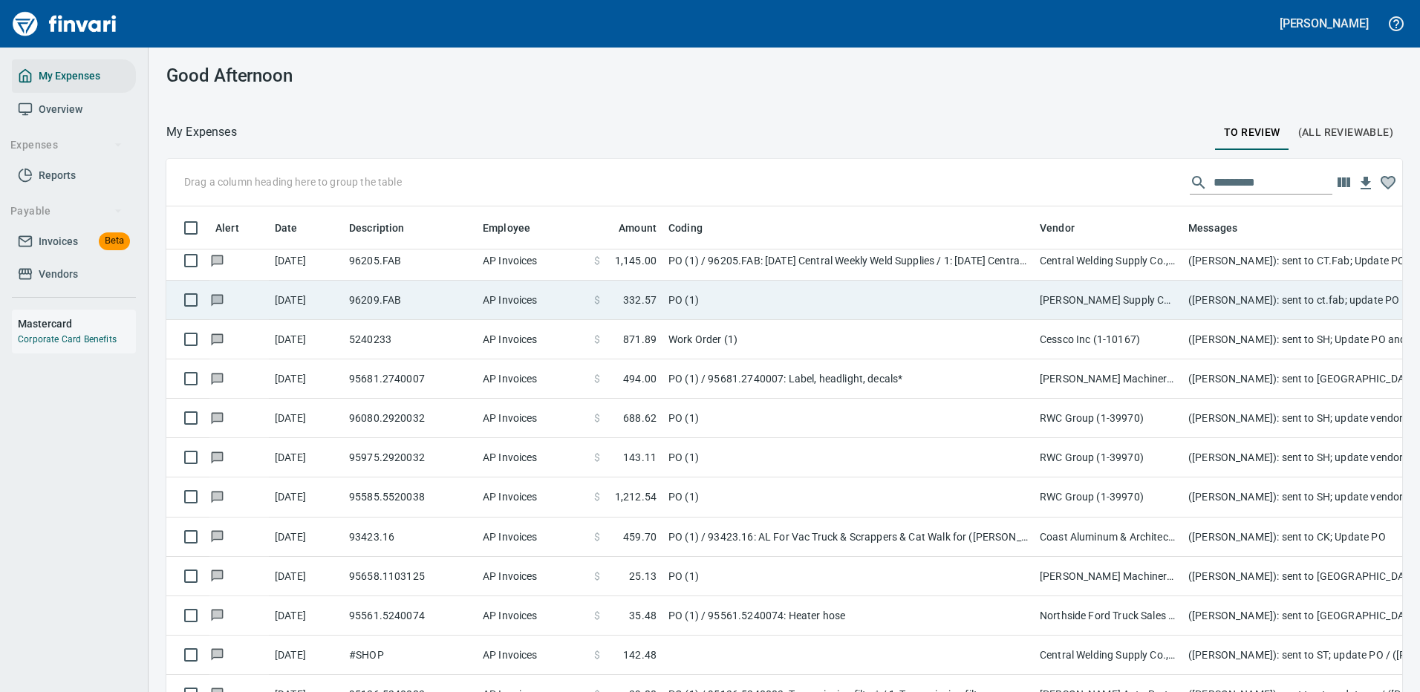
scroll to position [506, 1202]
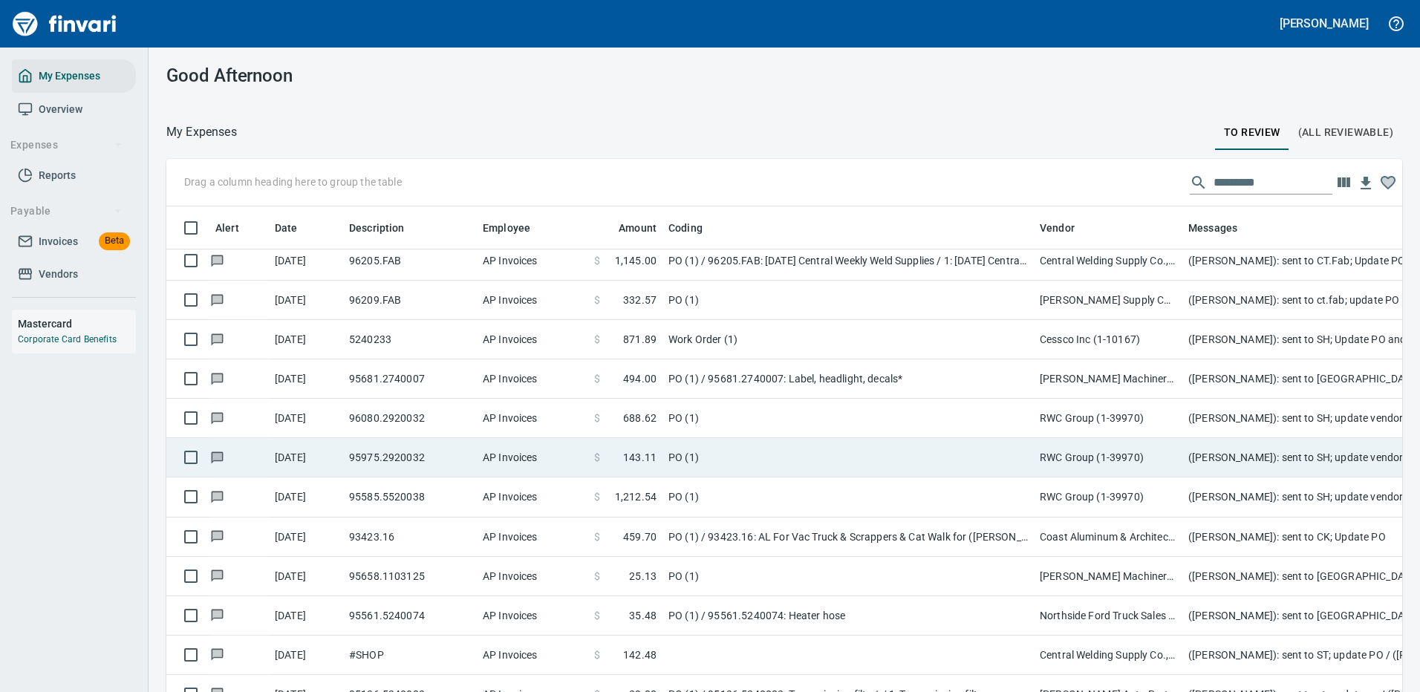
click at [878, 418] on td "PO (1)" at bounding box center [847, 418] width 371 height 39
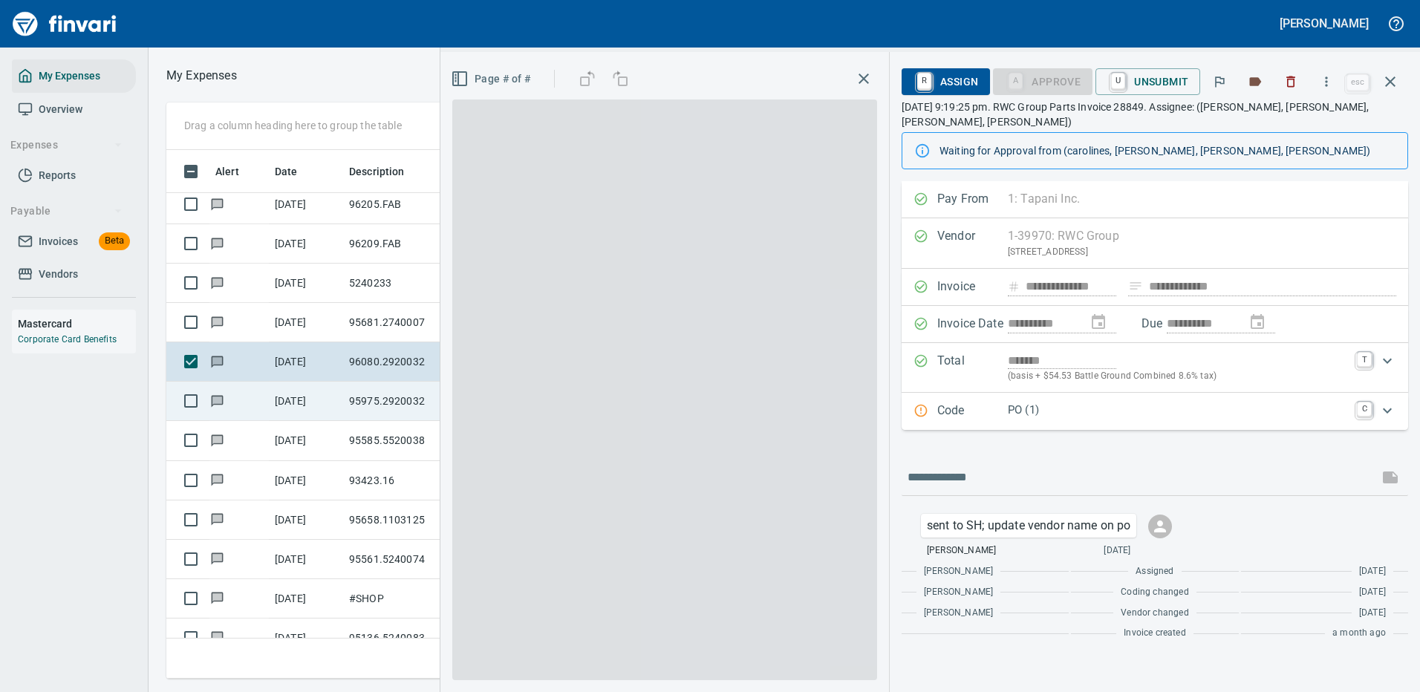
scroll to position [506, 842]
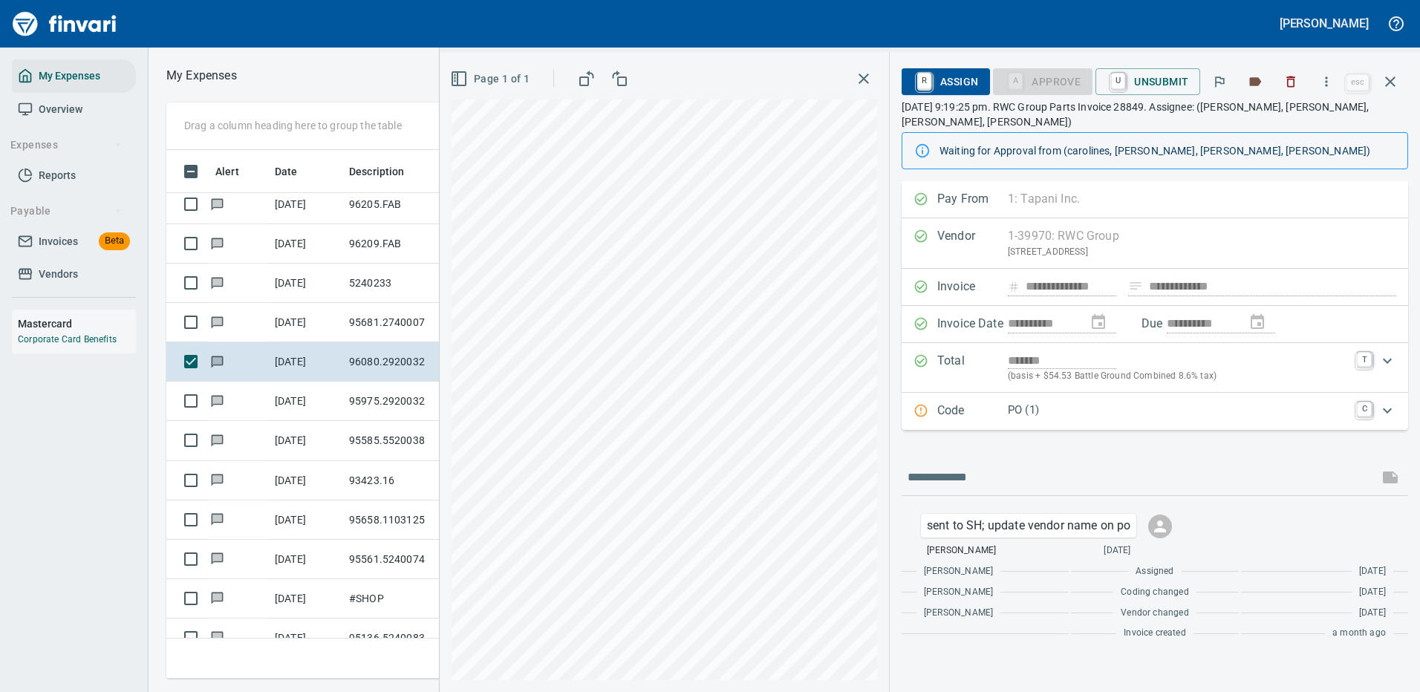
click at [1107, 406] on p "PO (1)" at bounding box center [1178, 410] width 340 height 17
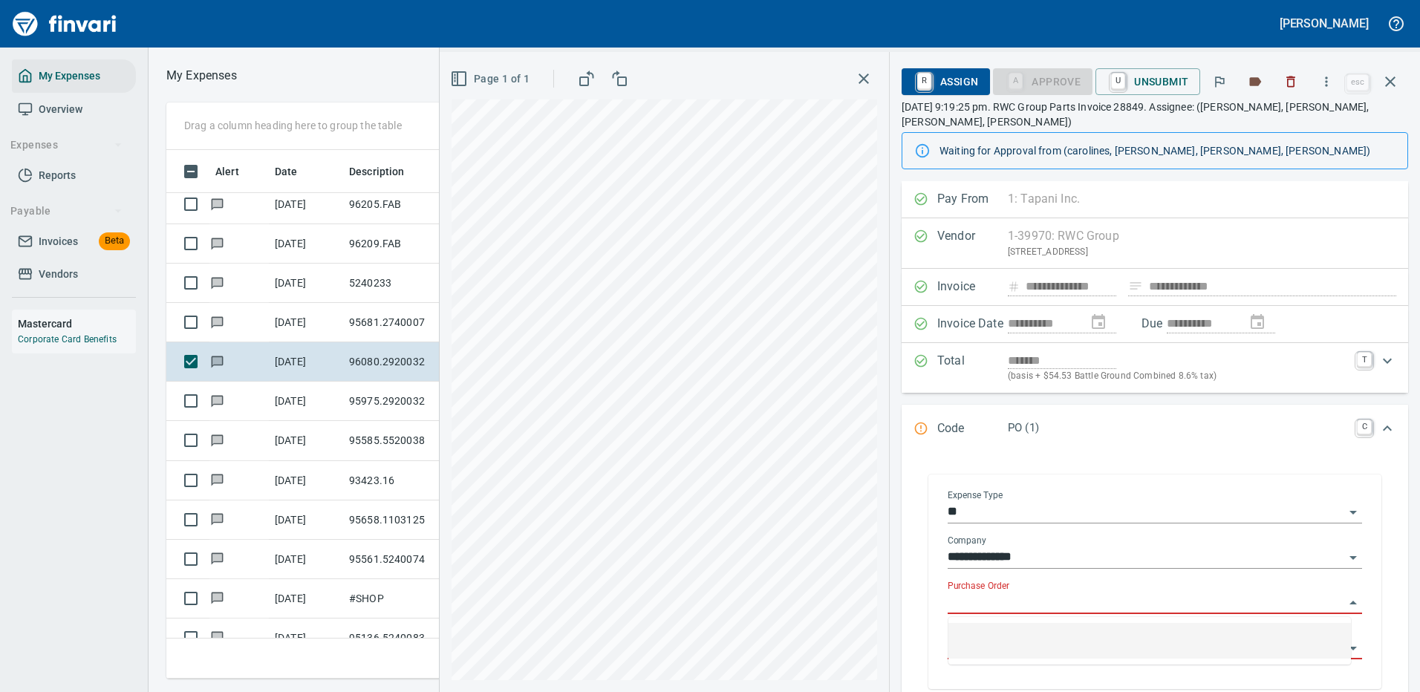
click at [1018, 595] on input "Purchase Order" at bounding box center [1146, 603] width 397 height 21
type input "*"
click at [1390, 80] on icon "button" at bounding box center [1390, 82] width 18 height 18
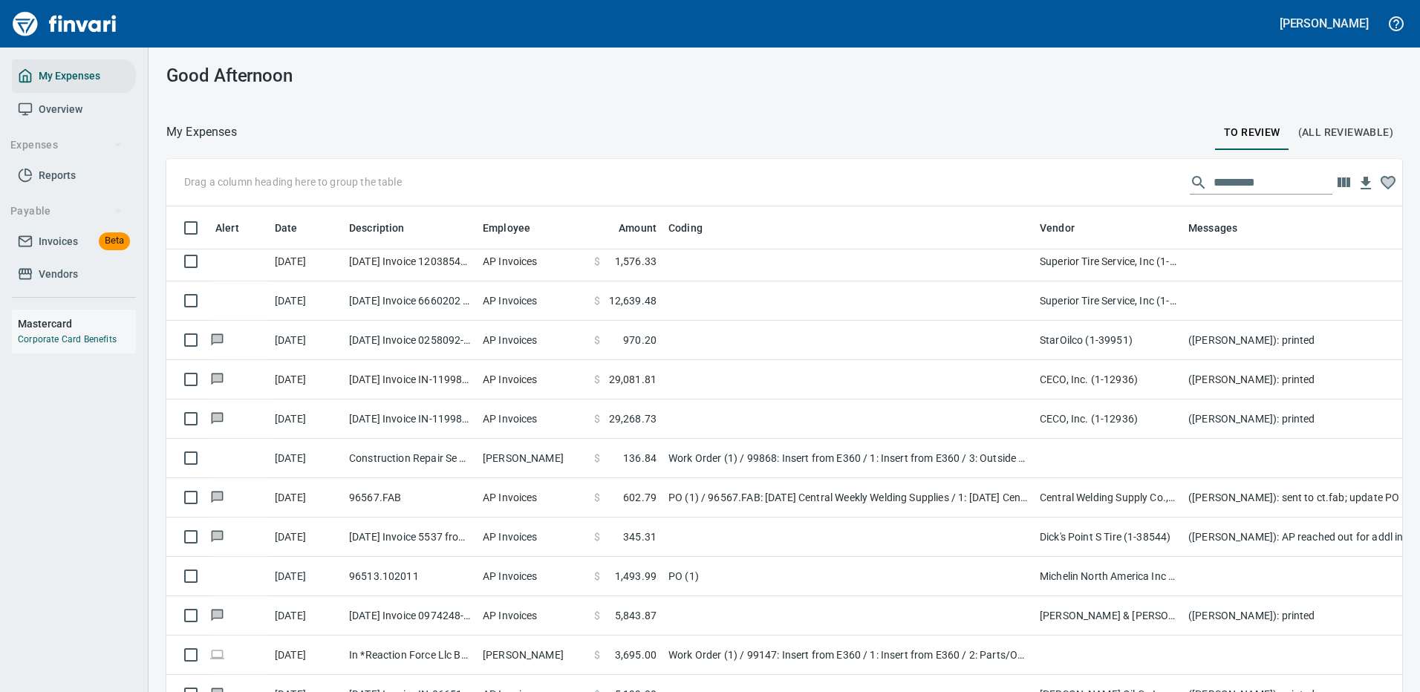
scroll to position [594, 0]
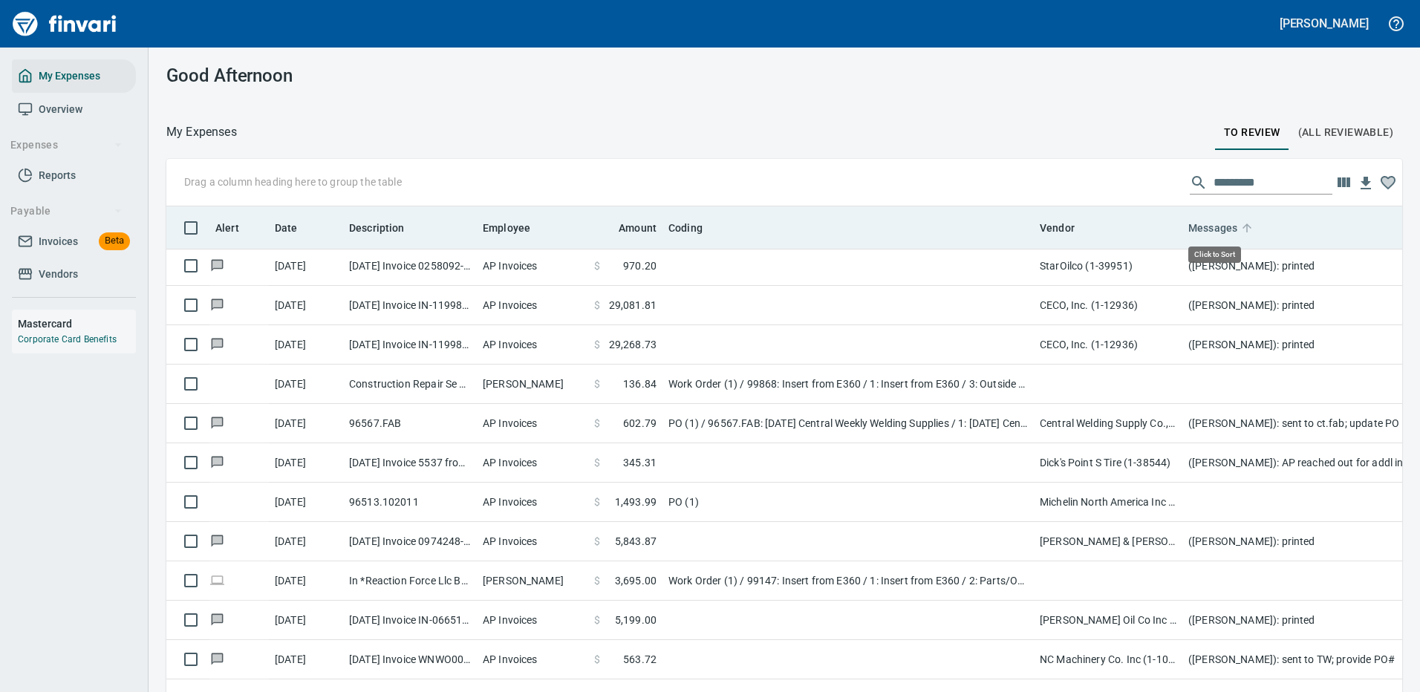
click at [1222, 226] on span "Messages" at bounding box center [1212, 228] width 49 height 18
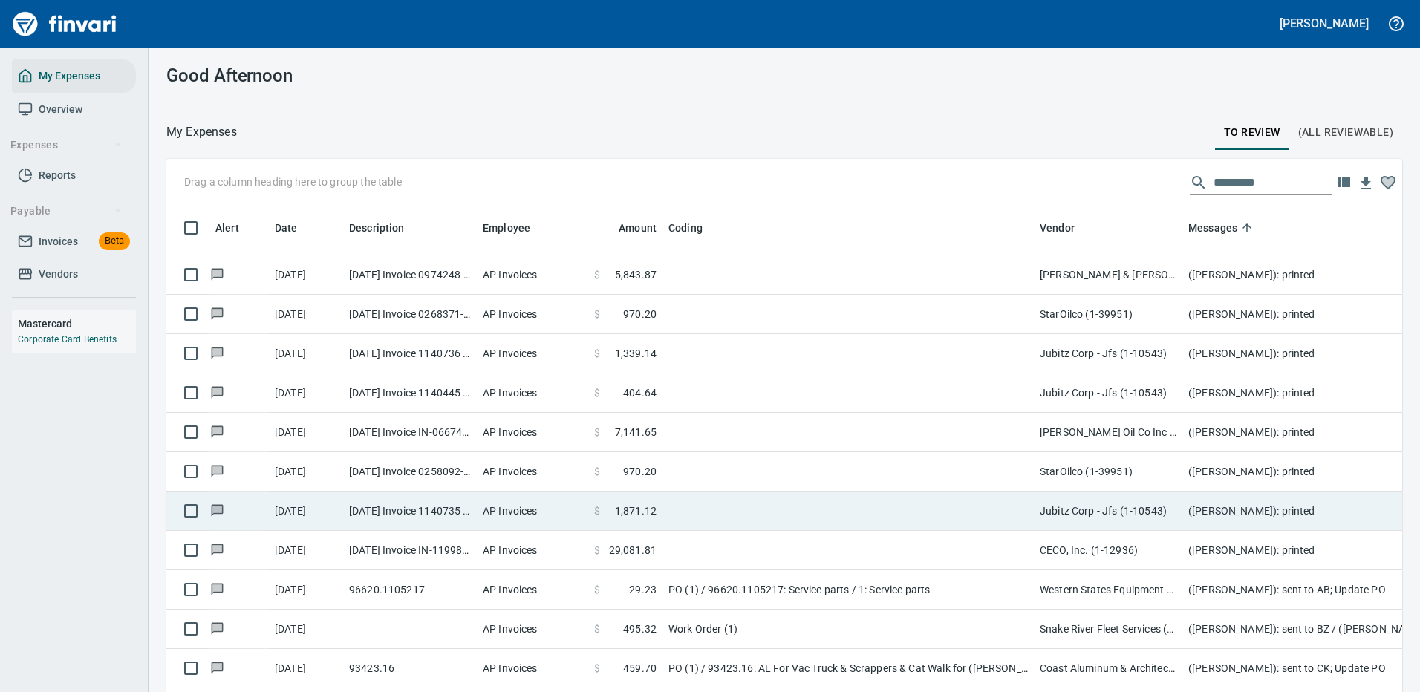
scroll to position [668, 0]
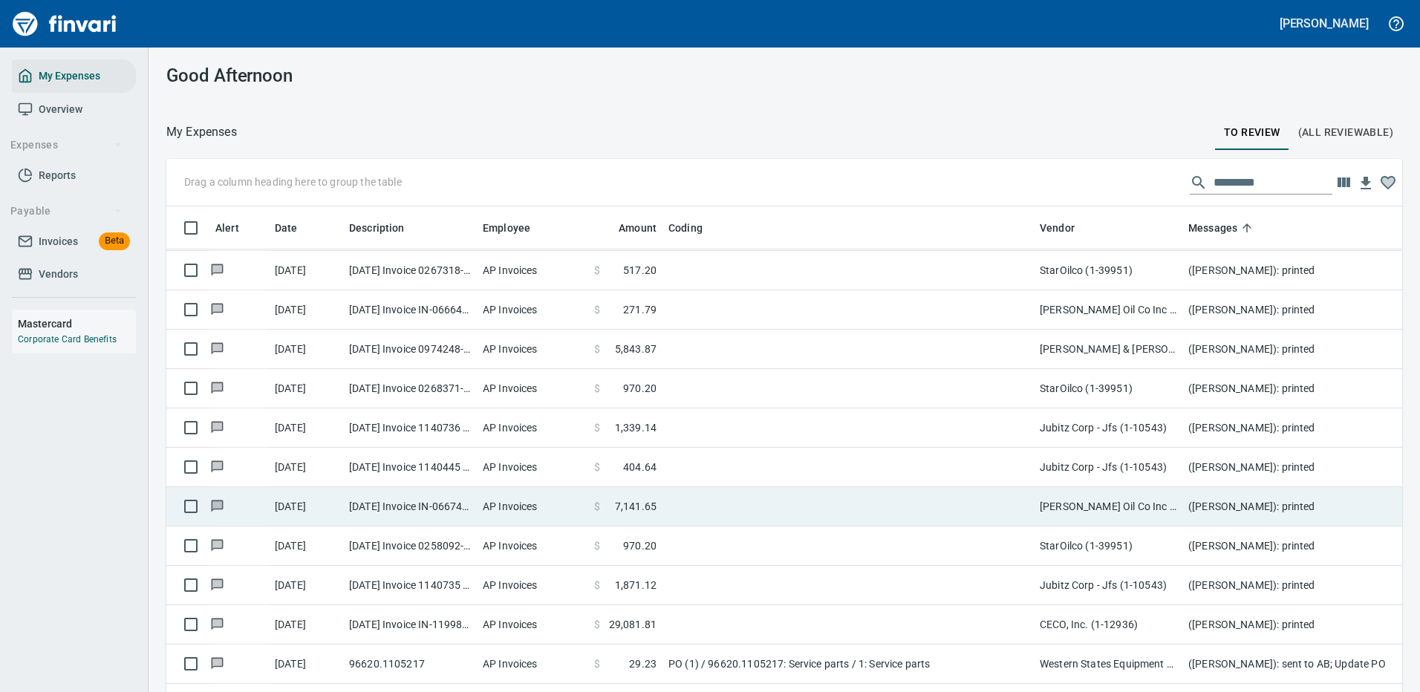
click at [783, 501] on td at bounding box center [847, 506] width 371 height 39
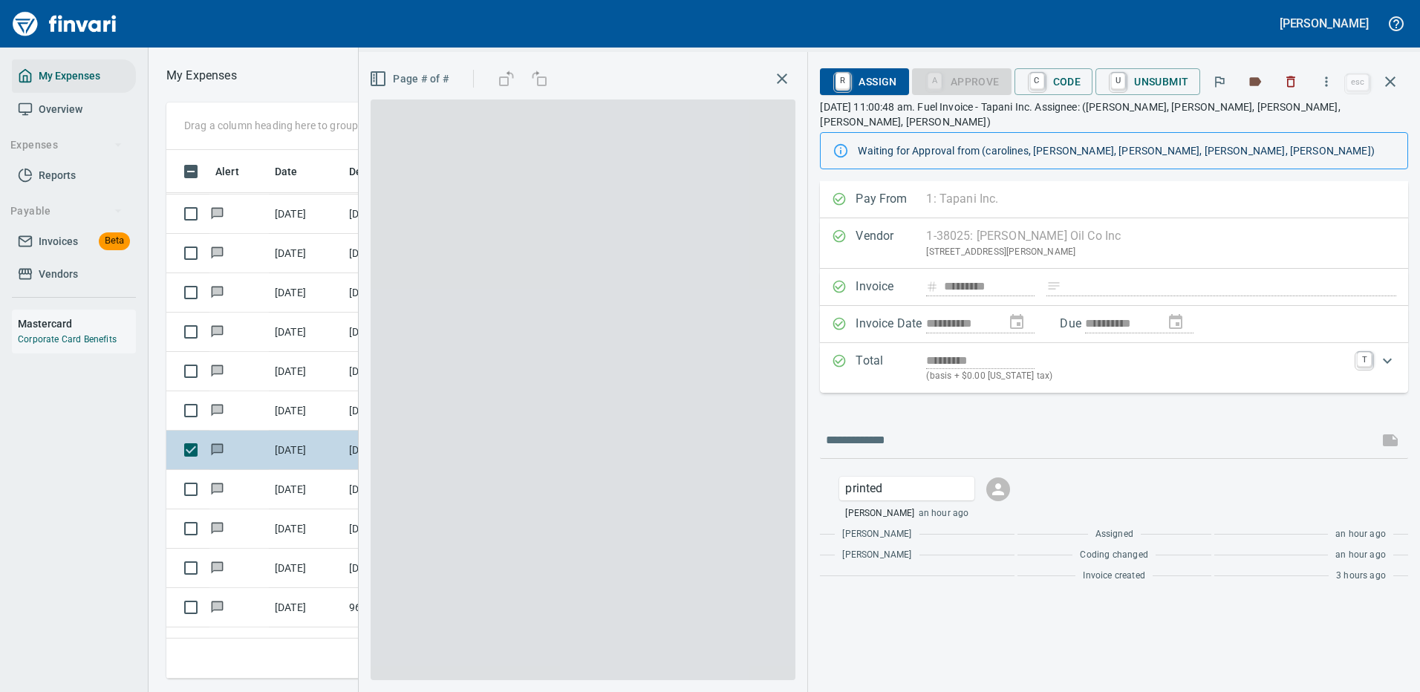
scroll to position [506, 842]
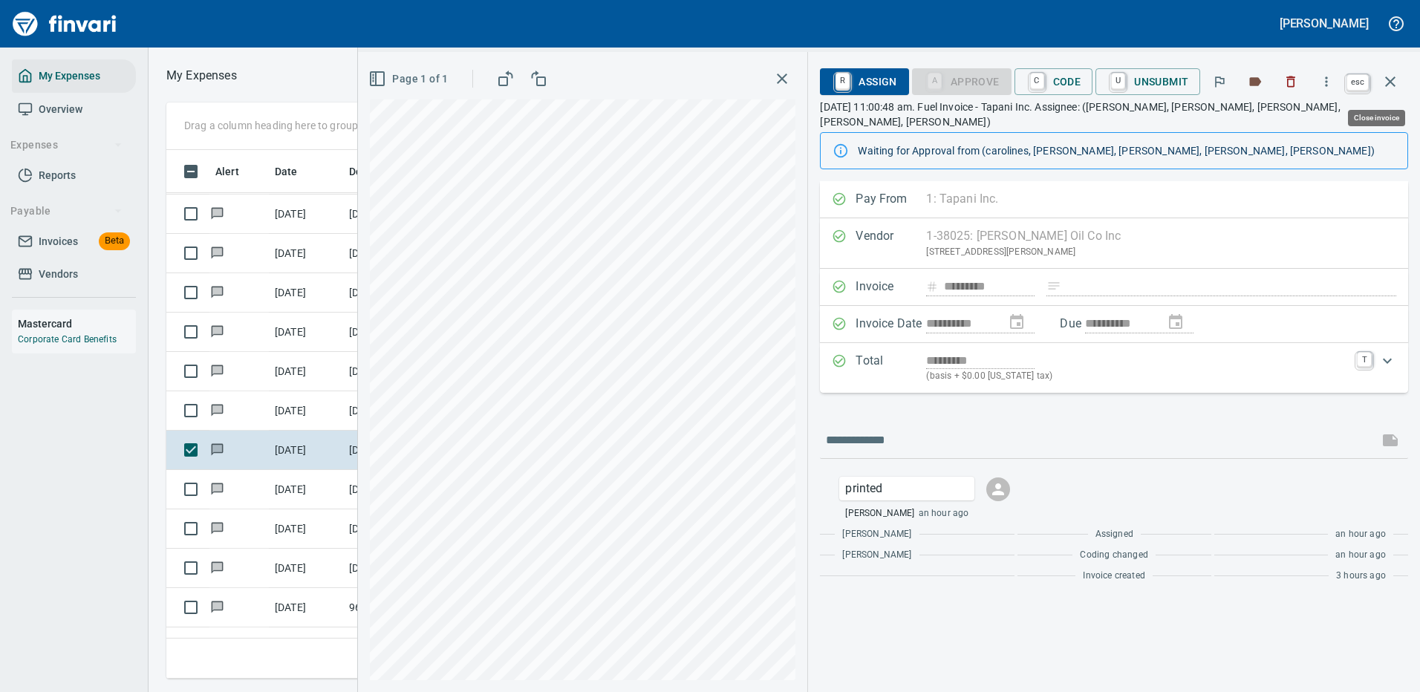
click at [1388, 79] on icon "button" at bounding box center [1390, 81] width 10 height 10
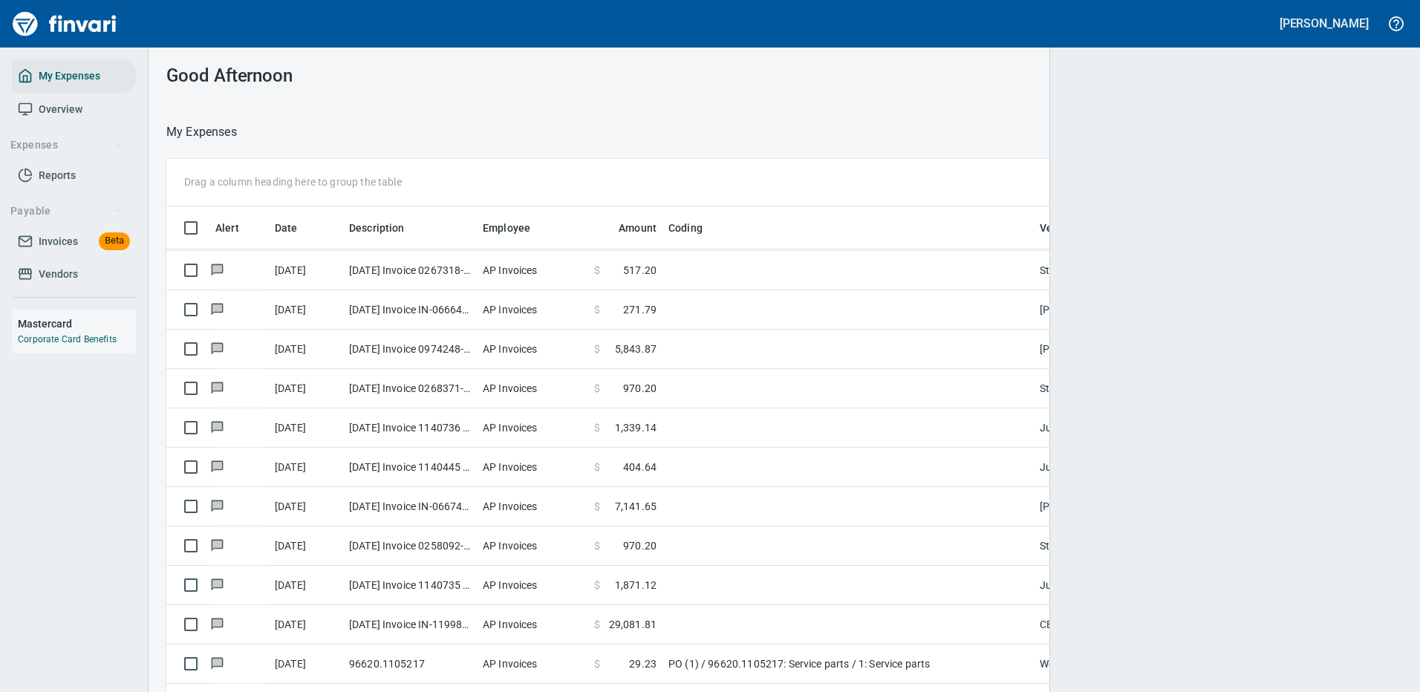
scroll to position [506, 1202]
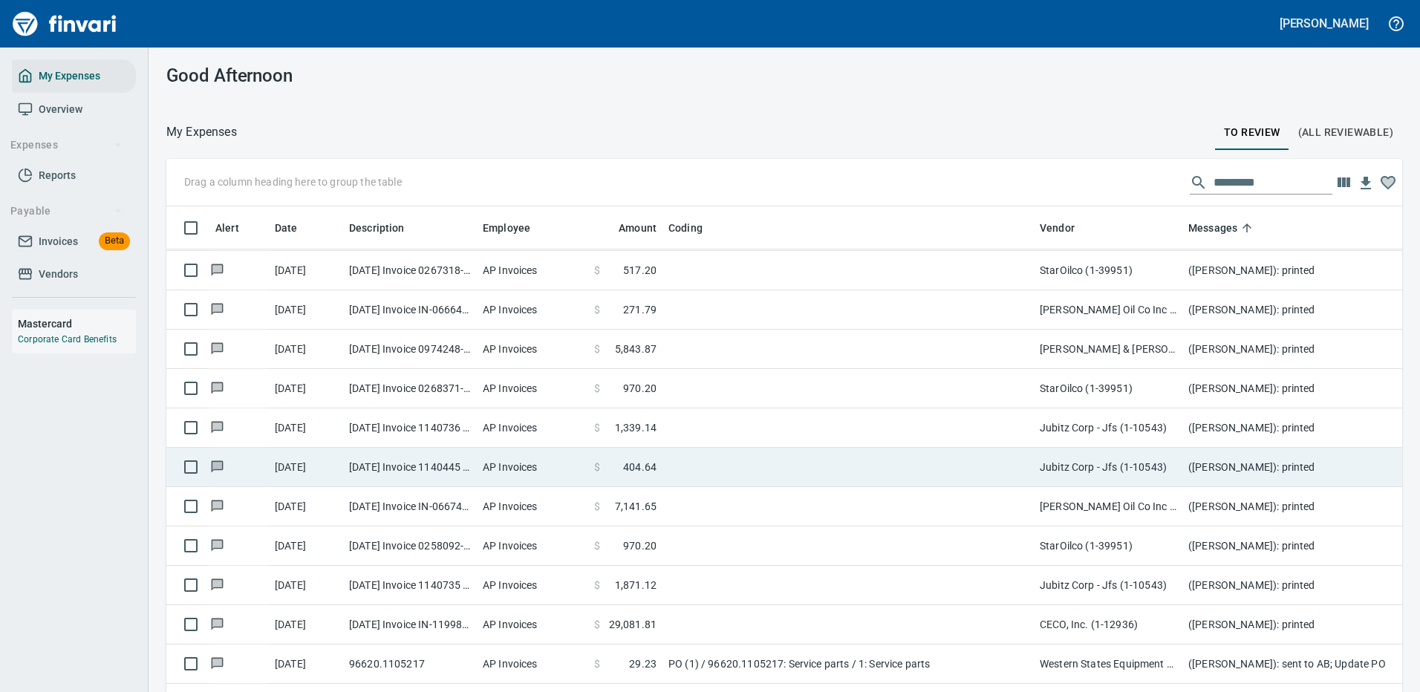
click at [651, 469] on span "404.64" at bounding box center [639, 467] width 33 height 15
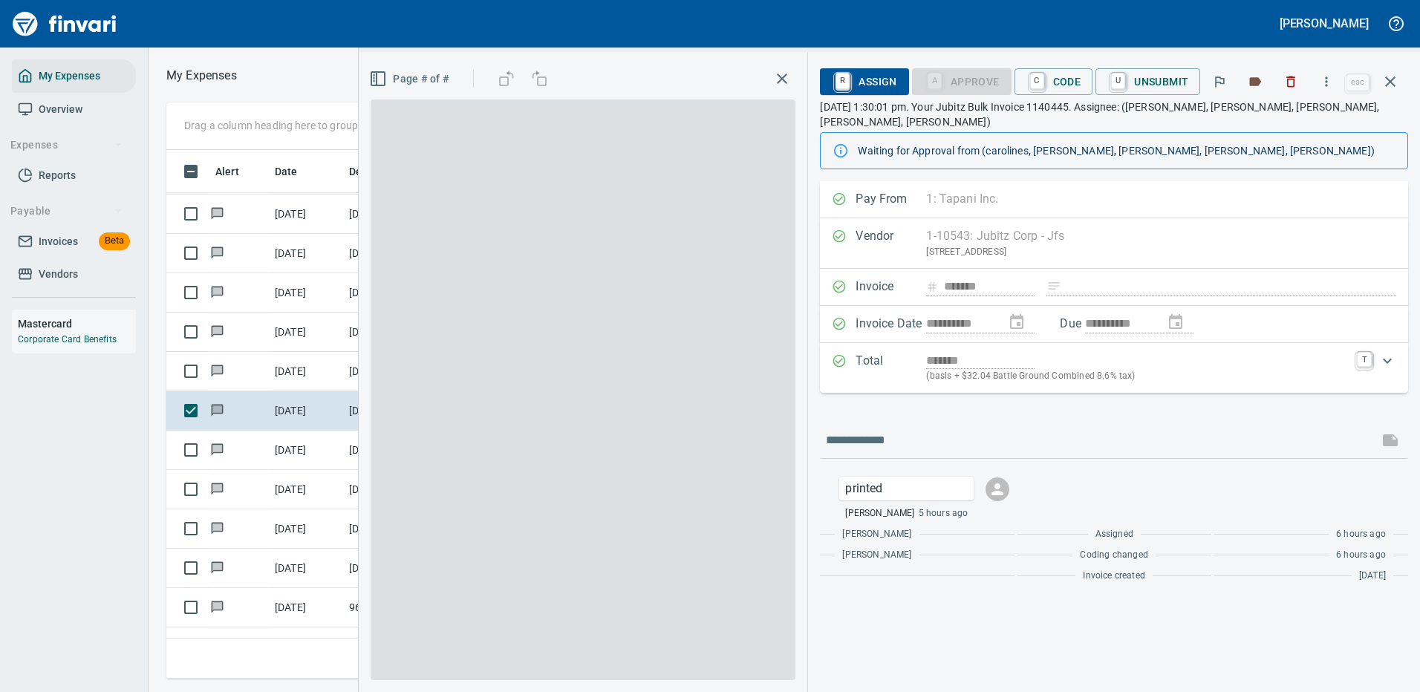
scroll to position [506, 842]
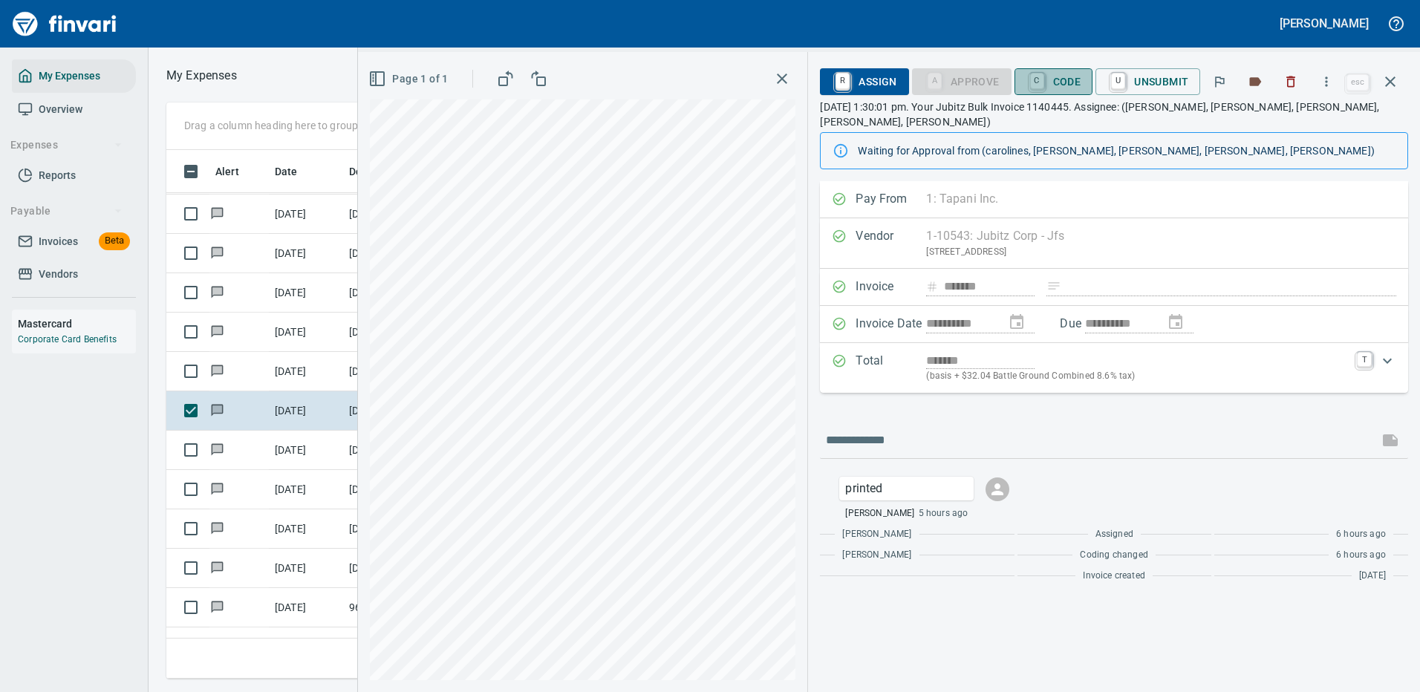
click at [1064, 80] on span "C Code" at bounding box center [1053, 81] width 55 height 25
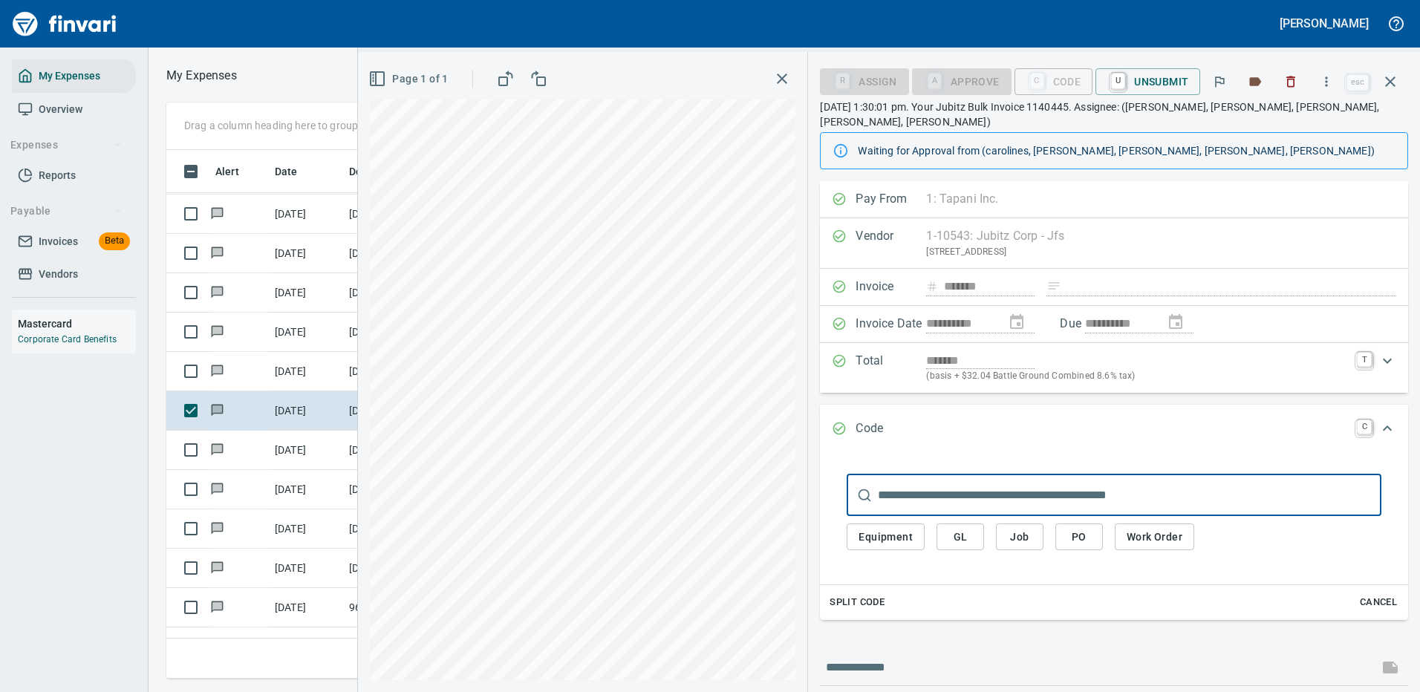
click at [1085, 528] on span "PO" at bounding box center [1079, 537] width 24 height 19
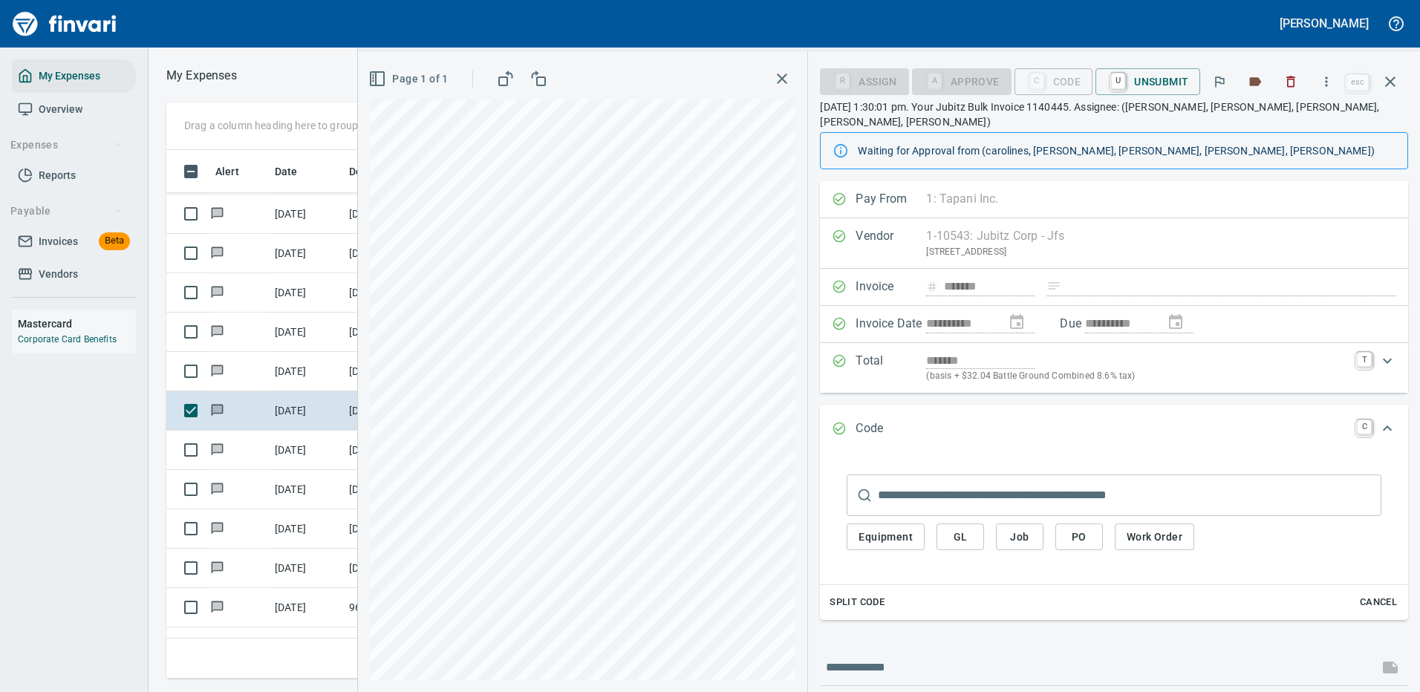
click at [1082, 528] on span "PO" at bounding box center [1079, 537] width 24 height 19
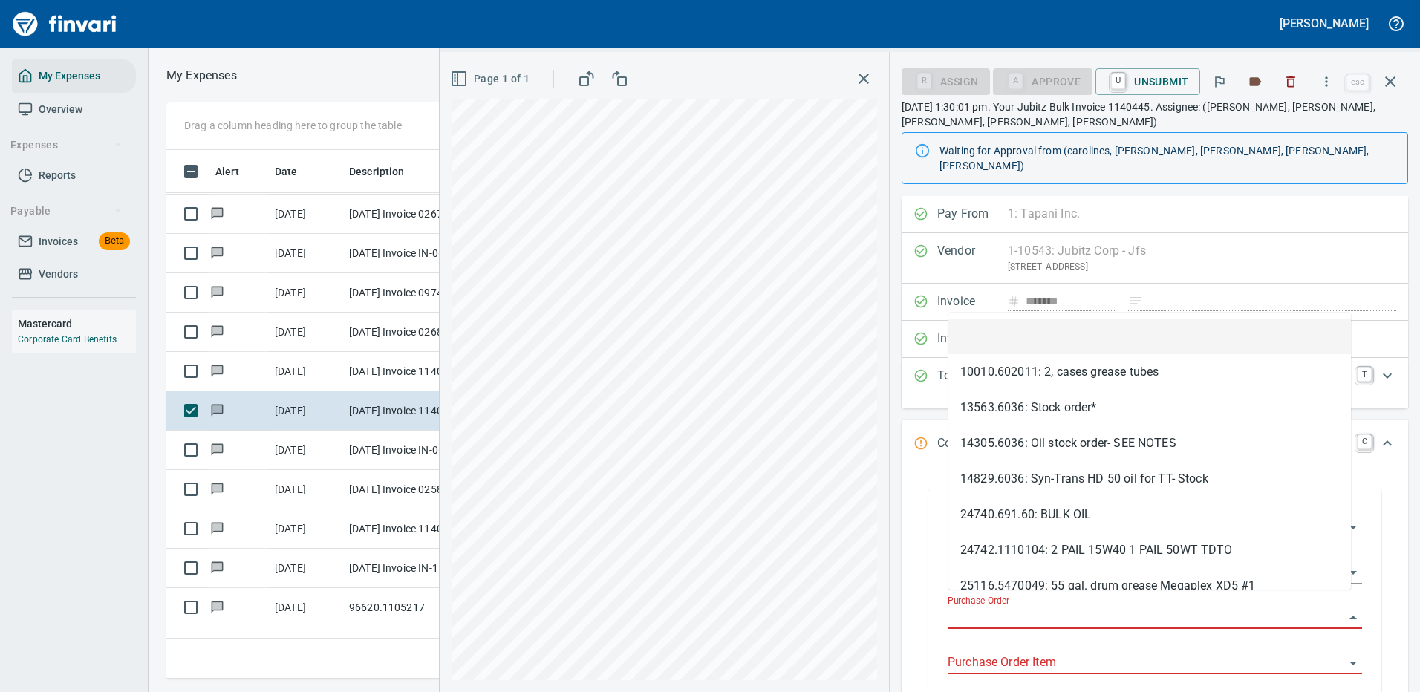
click at [1003, 607] on input "Purchase Order" at bounding box center [1146, 617] width 397 height 21
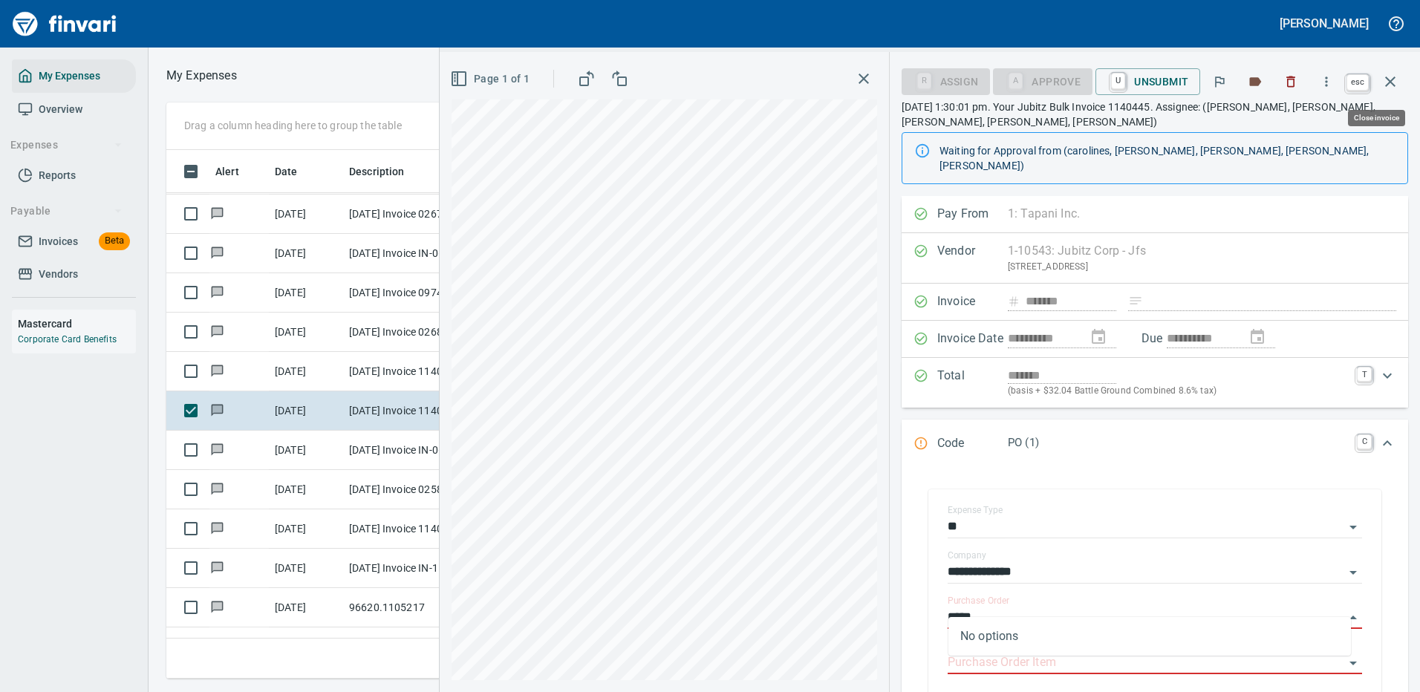
type input "*****"
click at [1391, 79] on icon "button" at bounding box center [1390, 82] width 18 height 18
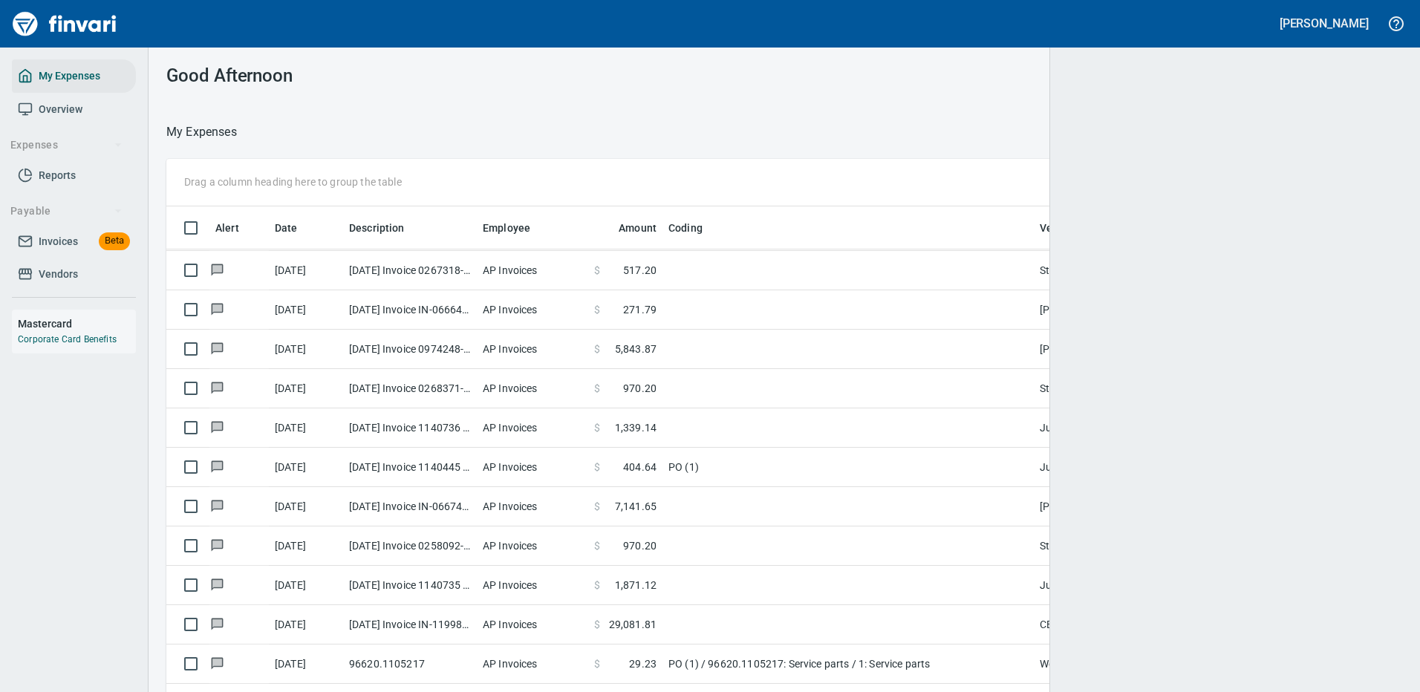
scroll to position [506, 1193]
